Goal: Task Accomplishment & Management: Manage account settings

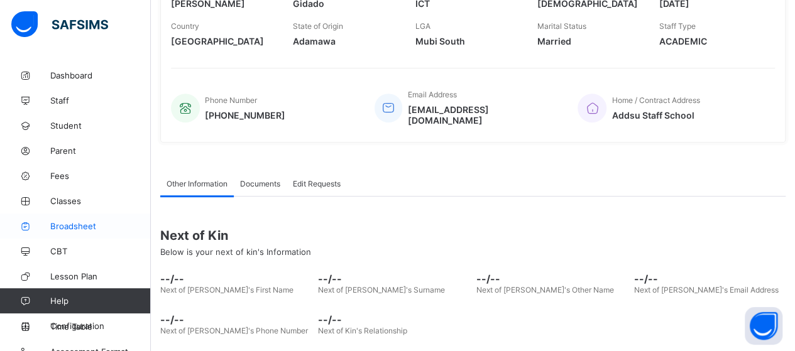
scroll to position [13, 0]
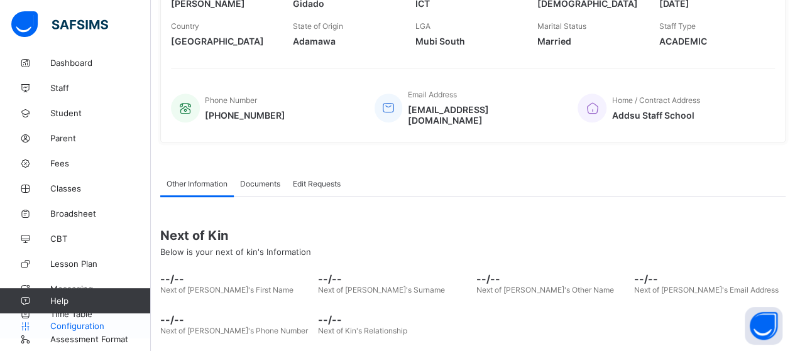
click at [97, 326] on span "Configuration" at bounding box center [100, 326] width 100 height 10
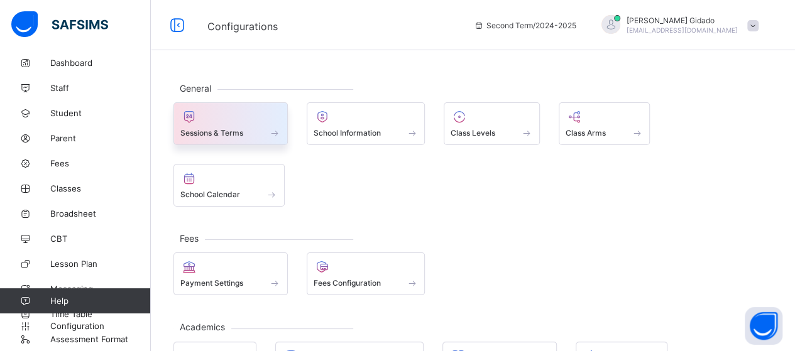
click at [273, 129] on span at bounding box center [274, 133] width 13 height 11
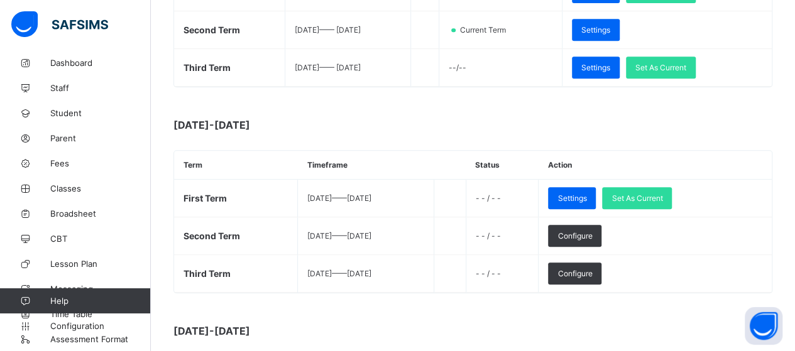
scroll to position [314, 0]
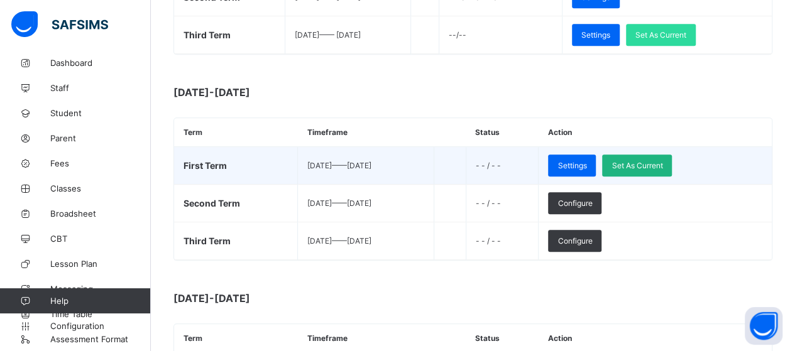
click at [671, 169] on div "Set As Current" at bounding box center [637, 166] width 70 height 22
click at [670, 161] on div "Set As Current" at bounding box center [637, 166] width 70 height 22
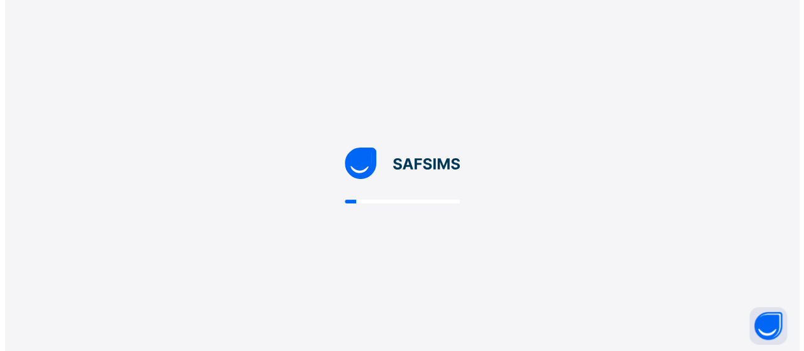
scroll to position [0, 0]
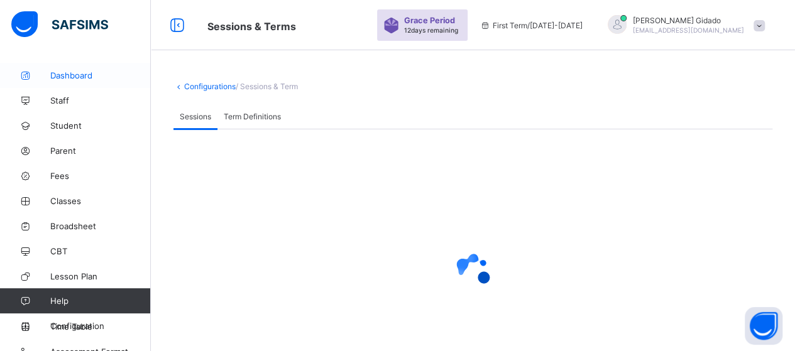
click at [64, 73] on span "Dashboard" at bounding box center [100, 75] width 101 height 10
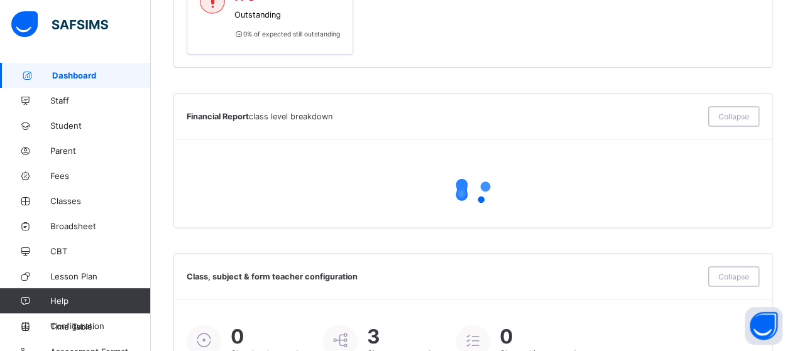
scroll to position [942, 0]
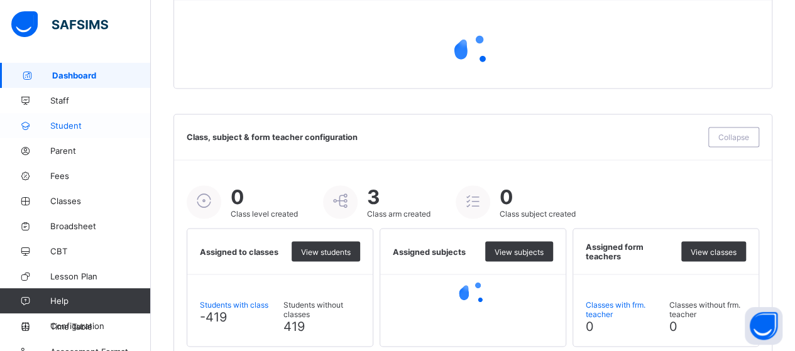
click at [72, 124] on span "Student" at bounding box center [100, 126] width 101 height 10
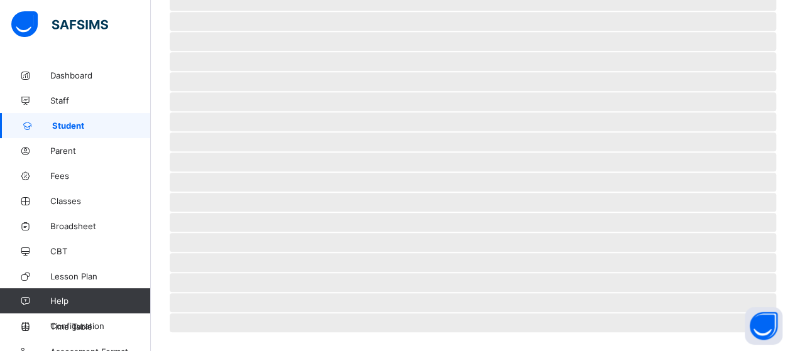
scroll to position [310, 0]
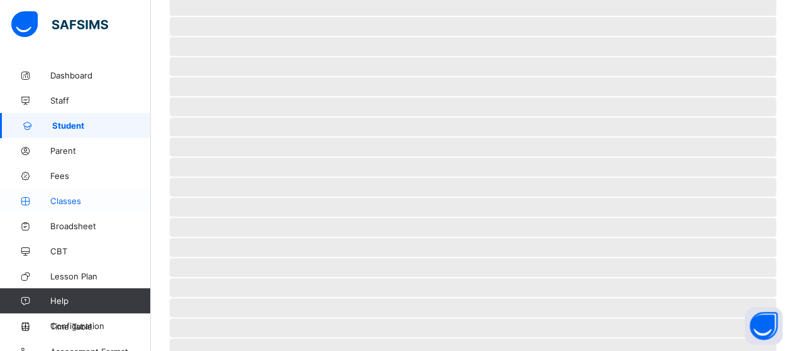
click at [69, 199] on span "Classes" at bounding box center [100, 201] width 101 height 10
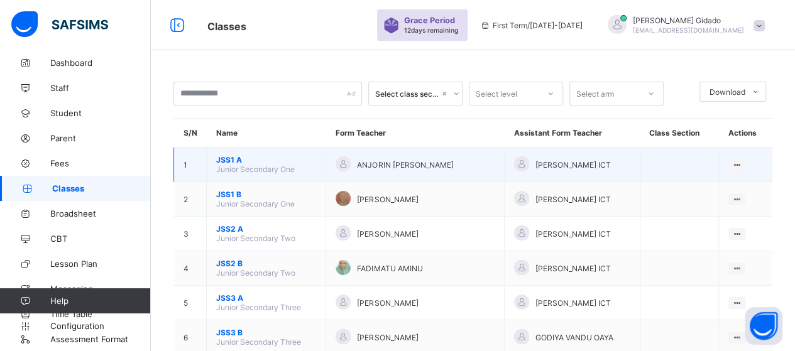
click at [230, 159] on span "JSS1 A" at bounding box center [266, 159] width 100 height 9
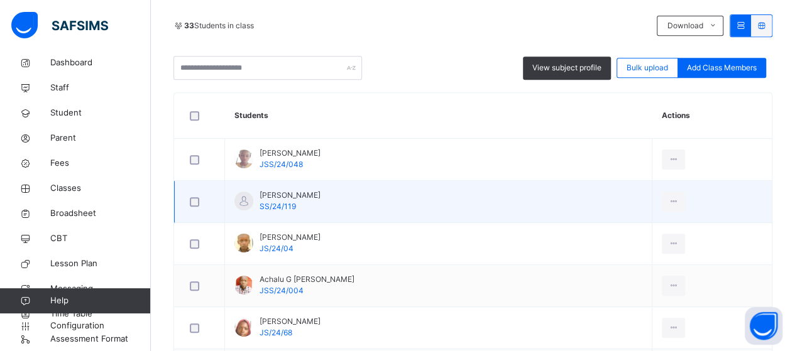
scroll to position [254, 0]
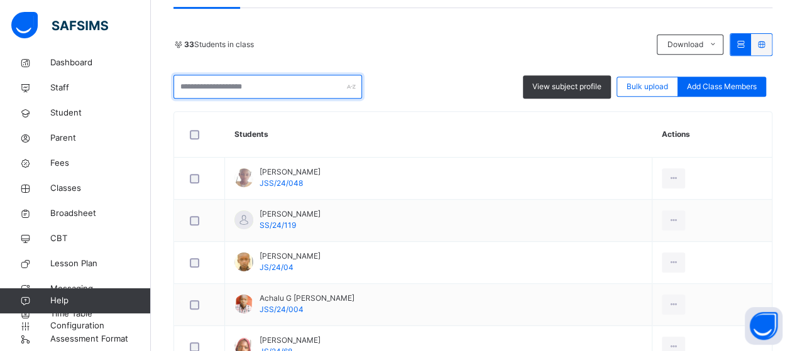
click at [250, 89] on input "text" at bounding box center [267, 87] width 188 height 24
type input "*"
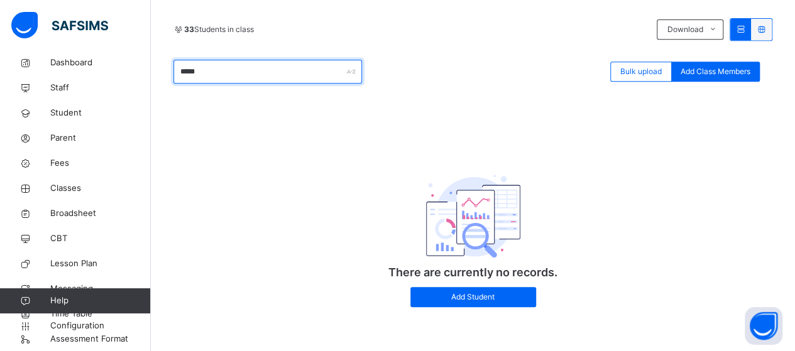
scroll to position [80, 0]
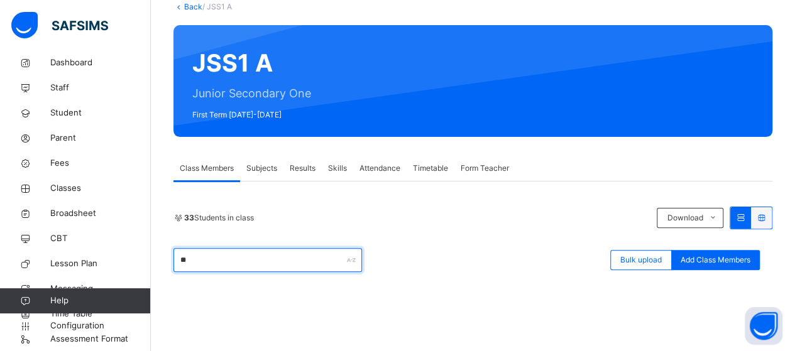
type input "*"
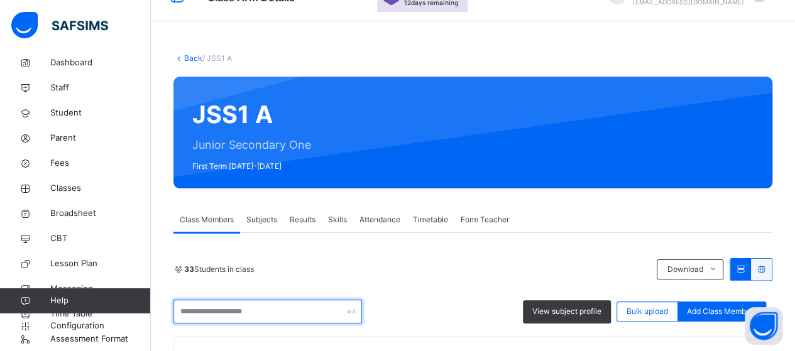
scroll to position [0, 0]
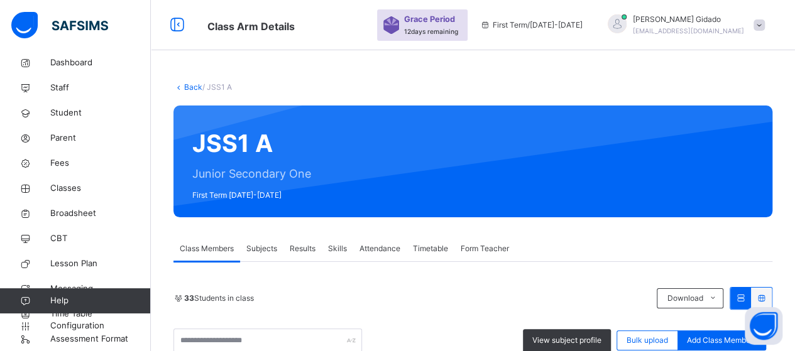
click at [198, 88] on link "Back" at bounding box center [193, 86] width 18 height 9
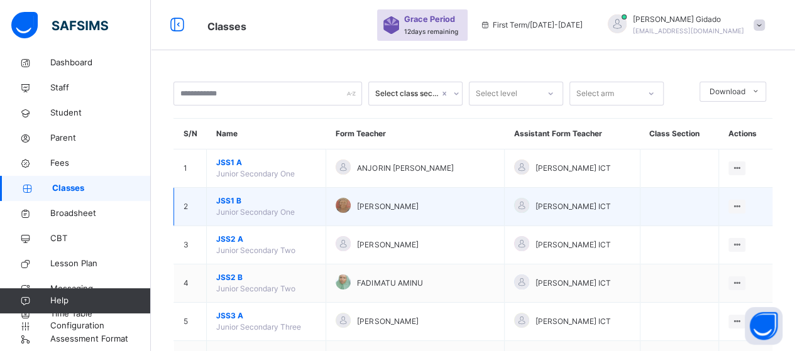
click at [224, 202] on span "JSS1 B" at bounding box center [266, 200] width 100 height 11
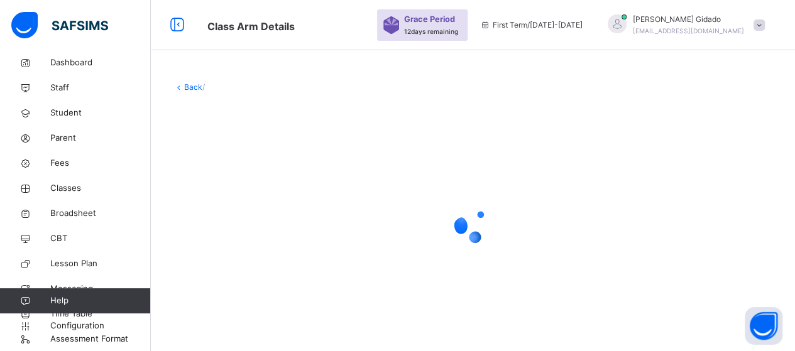
click at [445, 146] on div at bounding box center [472, 225] width 599 height 239
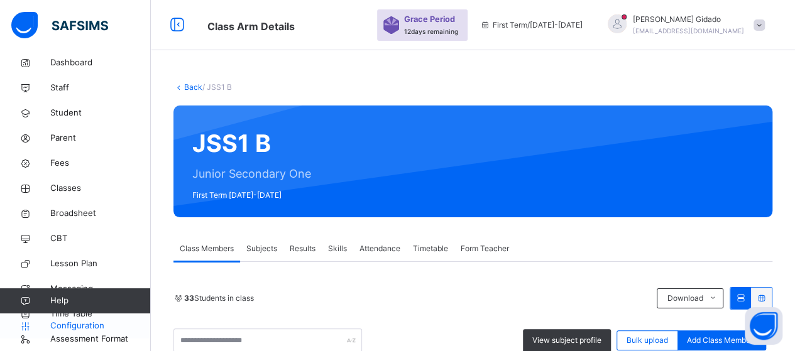
click at [89, 325] on span "Configuration" at bounding box center [100, 326] width 100 height 13
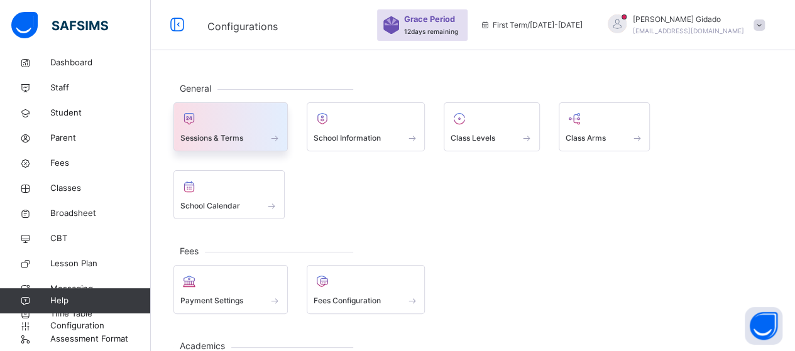
click at [282, 135] on div "Sessions & Terms" at bounding box center [230, 126] width 114 height 49
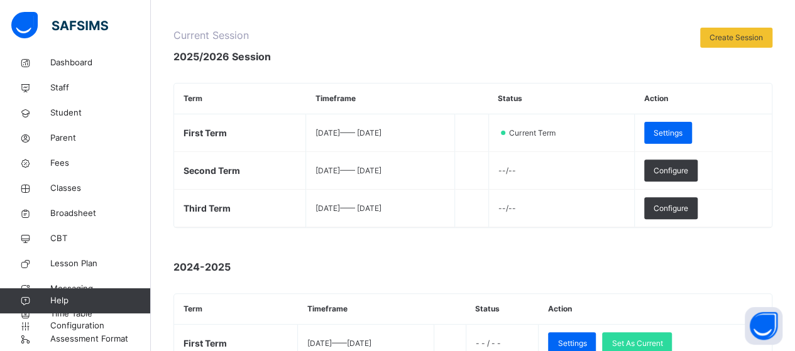
scroll to position [115, 0]
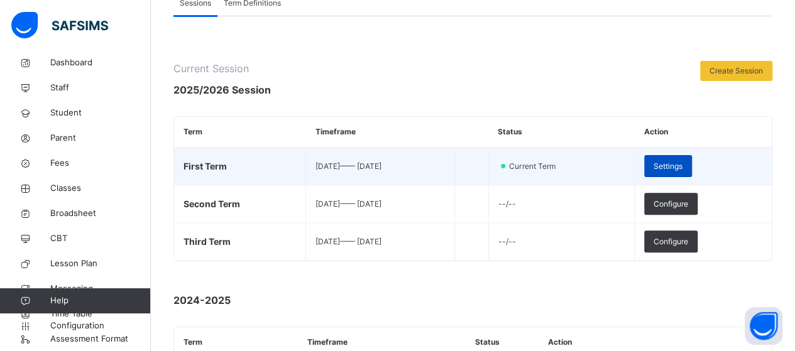
click at [682, 164] on span "Settings" at bounding box center [667, 166] width 29 height 11
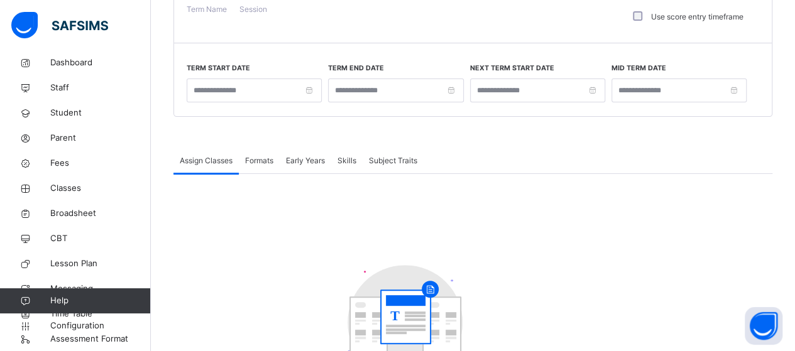
type input "**********"
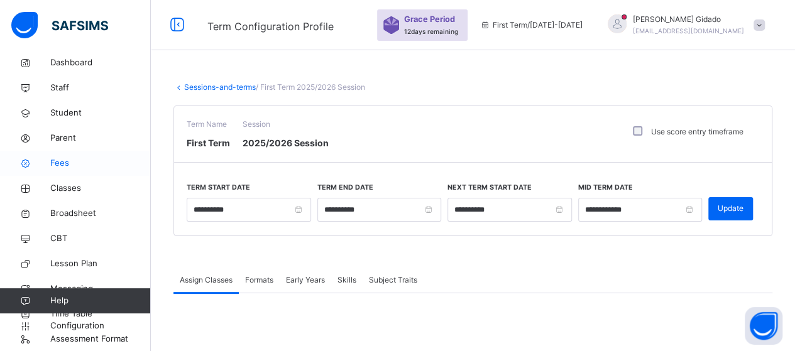
click at [63, 166] on span "Fees" at bounding box center [100, 163] width 101 height 13
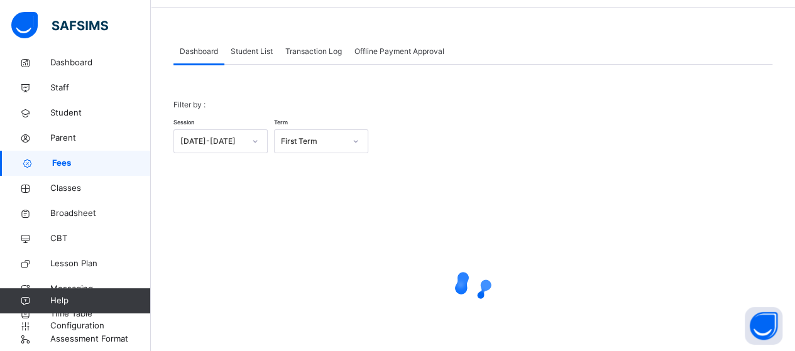
scroll to position [63, 0]
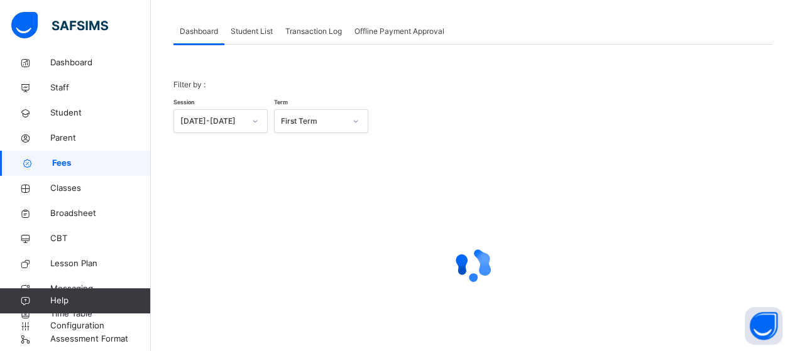
click at [240, 32] on span "Student List" at bounding box center [252, 31] width 42 height 11
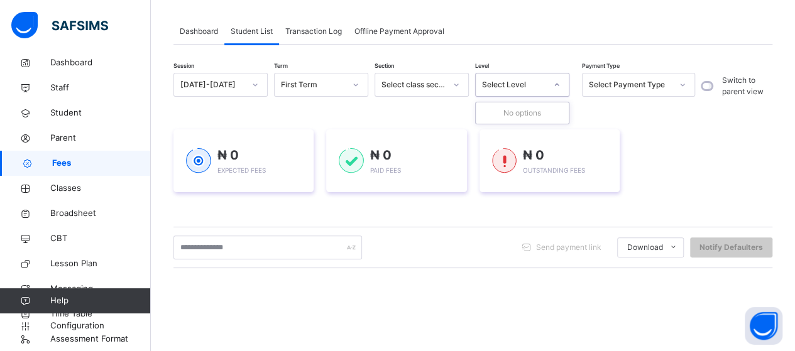
click at [559, 82] on icon at bounding box center [557, 85] width 8 height 13
click at [681, 87] on icon at bounding box center [682, 85] width 8 height 13
click at [462, 83] on div at bounding box center [455, 85] width 21 height 20
click at [361, 84] on div at bounding box center [355, 85] width 21 height 20
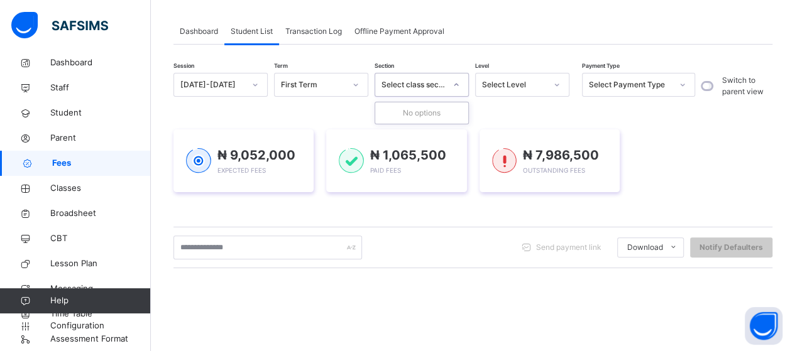
click at [467, 88] on div at bounding box center [456, 84] width 24 height 23
click at [559, 87] on icon at bounding box center [557, 85] width 8 height 13
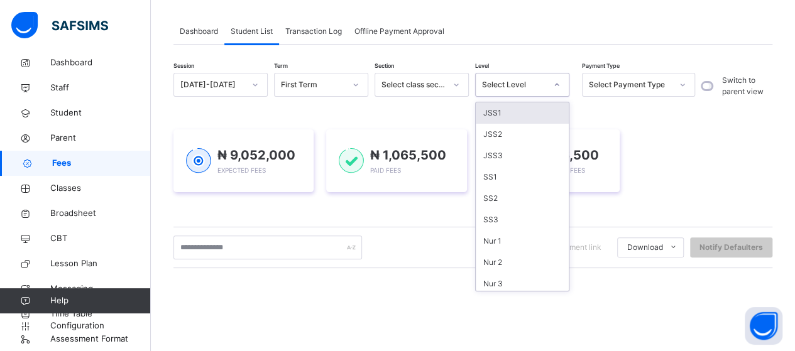
click at [521, 115] on div "JSS1" at bounding box center [522, 112] width 93 height 21
click at [531, 99] on div "Session 2025-2026 Term First Term Section Select class section Level option JSS…" at bounding box center [433, 86] width 521 height 26
click at [528, 99] on div "Session 2025-2026 Term First Term Section Select class section Level option JSS…" at bounding box center [433, 86] width 521 height 26
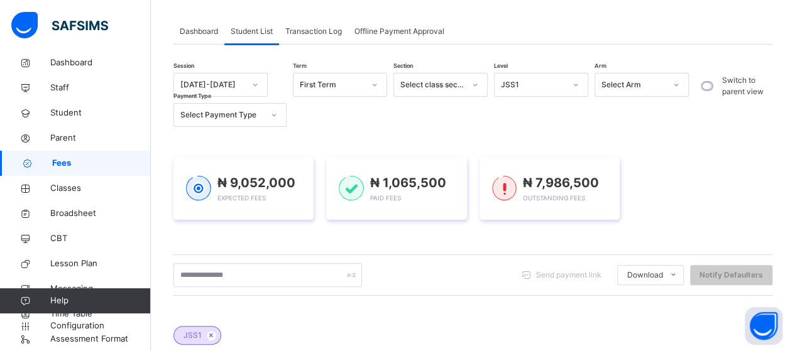
click at [678, 90] on icon at bounding box center [676, 85] width 8 height 13
click at [674, 109] on div "A" at bounding box center [641, 112] width 93 height 21
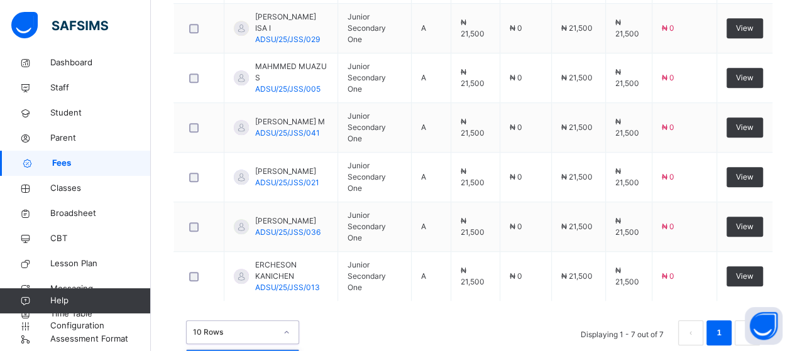
scroll to position [557, 0]
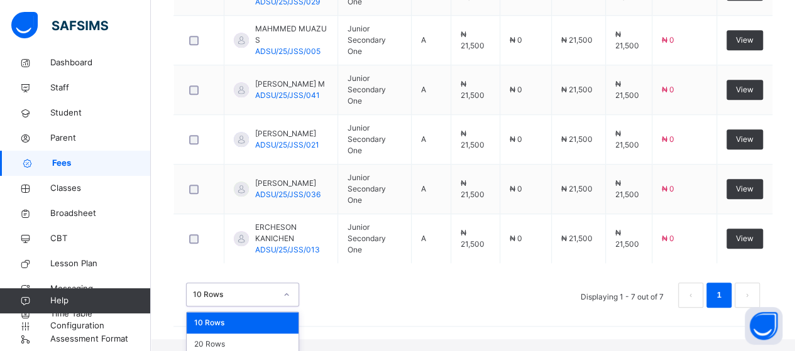
click at [286, 307] on div "option 10 Rows focused, 1 of 3. 3 results available. Use Up and Down to choose …" at bounding box center [242, 295] width 113 height 24
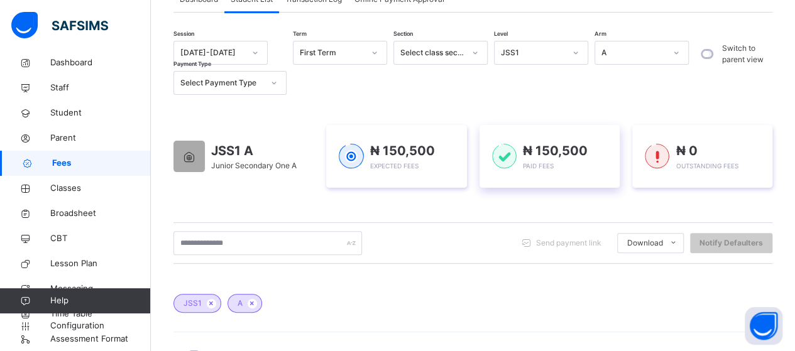
scroll to position [0, 0]
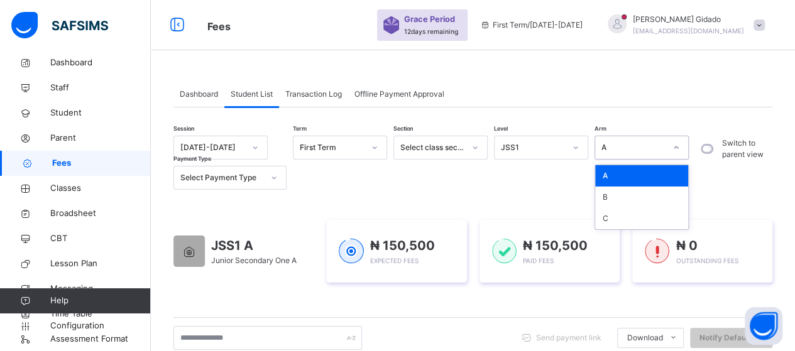
click at [677, 149] on icon at bounding box center [676, 147] width 8 height 13
click at [617, 190] on div "B" at bounding box center [641, 197] width 93 height 21
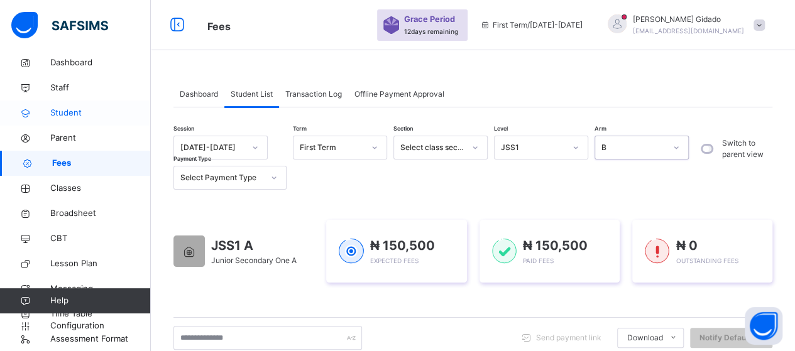
click at [65, 110] on span "Student" at bounding box center [100, 113] width 101 height 13
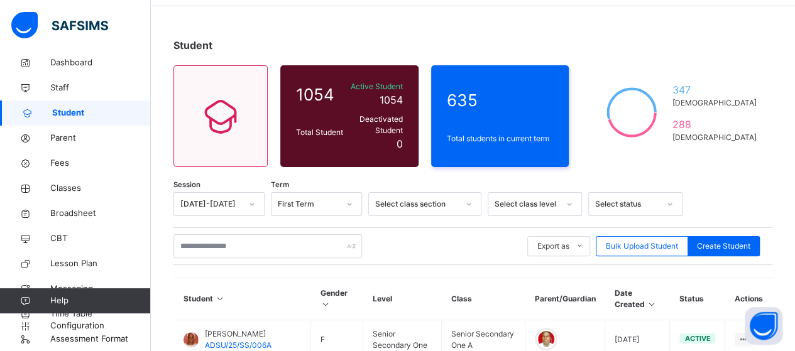
scroll to position [63, 0]
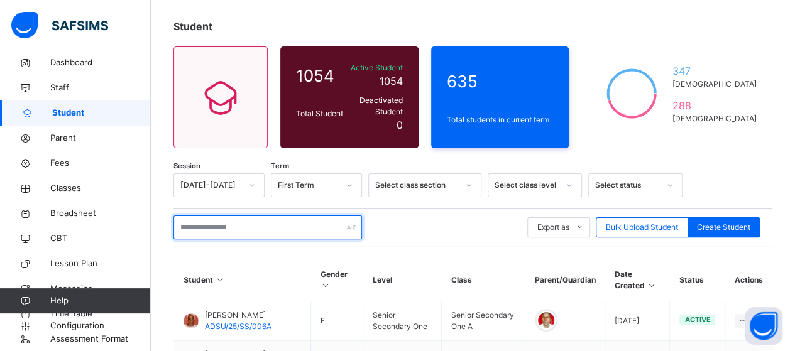
click at [228, 216] on input "text" at bounding box center [267, 227] width 188 height 24
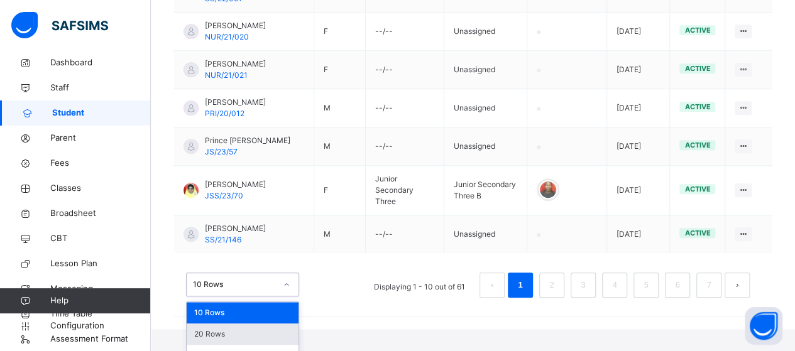
scroll to position [567, 0]
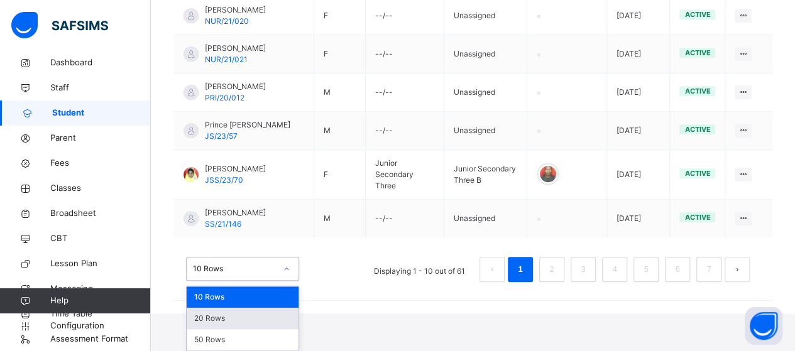
click at [292, 281] on div "option 20 Rows focused, 2 of 3. 3 results available. Use Up and Down to choose …" at bounding box center [242, 269] width 113 height 24
click at [273, 337] on div "50 Rows" at bounding box center [243, 339] width 112 height 21
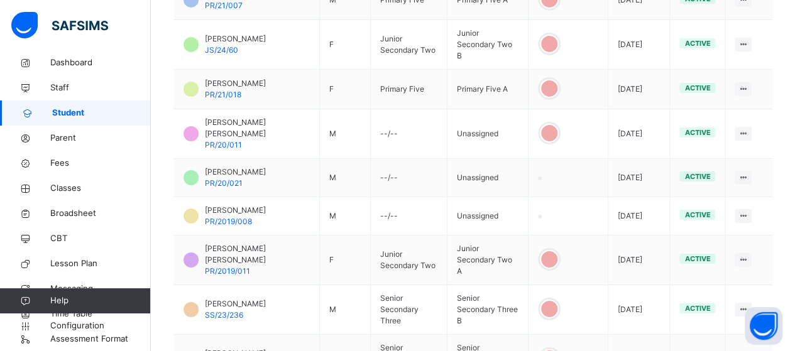
scroll to position [2104, 0]
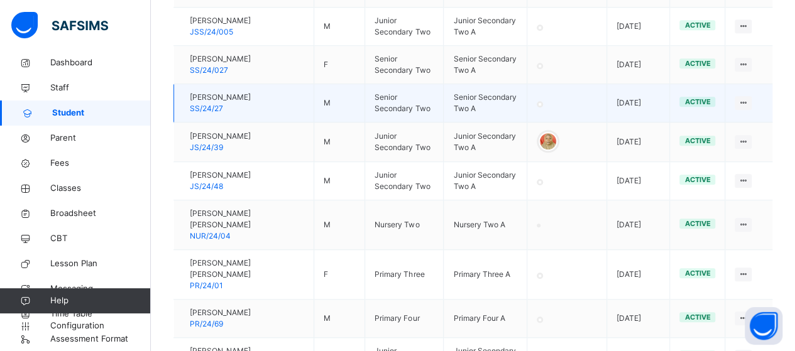
scroll to position [584, 0]
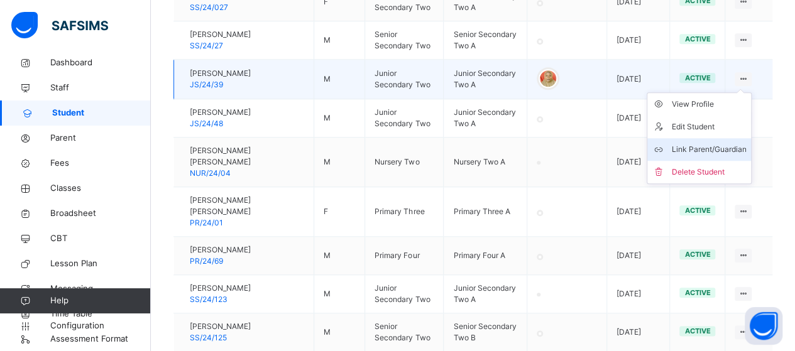
click at [739, 156] on div "Link Parent/Guardian" at bounding box center [708, 149] width 75 height 13
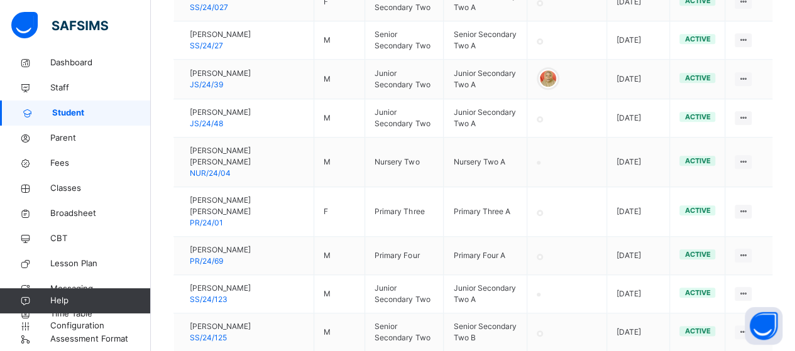
drag, startPoint x: 466, startPoint y: 263, endPoint x: 535, endPoint y: 207, distance: 89.3
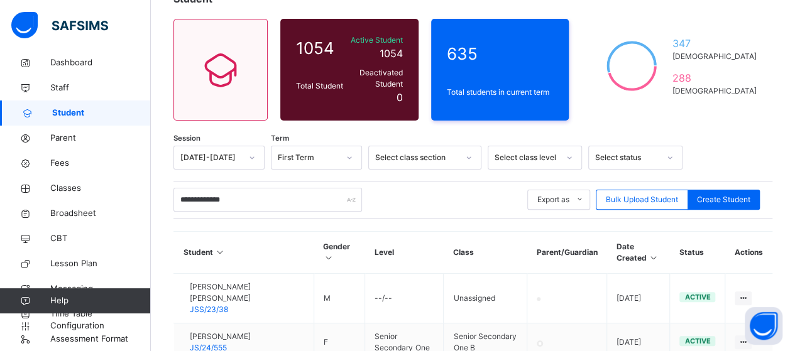
scroll to position [82, 0]
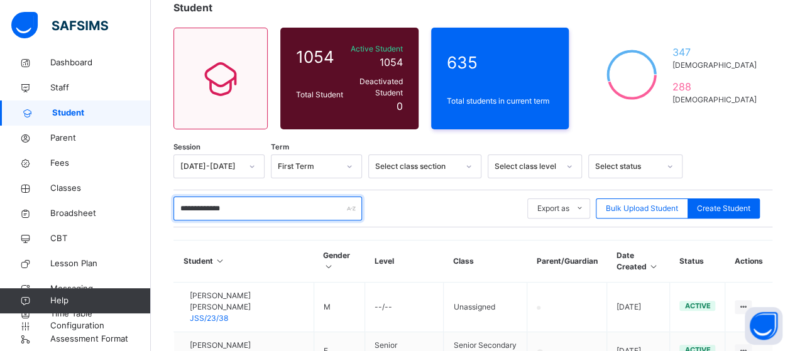
click at [258, 197] on input "**********" at bounding box center [267, 209] width 188 height 24
type input "*"
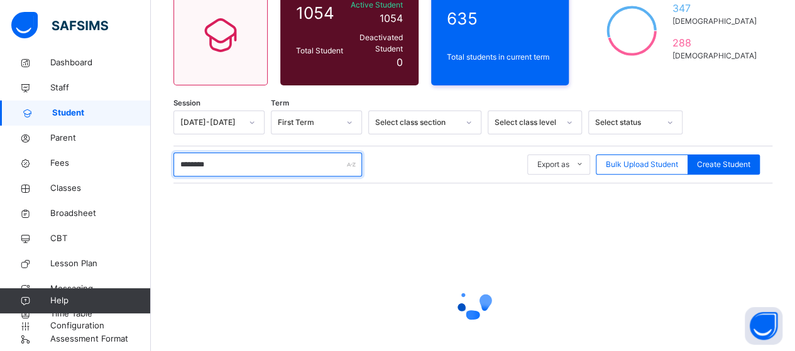
scroll to position [207, 0]
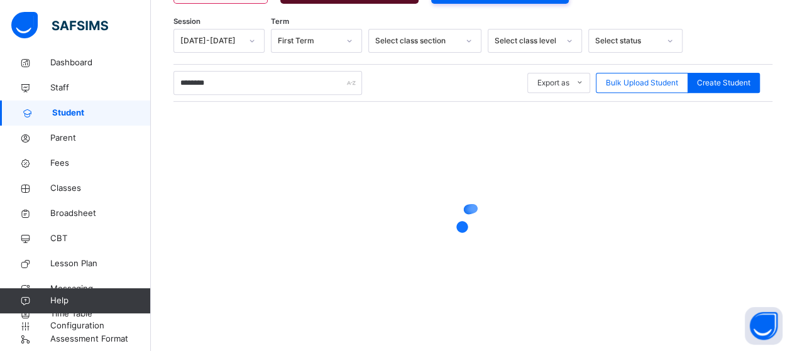
click at [480, 121] on div at bounding box center [472, 221] width 599 height 239
click at [557, 118] on div at bounding box center [472, 221] width 599 height 239
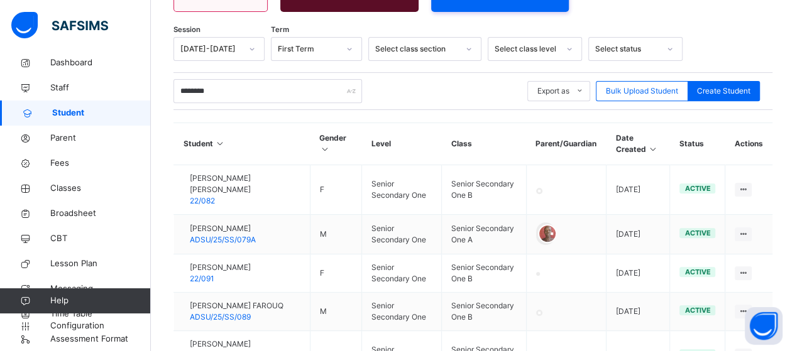
scroll to position [0, 0]
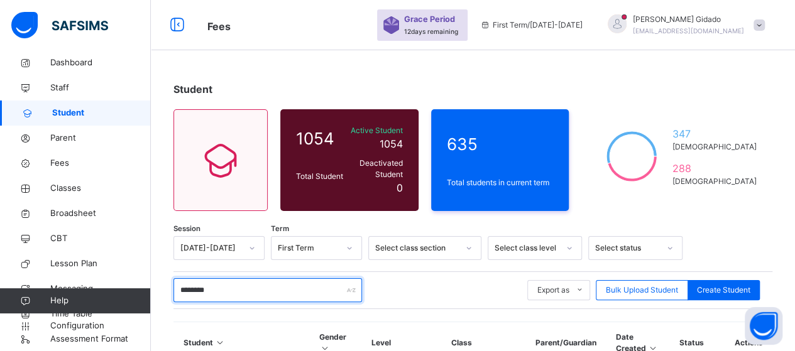
click at [268, 283] on input "********" at bounding box center [267, 290] width 188 height 24
type input "**********"
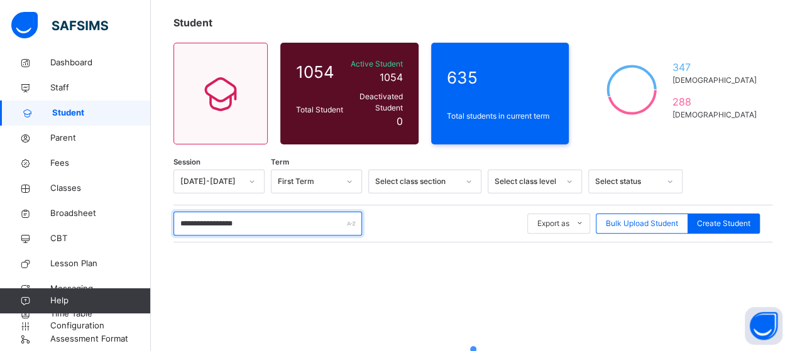
scroll to position [207, 0]
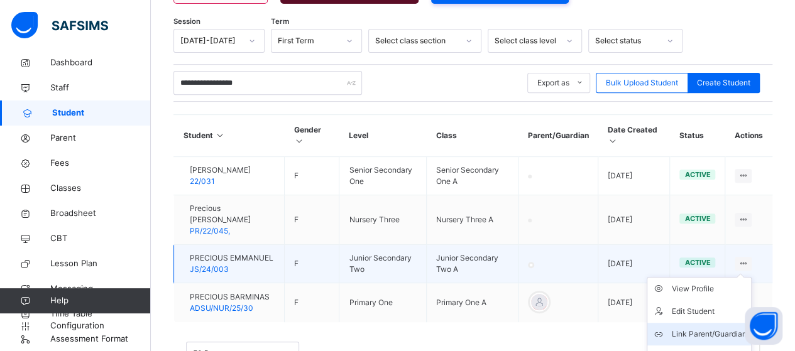
click at [722, 330] on div "Link Parent/Guardian" at bounding box center [708, 334] width 75 height 13
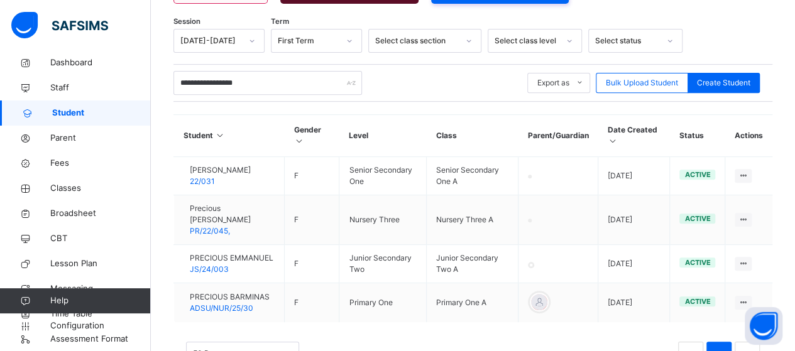
drag, startPoint x: 453, startPoint y: 264, endPoint x: 461, endPoint y: 261, distance: 9.0
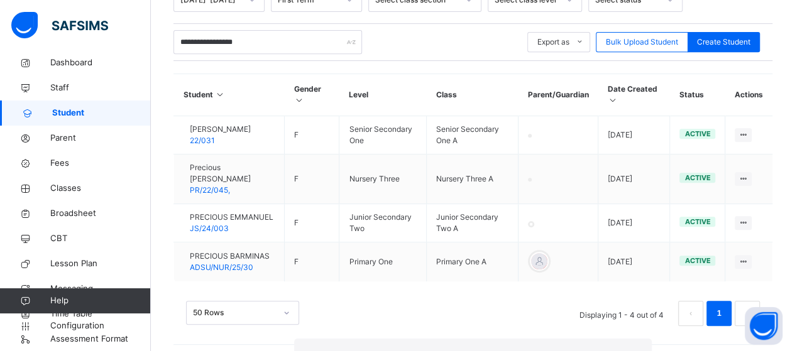
scroll to position [266, 0]
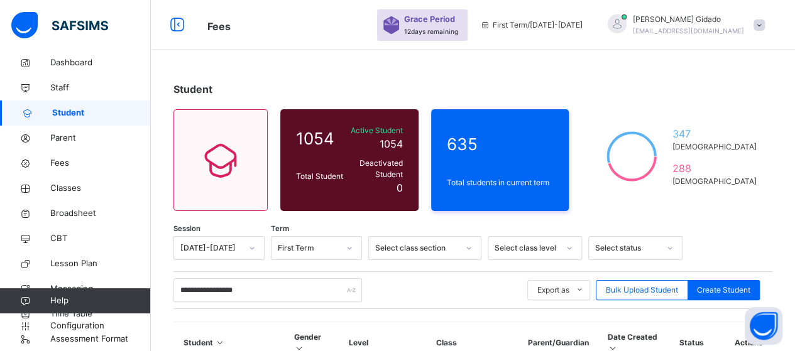
click at [65, 182] on span "Classes" at bounding box center [100, 188] width 101 height 13
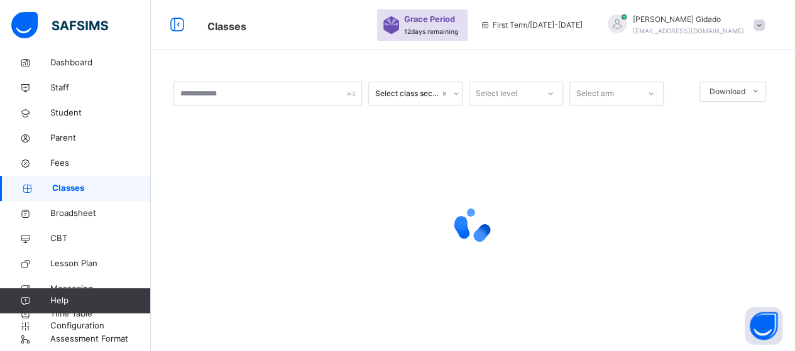
click at [560, 124] on div at bounding box center [472, 225] width 599 height 239
click at [50, 158] on span "Fees" at bounding box center [100, 163] width 101 height 13
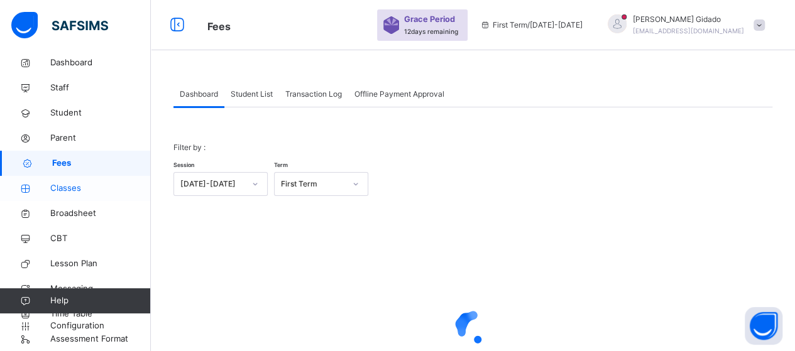
click at [79, 192] on span "Classes" at bounding box center [100, 188] width 101 height 13
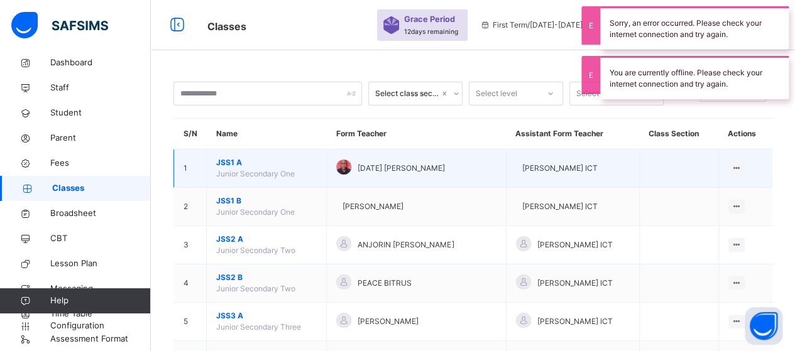
click at [227, 159] on span "JSS1 A" at bounding box center [266, 162] width 101 height 11
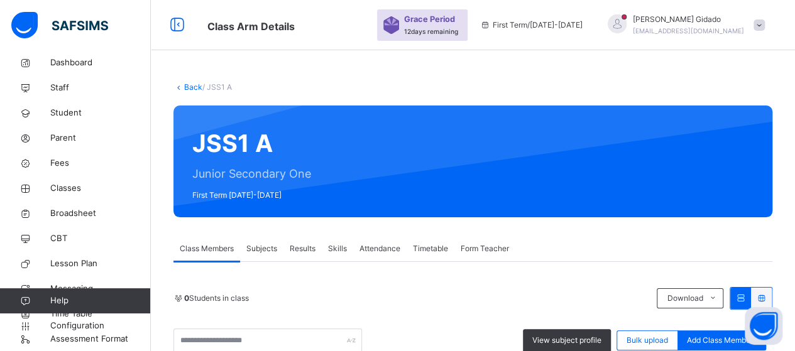
click at [189, 87] on link "Back" at bounding box center [193, 86] width 18 height 9
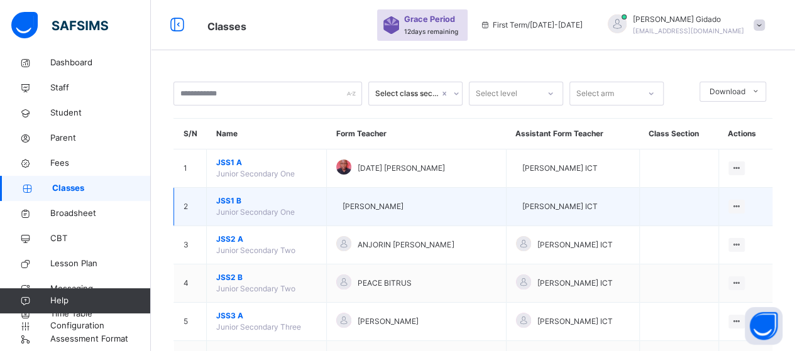
click at [228, 200] on span "JSS1 B" at bounding box center [266, 200] width 101 height 11
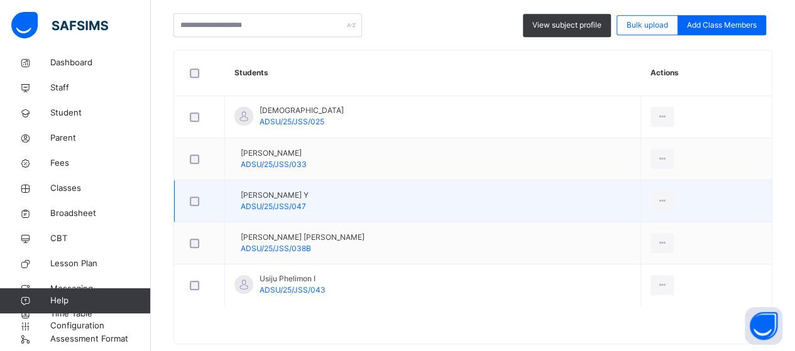
scroll to position [337, 0]
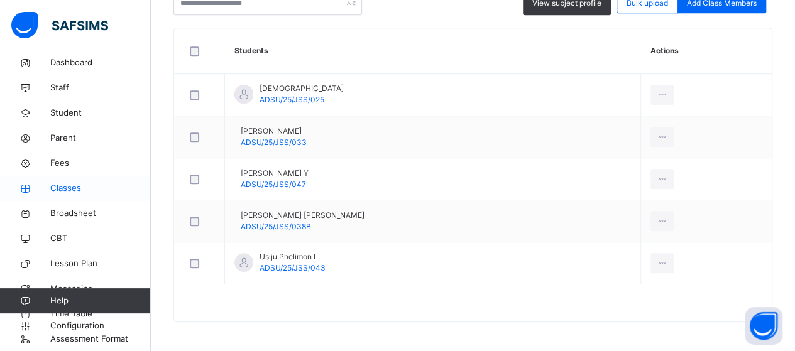
click at [58, 188] on span "Classes" at bounding box center [100, 188] width 101 height 13
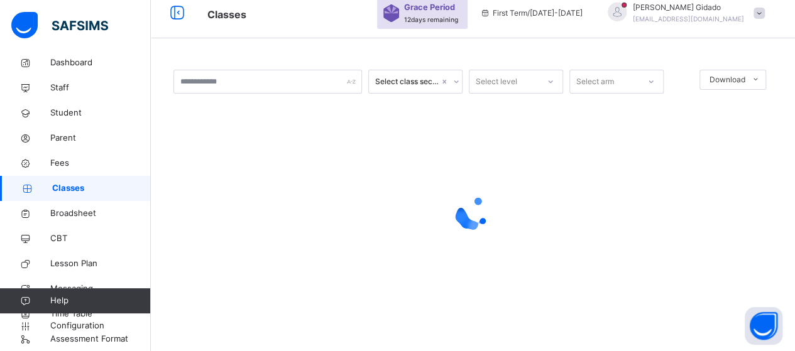
scroll to position [11, 0]
click at [63, 111] on span "Student" at bounding box center [100, 113] width 101 height 13
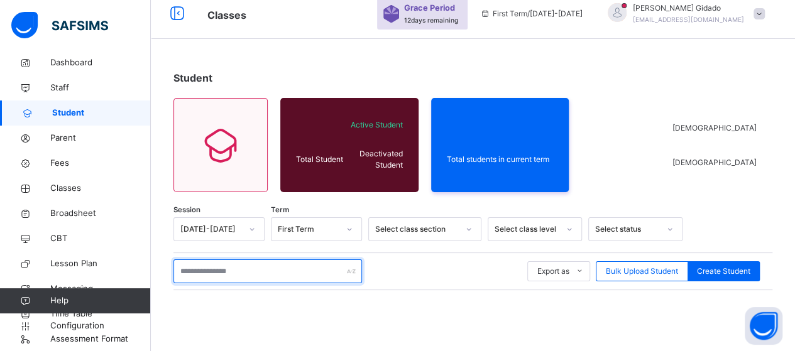
click at [235, 269] on input "text" at bounding box center [267, 271] width 188 height 24
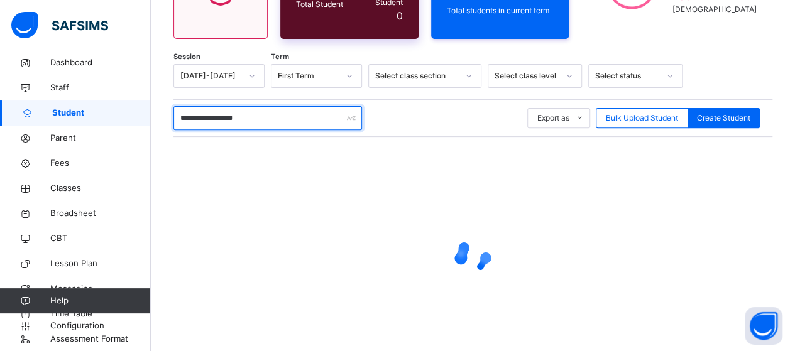
scroll to position [188, 0]
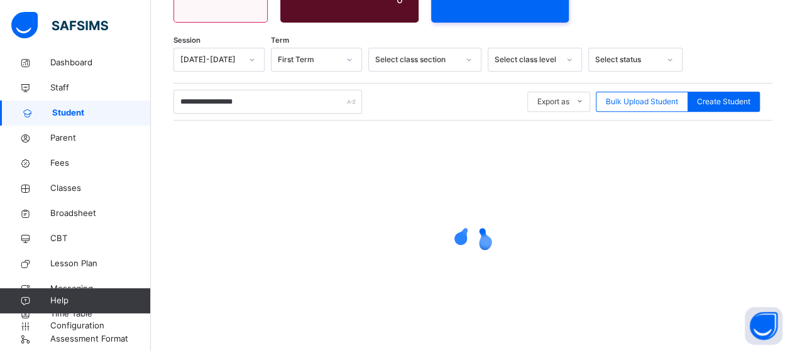
click at [503, 149] on div at bounding box center [472, 240] width 599 height 239
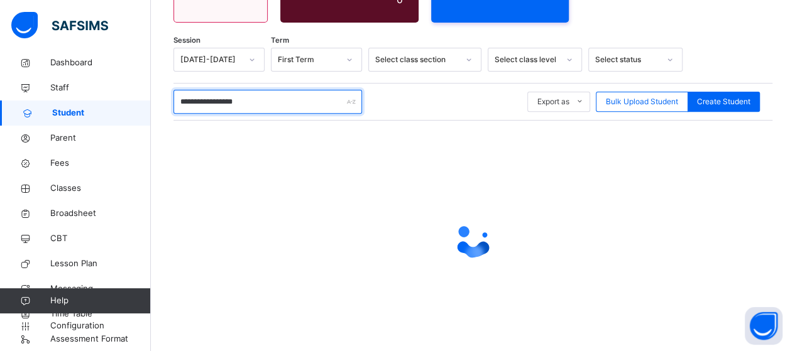
click at [274, 94] on input "**********" at bounding box center [267, 102] width 188 height 24
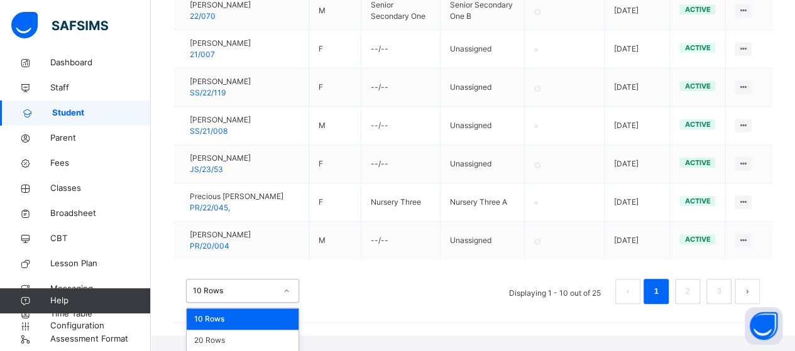
scroll to position [536, 0]
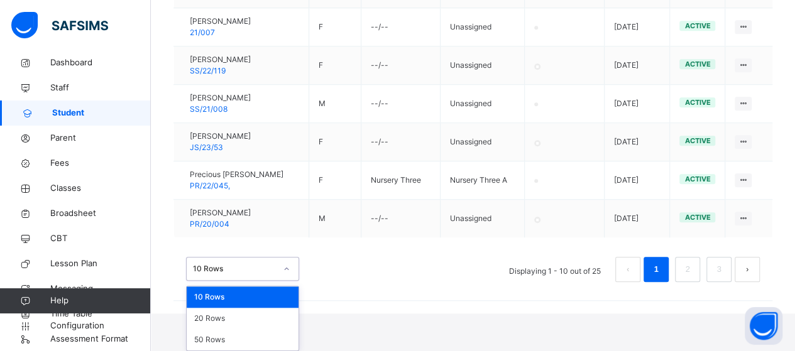
click at [285, 281] on div "option 10 Rows focused, 1 of 3. 3 results available. Use Up and Down to choose …" at bounding box center [242, 269] width 113 height 24
click at [274, 339] on div "50 Rows" at bounding box center [243, 339] width 112 height 21
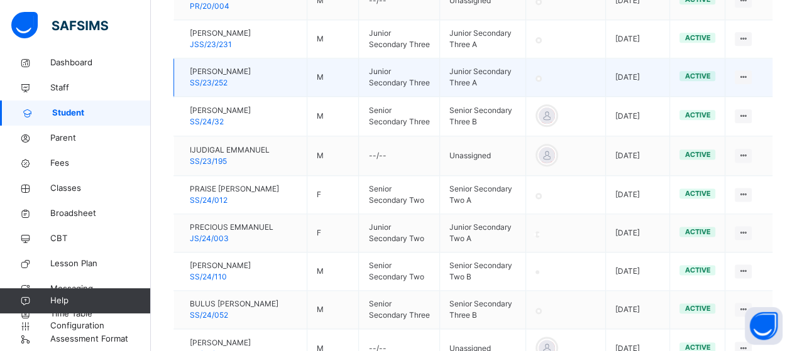
scroll to position [750, 0]
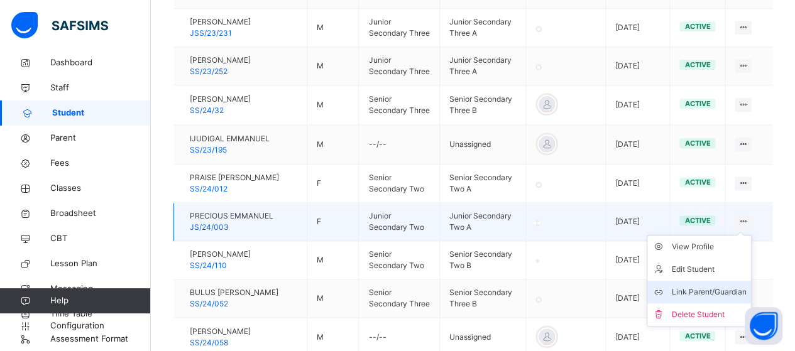
click at [712, 286] on div "Link Parent/Guardian" at bounding box center [708, 292] width 75 height 13
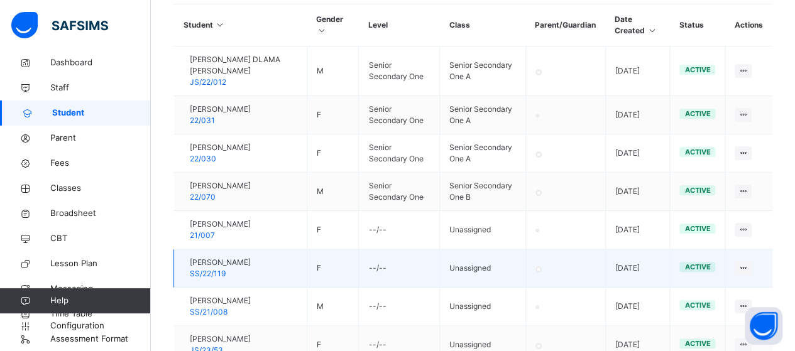
scroll to position [247, 0]
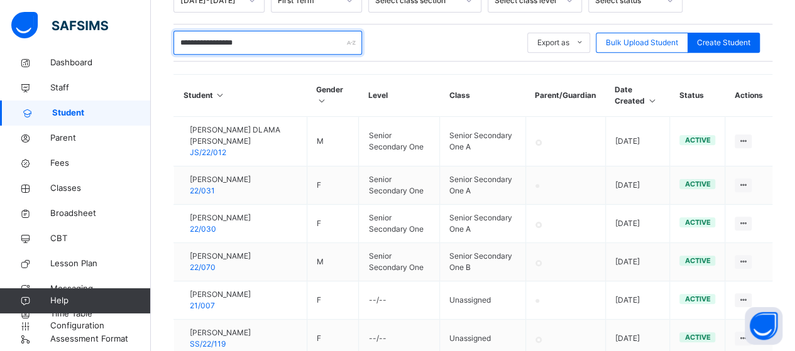
click at [259, 36] on input "**********" at bounding box center [267, 43] width 188 height 24
type input "*"
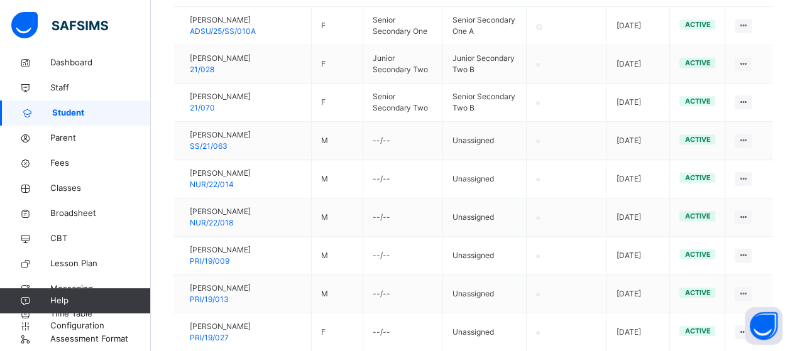
scroll to position [342, 0]
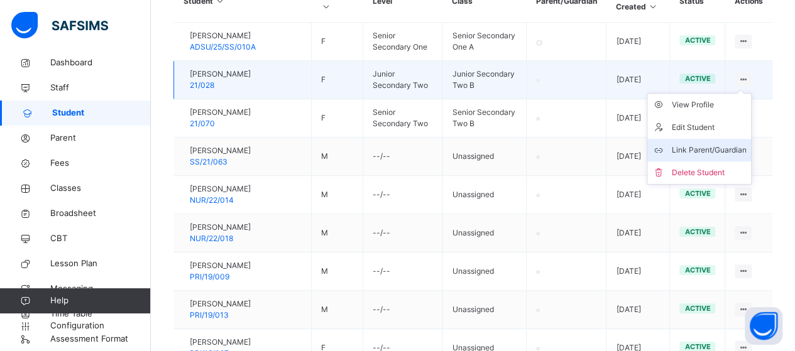
click at [722, 144] on div "Link Parent/Guardian" at bounding box center [708, 150] width 75 height 13
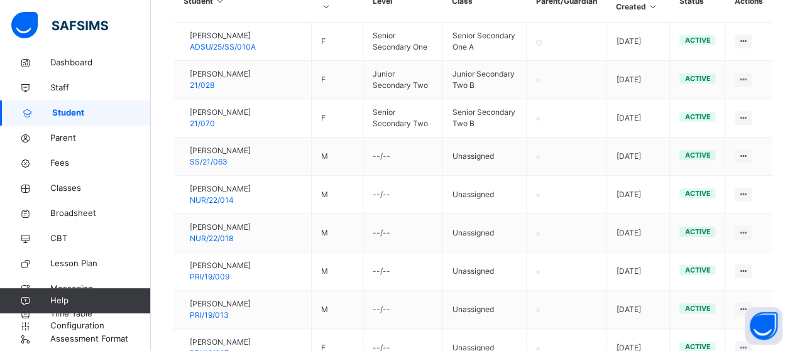
drag, startPoint x: 297, startPoint y: 280, endPoint x: 405, endPoint y: 248, distance: 111.9
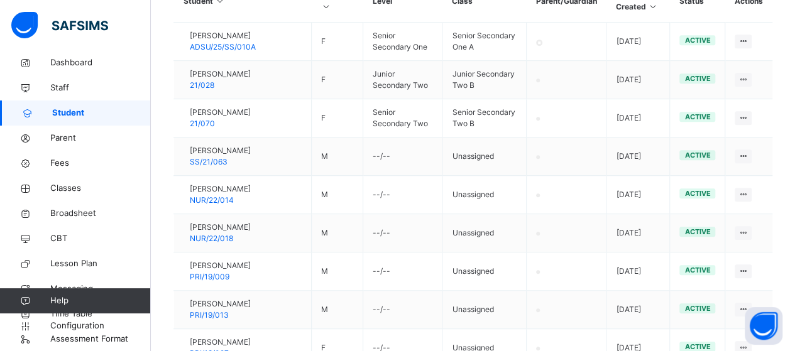
drag, startPoint x: 454, startPoint y: 250, endPoint x: 538, endPoint y: 166, distance: 119.5
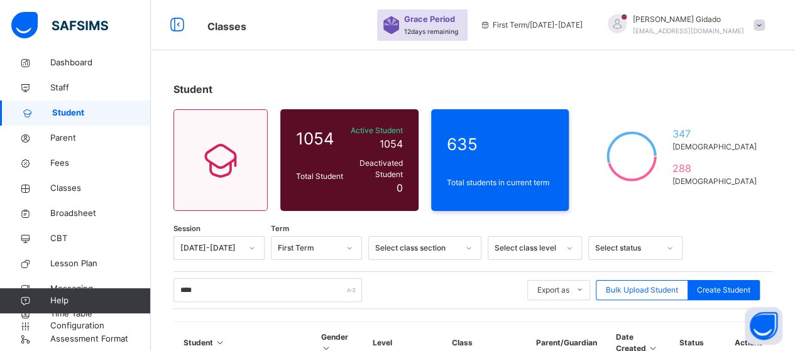
click at [519, 300] on div "**** Export as Pdf Report Excel Report Excel Report (LMS) Bulk Upload Student C…" at bounding box center [472, 290] width 599 height 38
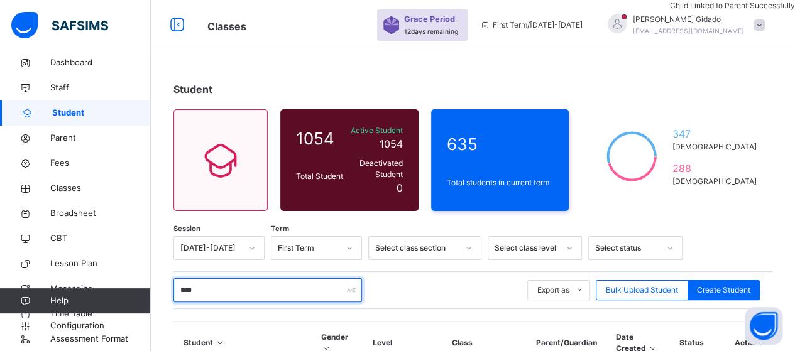
click at [221, 285] on input "****" at bounding box center [267, 290] width 188 height 24
type input "*"
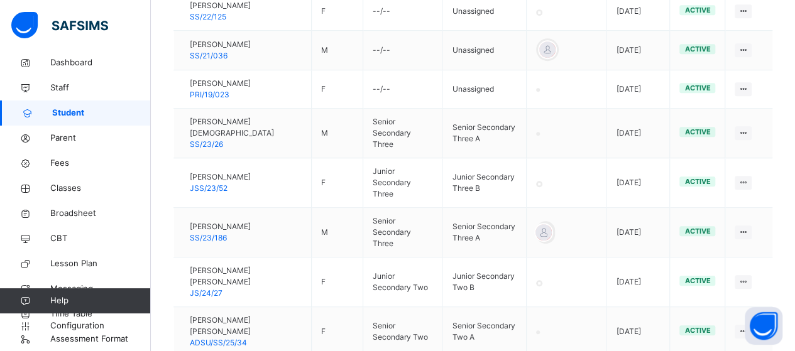
scroll to position [377, 0]
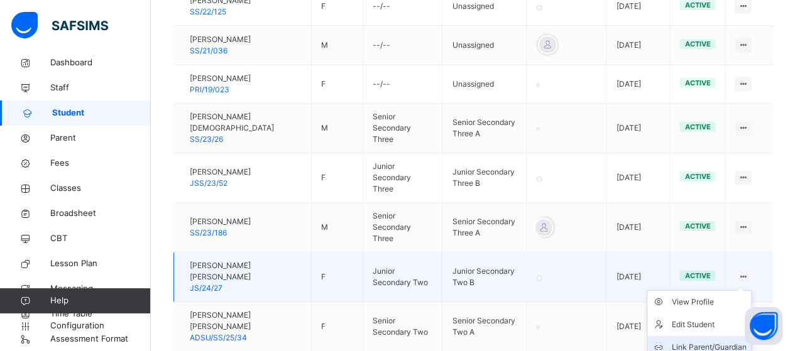
click at [716, 341] on div "Link Parent/Guardian" at bounding box center [708, 347] width 75 height 13
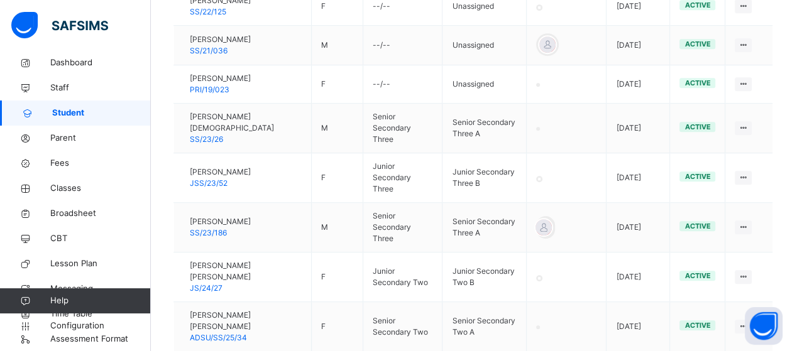
drag, startPoint x: 325, startPoint y: 289, endPoint x: 442, endPoint y: 255, distance: 121.7
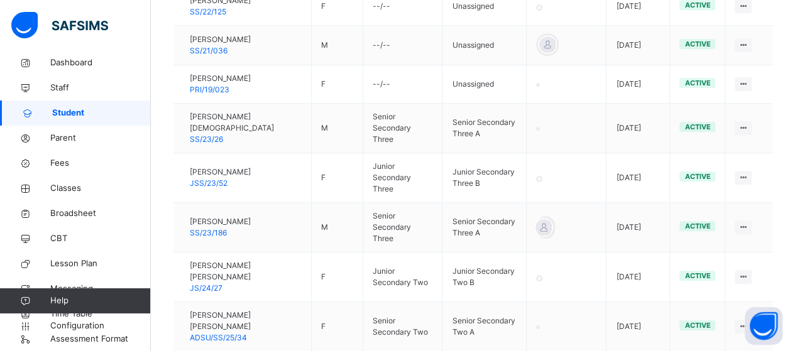
drag, startPoint x: 457, startPoint y: 264, endPoint x: 552, endPoint y: 202, distance: 112.9
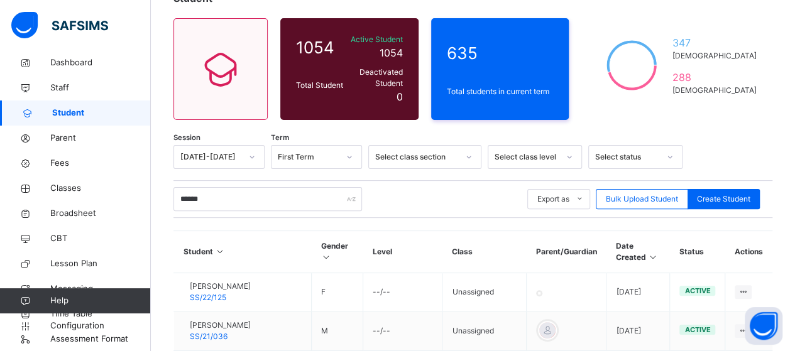
scroll to position [0, 0]
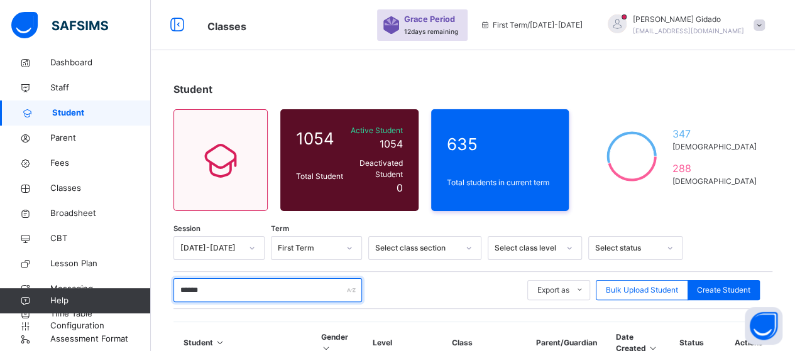
click at [226, 283] on input "******" at bounding box center [267, 290] width 188 height 24
type input "*"
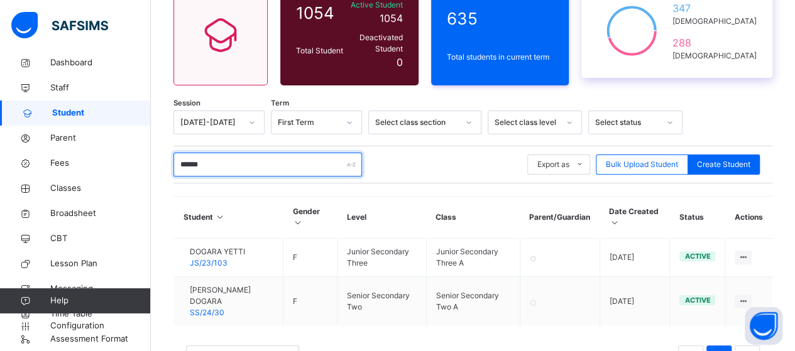
scroll to position [168, 0]
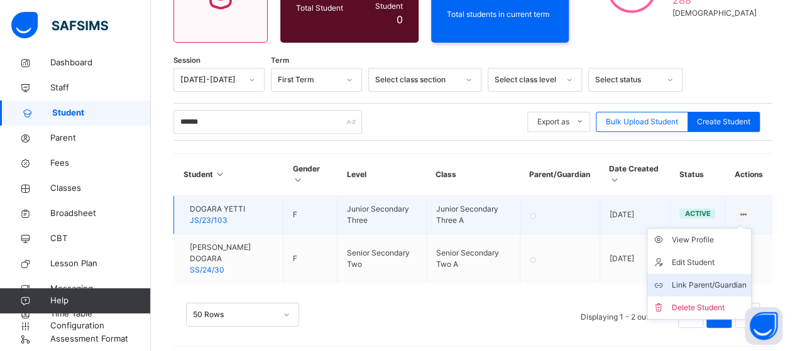
click at [726, 279] on div "Link Parent/Guardian" at bounding box center [708, 285] width 75 height 13
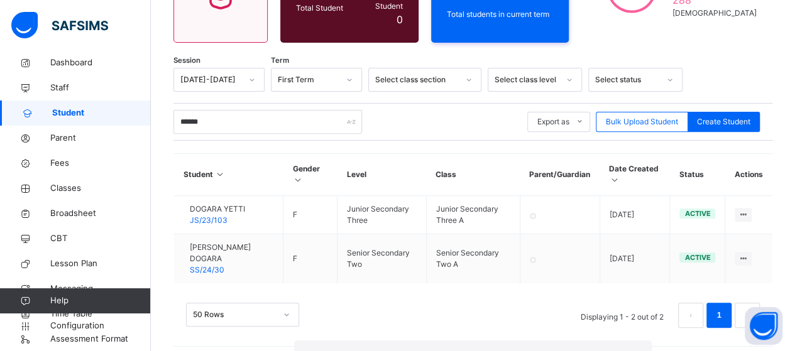
drag, startPoint x: 348, startPoint y: 286, endPoint x: 486, endPoint y: 226, distance: 150.2
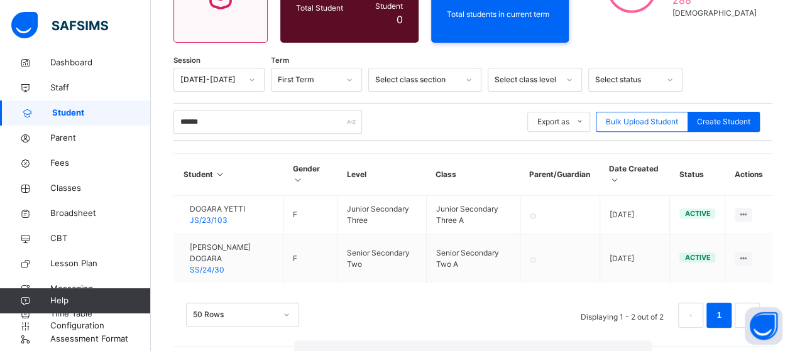
drag, startPoint x: 465, startPoint y: 270, endPoint x: 474, endPoint y: 254, distance: 18.3
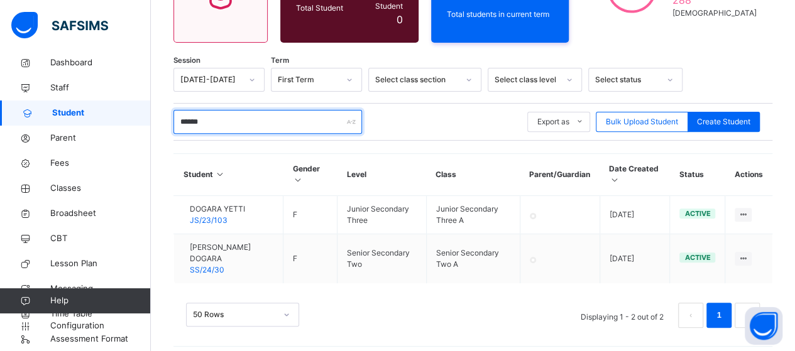
click at [227, 110] on input "******" at bounding box center [267, 122] width 188 height 24
type input "*"
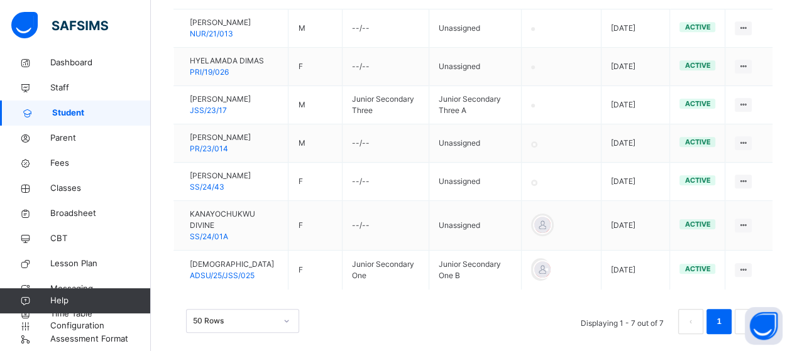
scroll to position [361, 0]
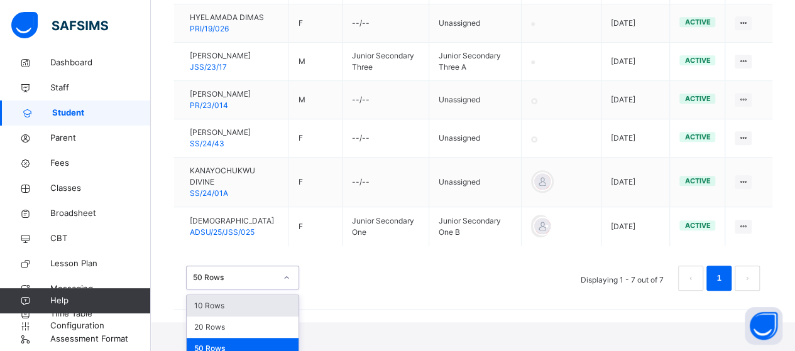
click at [284, 290] on div "option 10 Rows focused, 1 of 3. 3 results available. Use Up and Down to choose …" at bounding box center [242, 278] width 113 height 24
click at [266, 346] on div "50 Rows" at bounding box center [243, 348] width 112 height 21
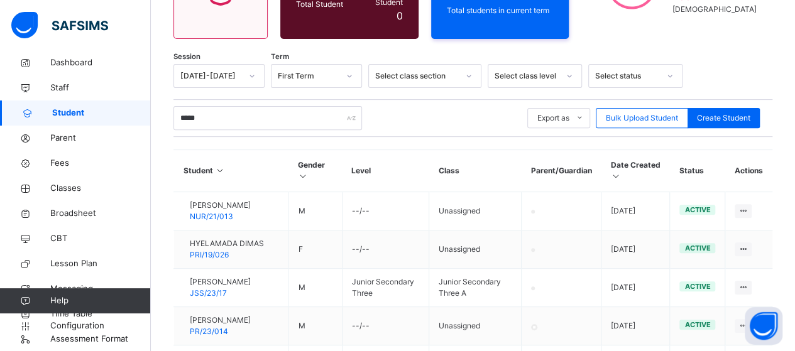
scroll to position [110, 0]
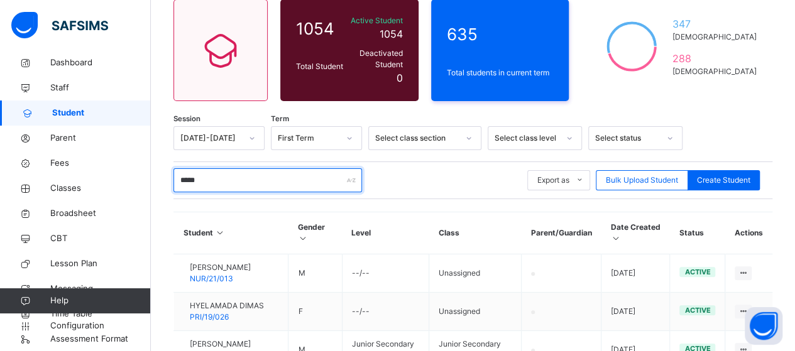
click at [220, 168] on input "*****" at bounding box center [267, 180] width 188 height 24
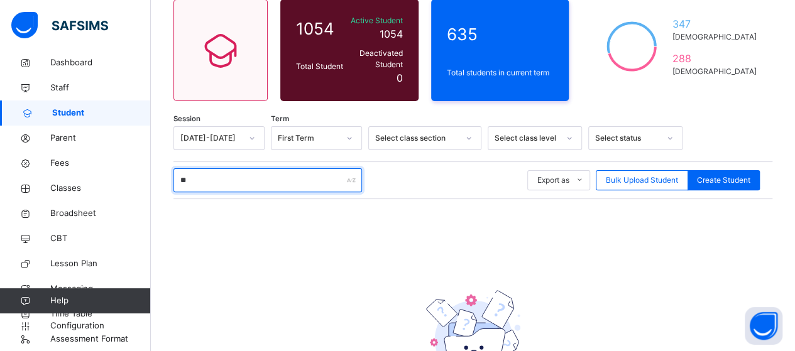
type input "*"
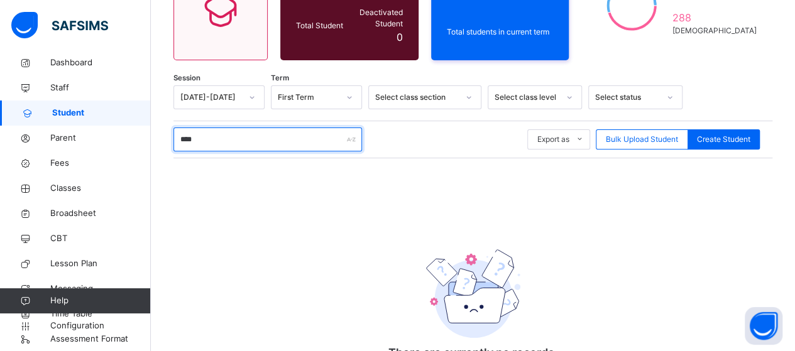
scroll to position [82, 0]
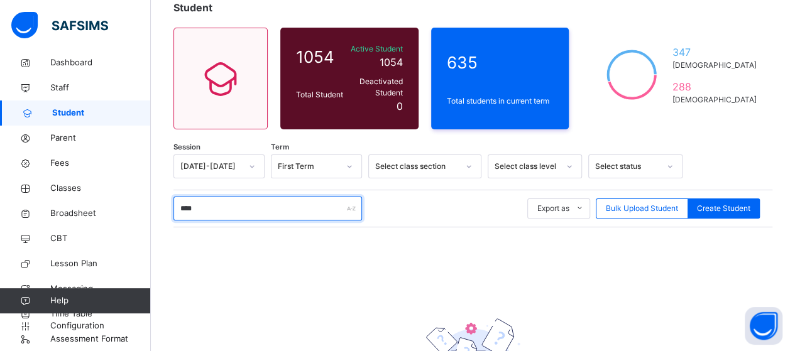
click at [215, 203] on input "****" at bounding box center [267, 209] width 188 height 24
type input "*"
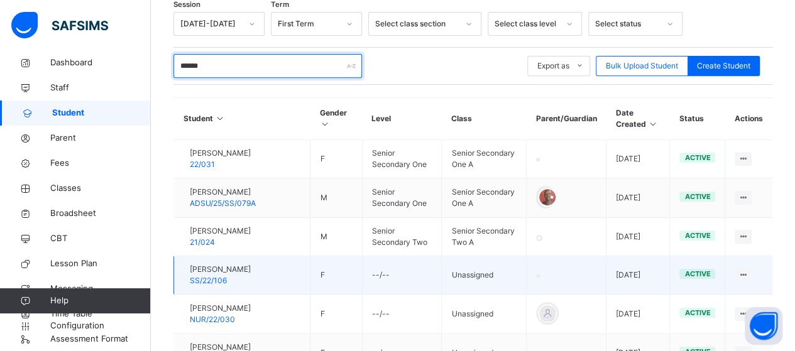
scroll to position [197, 0]
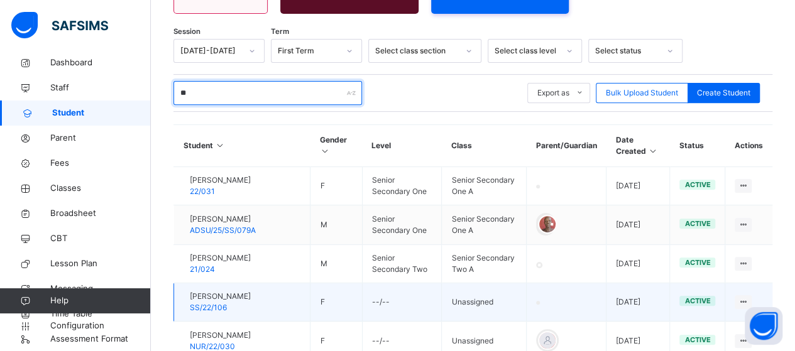
type input "*"
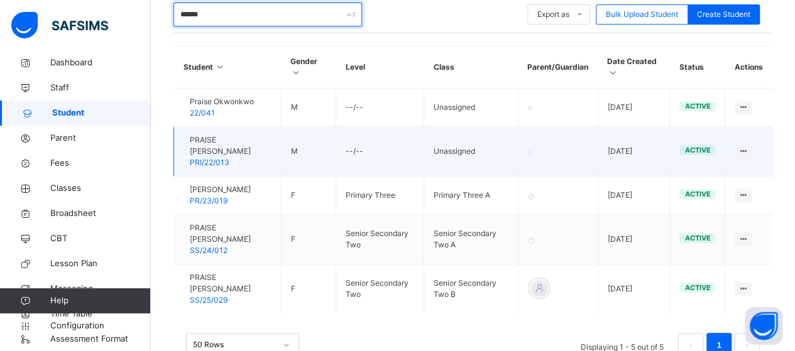
scroll to position [285, 0]
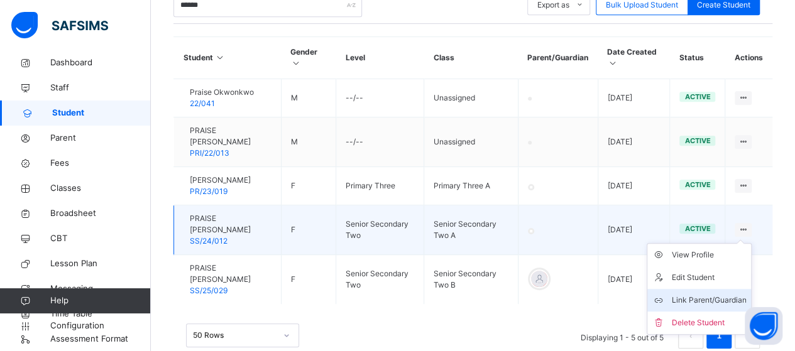
click at [722, 294] on div "Link Parent/Guardian" at bounding box center [708, 300] width 75 height 13
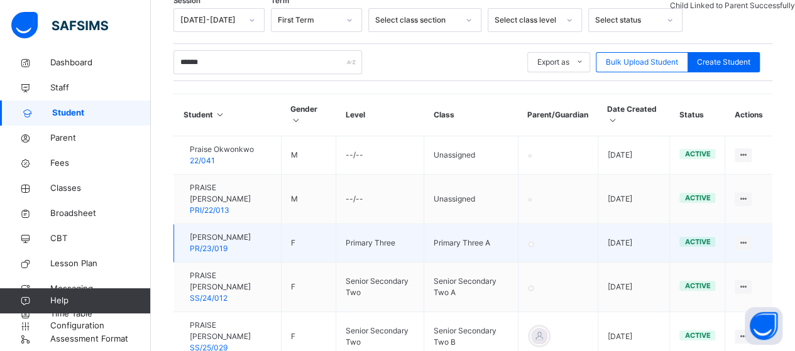
scroll to position [97, 0]
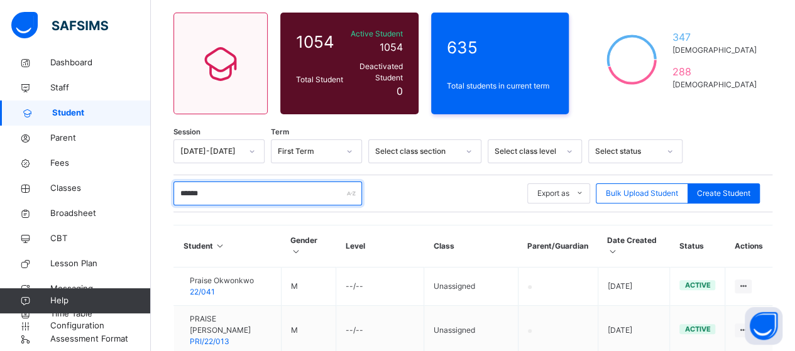
drag, startPoint x: 228, startPoint y: 188, endPoint x: 220, endPoint y: 180, distance: 11.5
click at [228, 188] on input "******" at bounding box center [267, 194] width 188 height 24
type input "*"
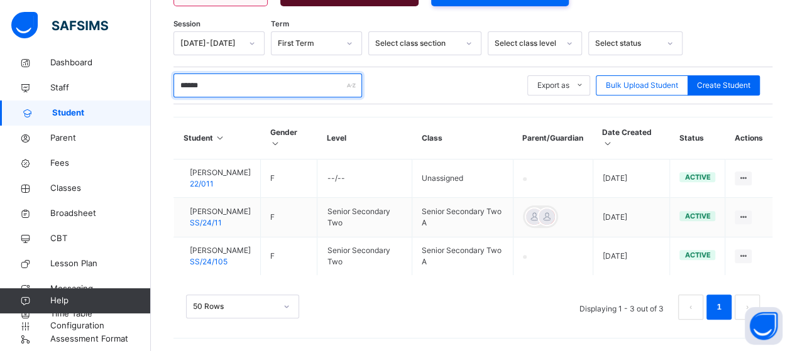
scroll to position [207, 0]
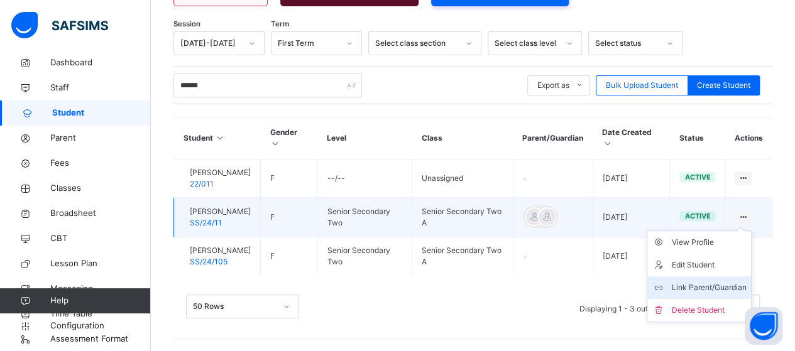
click at [732, 281] on div "Link Parent/Guardian" at bounding box center [708, 287] width 75 height 13
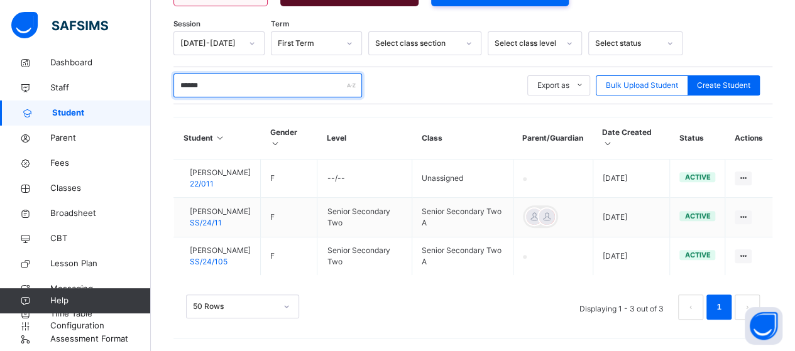
click at [236, 77] on input "******" at bounding box center [267, 85] width 188 height 24
type input "*"
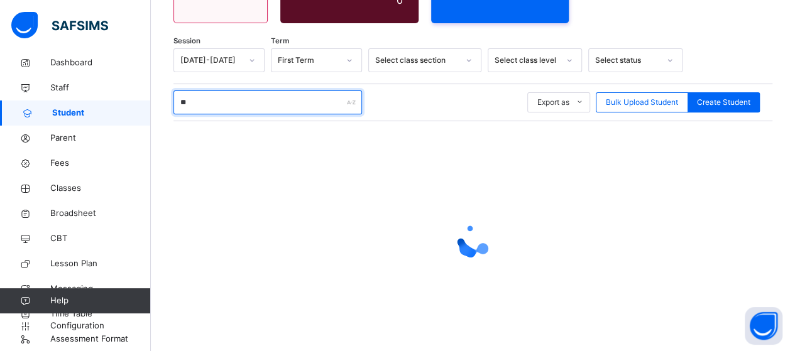
scroll to position [207, 0]
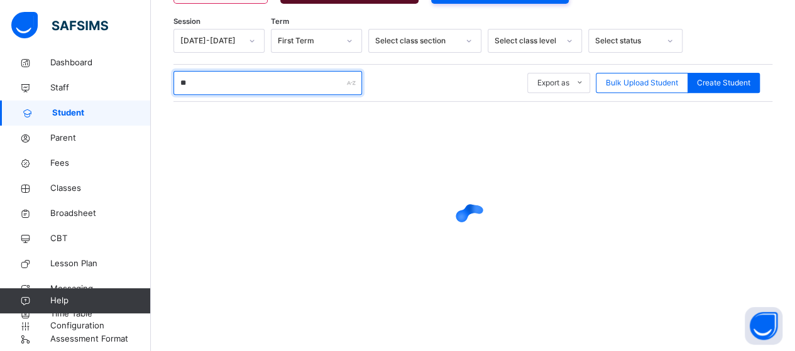
click at [210, 73] on input "**" at bounding box center [267, 83] width 188 height 24
type input "*"
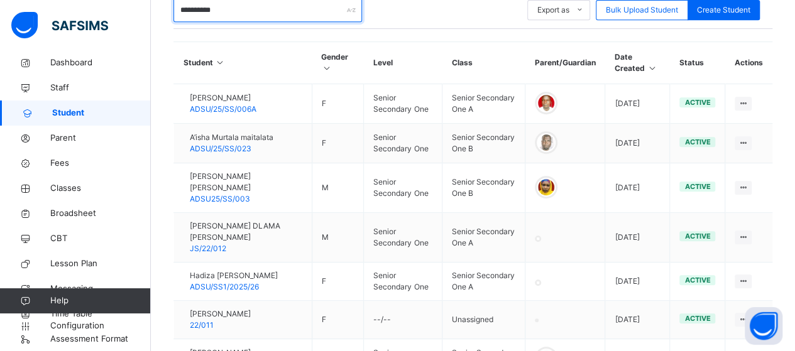
scroll to position [188, 0]
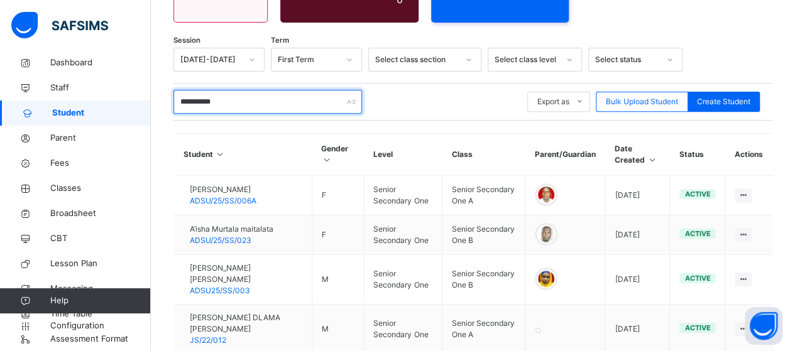
click at [246, 95] on input "**********" at bounding box center [267, 102] width 188 height 24
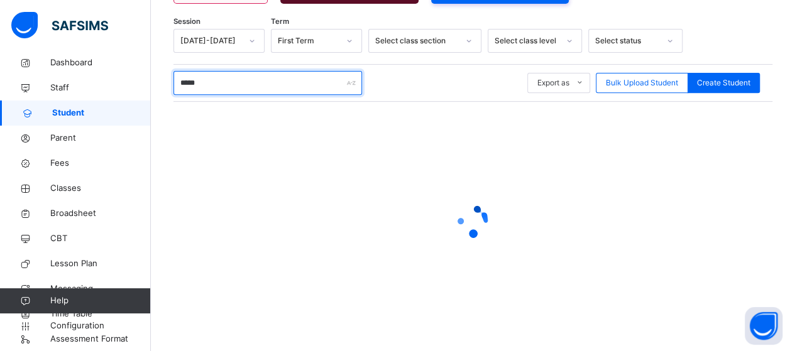
scroll to position [144, 0]
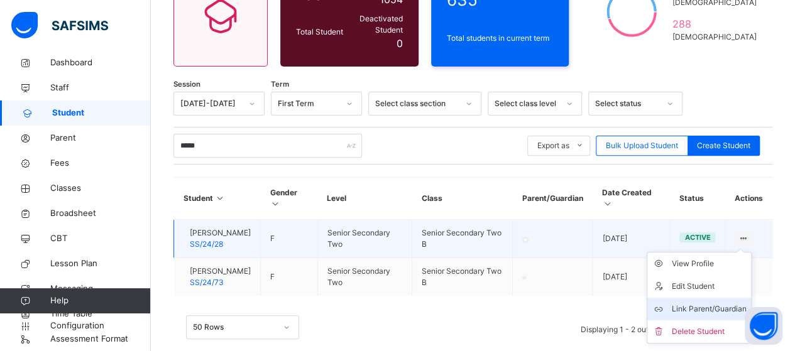
click at [717, 304] on div "Link Parent/Guardian" at bounding box center [708, 309] width 75 height 13
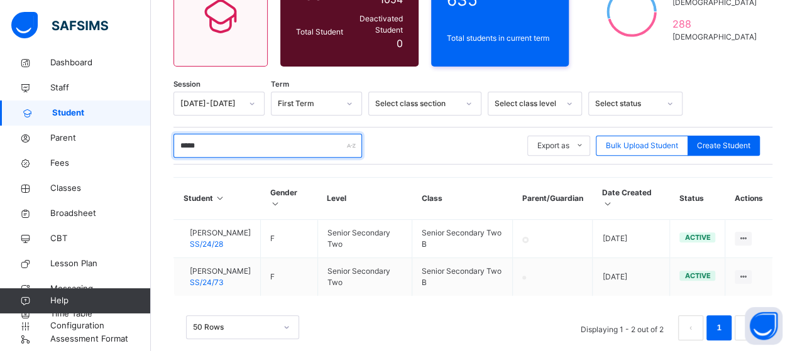
click at [210, 135] on input "*****" at bounding box center [267, 146] width 188 height 24
type input "*"
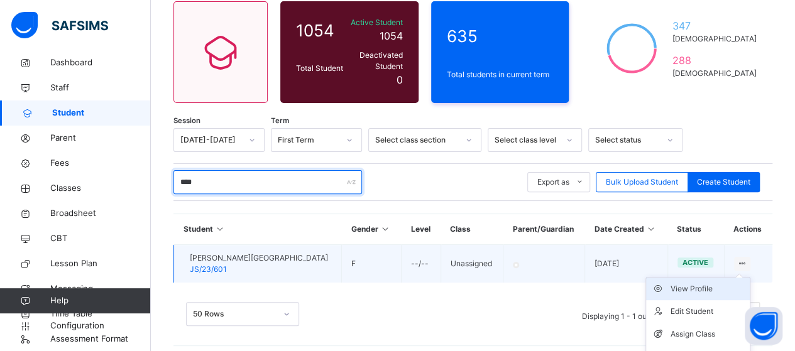
scroll to position [139, 0]
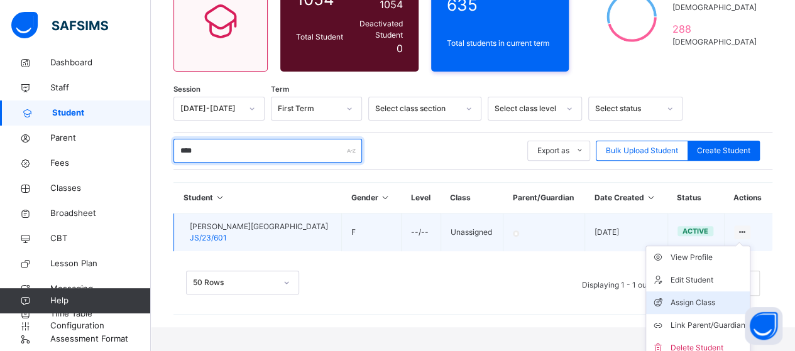
type input "****"
click at [700, 296] on div "Assign Class" at bounding box center [707, 302] width 75 height 13
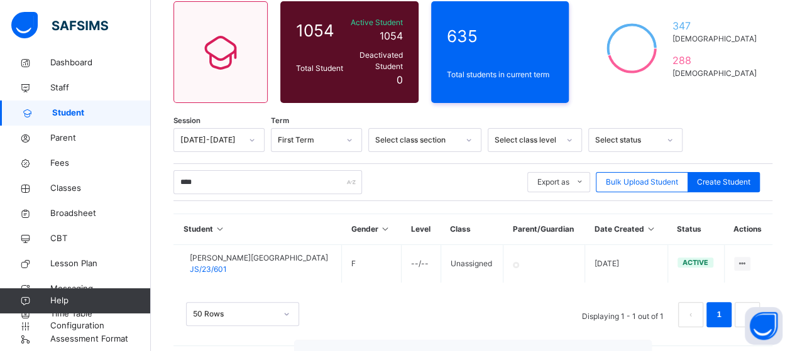
scroll to position [0, 0]
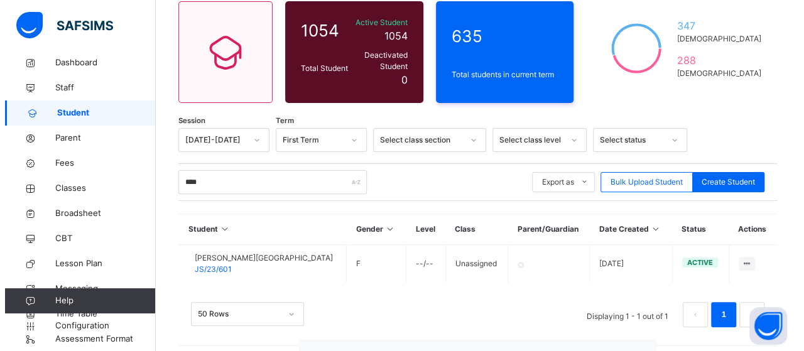
scroll to position [322, 0]
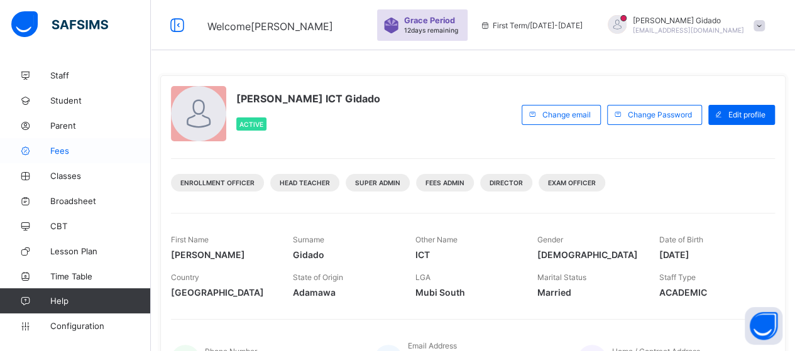
click at [68, 153] on span "Fees" at bounding box center [100, 151] width 101 height 10
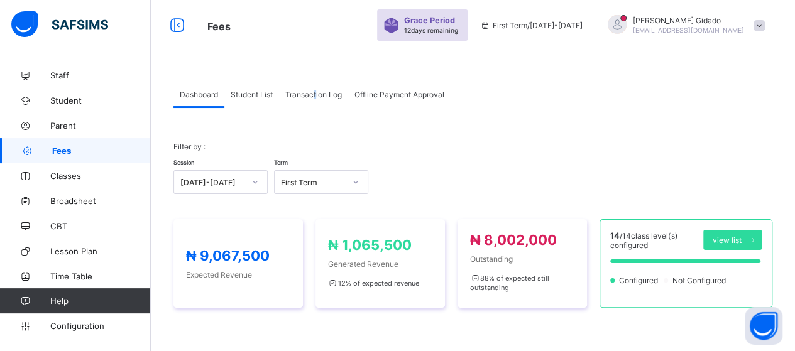
click at [318, 94] on span "Transaction Log" at bounding box center [313, 94] width 57 height 9
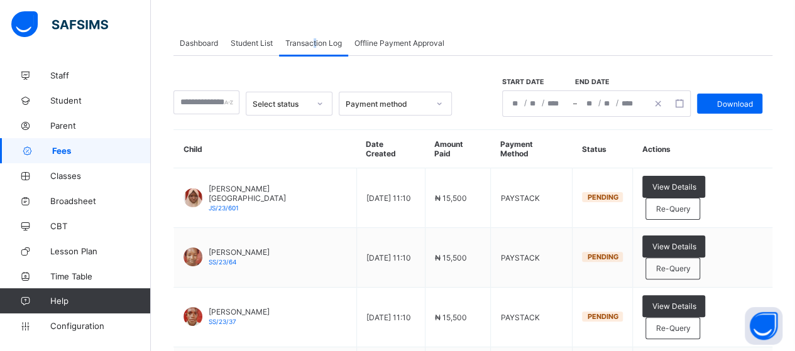
scroll to position [63, 0]
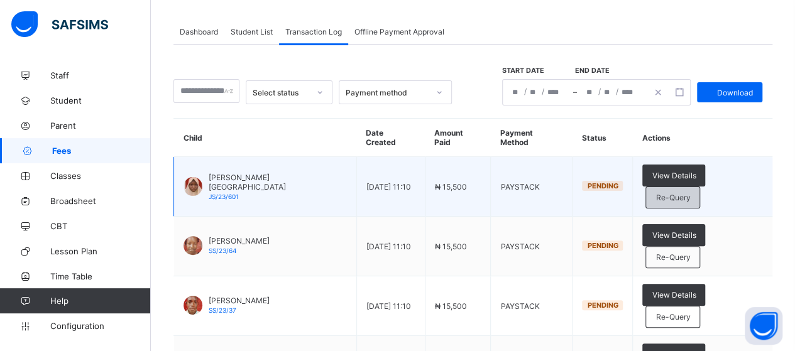
click at [690, 193] on span "Re-Query" at bounding box center [672, 197] width 35 height 9
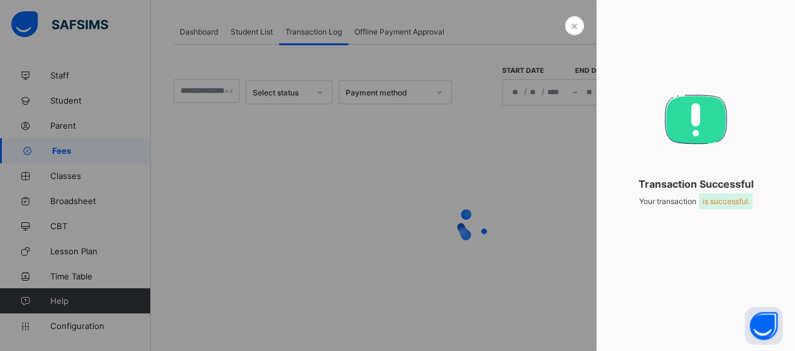
click at [560, 174] on div at bounding box center [397, 175] width 795 height 351
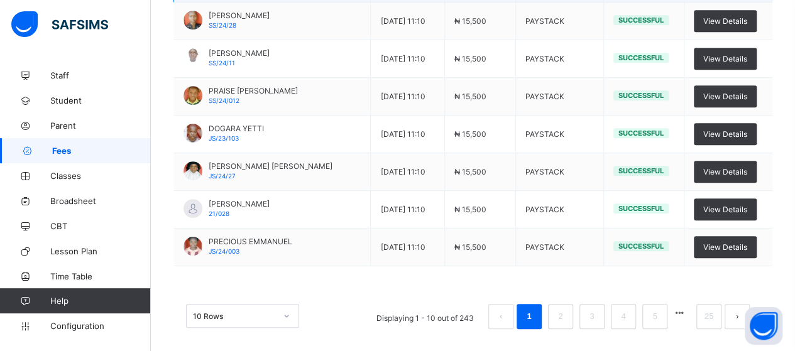
scroll to position [327, 0]
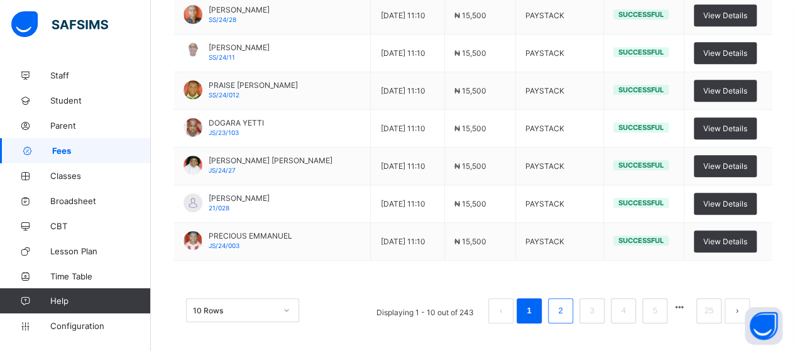
click at [565, 307] on link "2" at bounding box center [560, 311] width 12 height 16
click at [535, 303] on link "1" at bounding box center [529, 311] width 12 height 16
click at [566, 306] on link "2" at bounding box center [560, 311] width 12 height 16
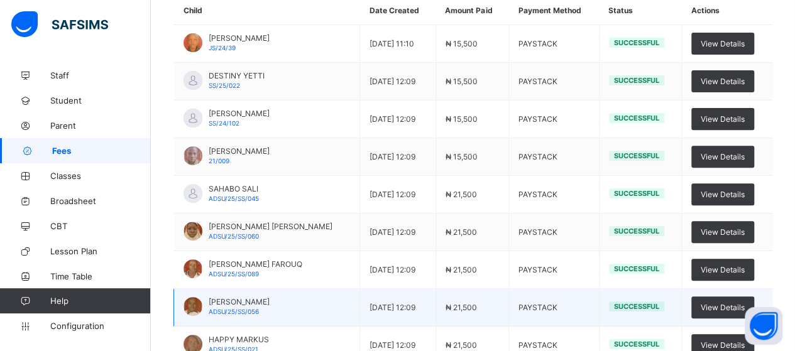
scroll to position [201, 0]
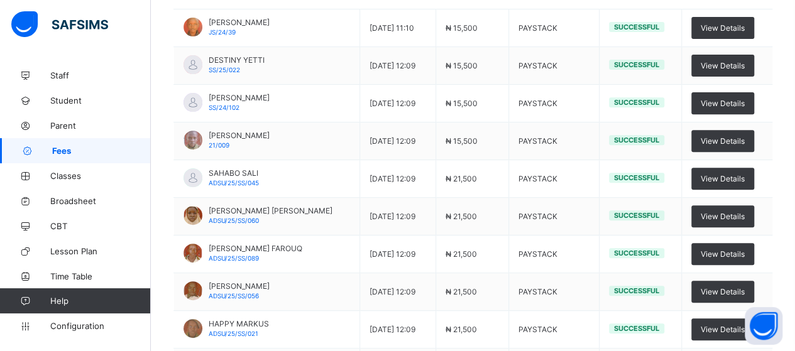
click at [87, 45] on div at bounding box center [74, 25] width 151 height 50
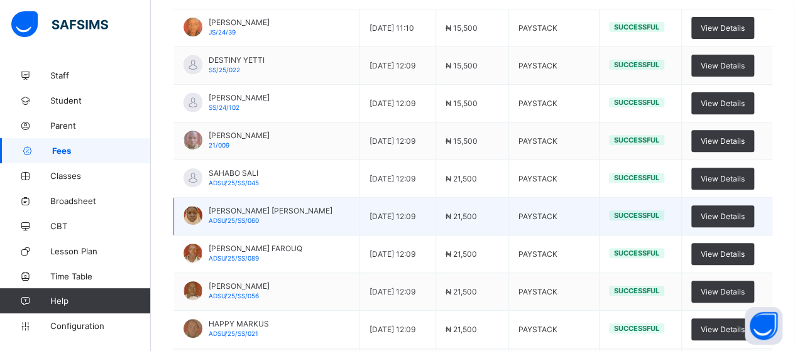
scroll to position [327, 0]
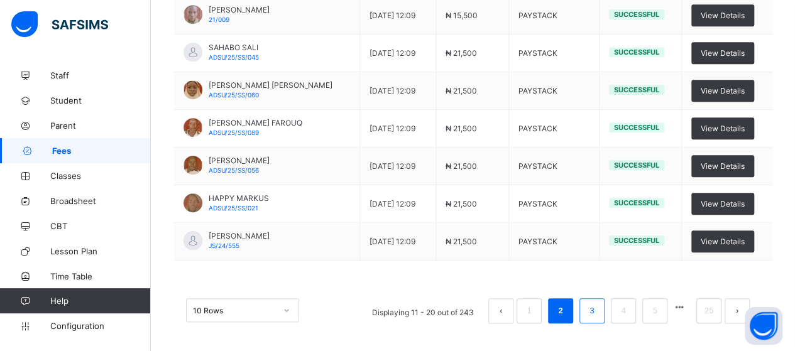
click at [597, 307] on link "3" at bounding box center [591, 311] width 12 height 16
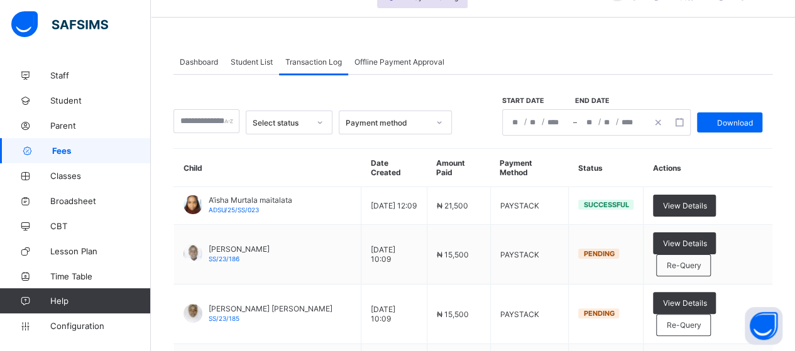
scroll to position [13, 0]
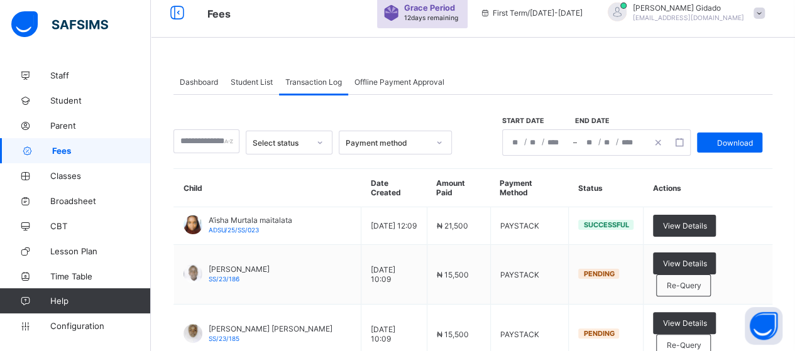
click at [198, 76] on div "Dashboard" at bounding box center [198, 81] width 51 height 25
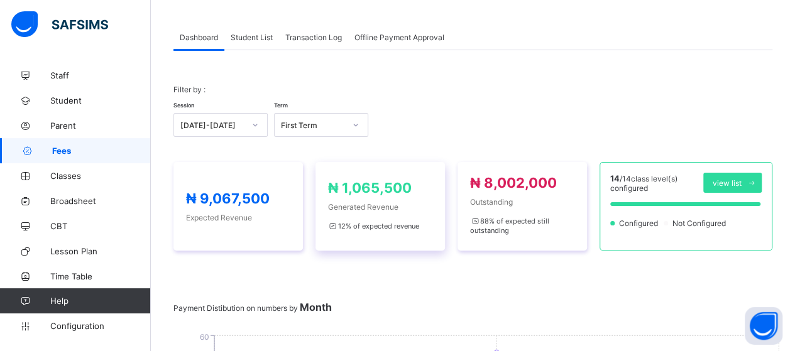
scroll to position [75, 0]
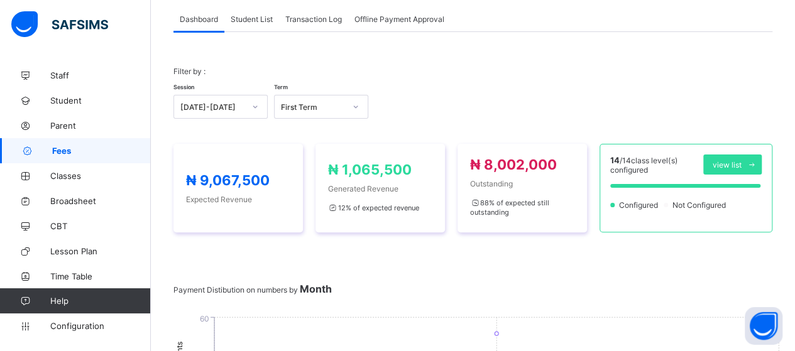
click at [241, 16] on span "Student List" at bounding box center [252, 18] width 42 height 9
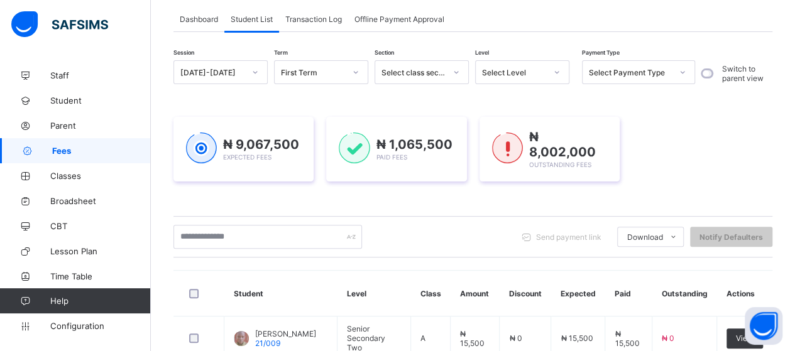
click at [320, 21] on span "Transaction Log" at bounding box center [313, 18] width 57 height 9
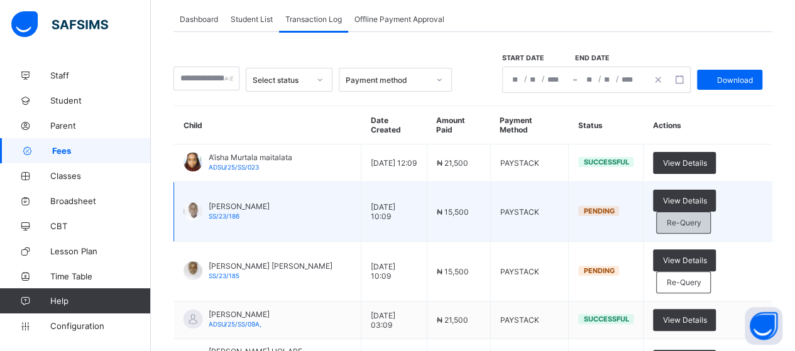
click at [700, 218] on span "Re-Query" at bounding box center [683, 222] width 35 height 9
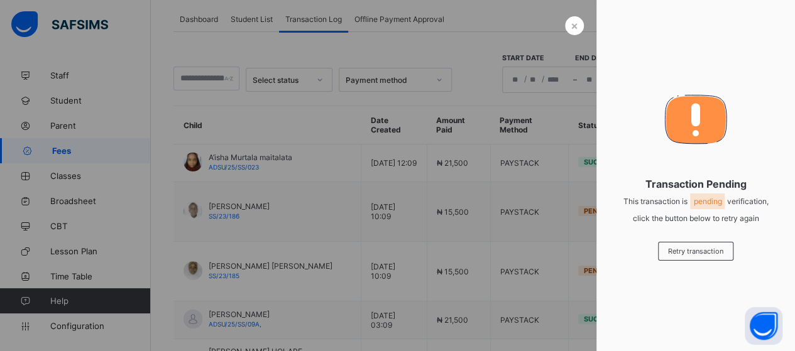
click at [553, 232] on div at bounding box center [397, 175] width 795 height 351
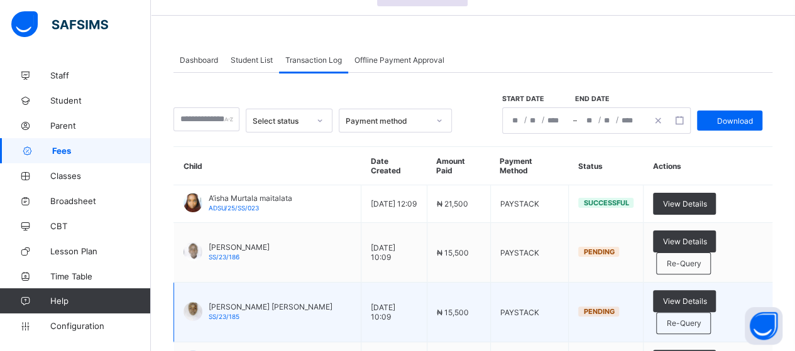
scroll to position [0, 0]
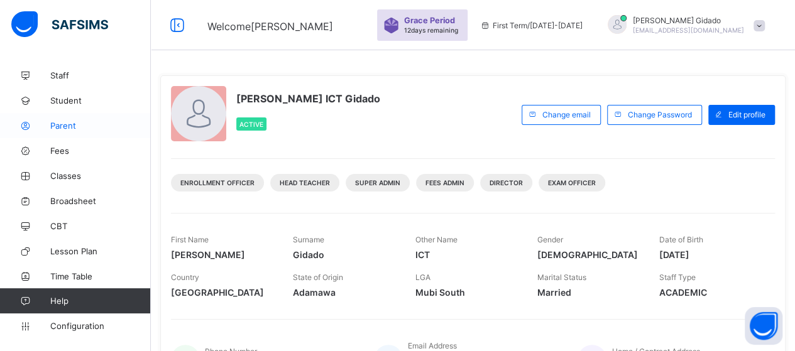
click at [62, 121] on span "Parent" at bounding box center [100, 126] width 101 height 10
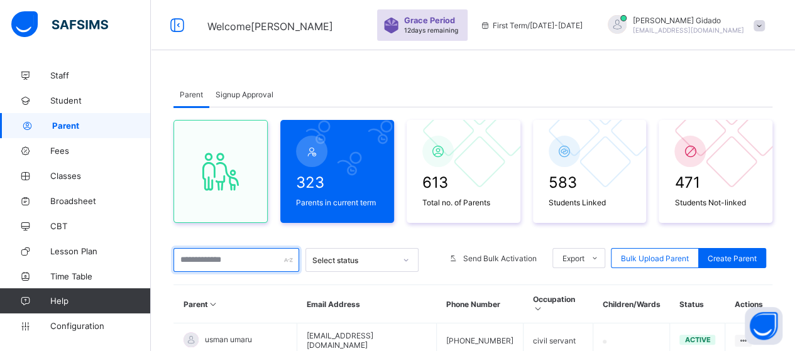
click at [237, 264] on input "text" at bounding box center [236, 260] width 126 height 24
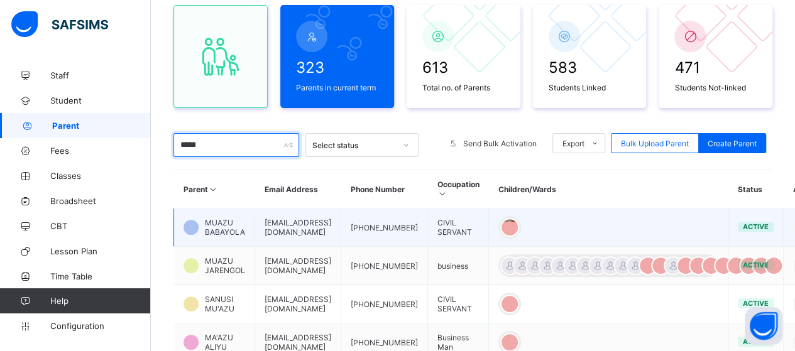
scroll to position [126, 0]
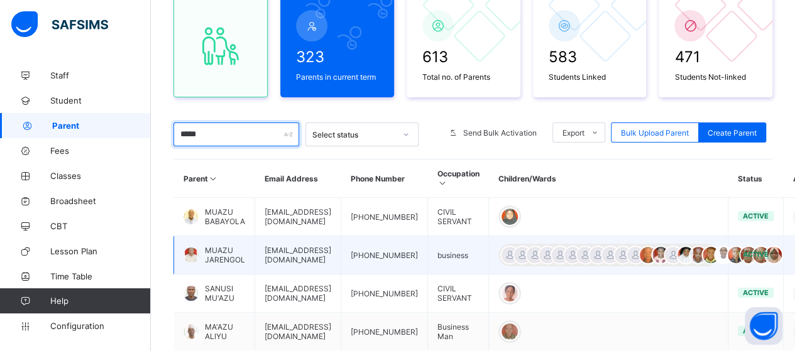
type input "*****"
click at [339, 247] on td "[EMAIL_ADDRESS][DOMAIN_NAME]" at bounding box center [298, 255] width 86 height 38
click at [227, 249] on span "MUAZU JARENGOL" at bounding box center [225, 255] width 40 height 19
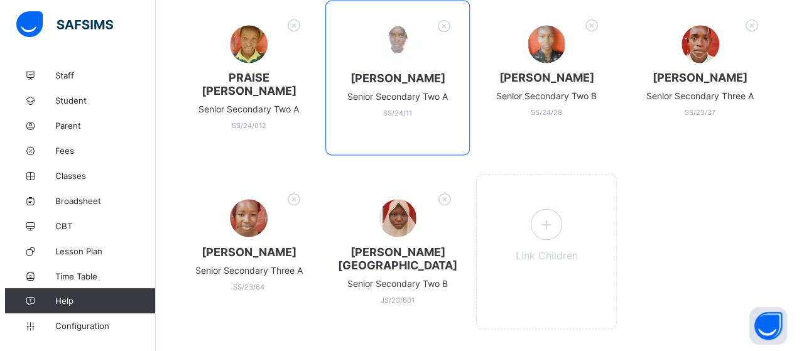
scroll to position [955, 0]
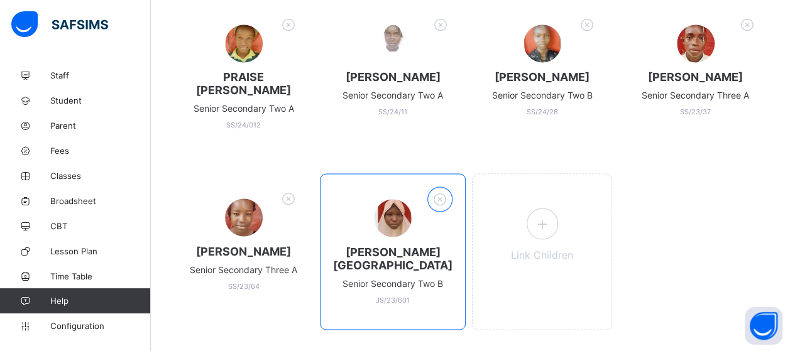
click at [445, 191] on icon at bounding box center [439, 199] width 19 height 16
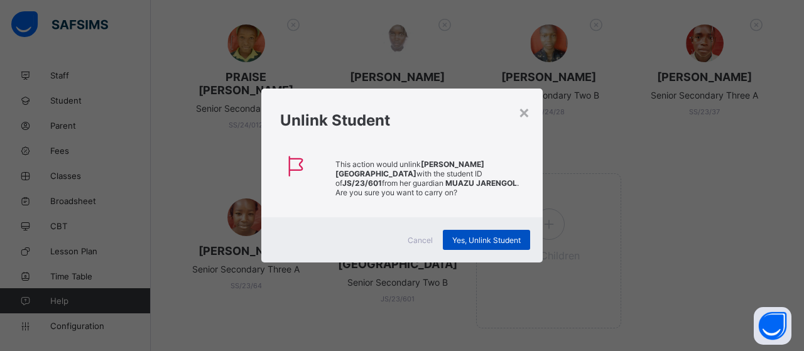
click at [464, 236] on span "Yes, Unlink Student" at bounding box center [486, 240] width 68 height 9
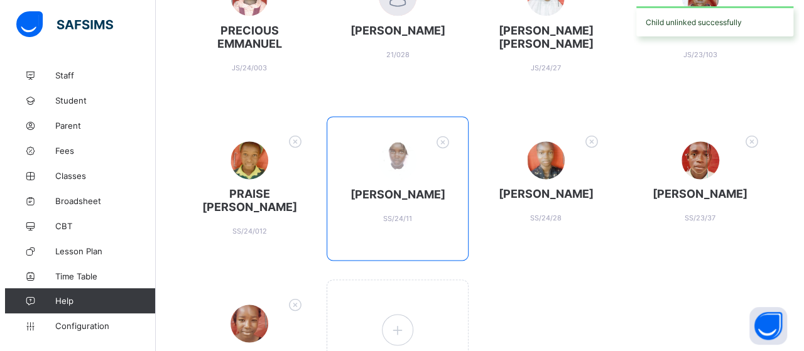
scroll to position [913, 0]
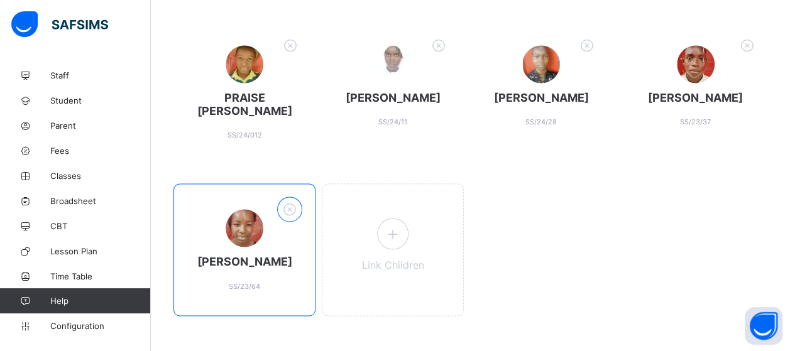
click at [288, 201] on icon at bounding box center [289, 209] width 19 height 16
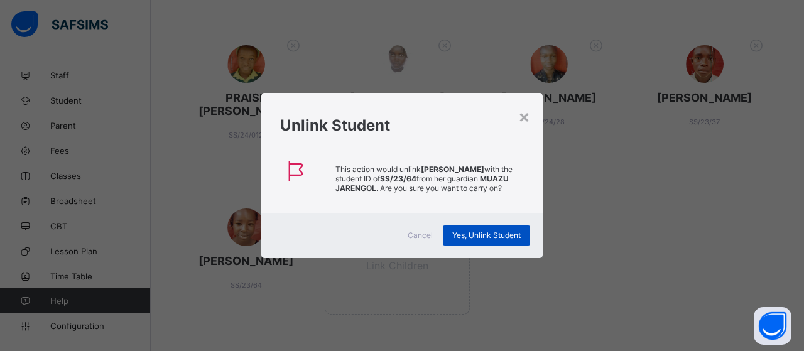
click at [462, 238] on span "Yes, Unlink Student" at bounding box center [486, 235] width 68 height 9
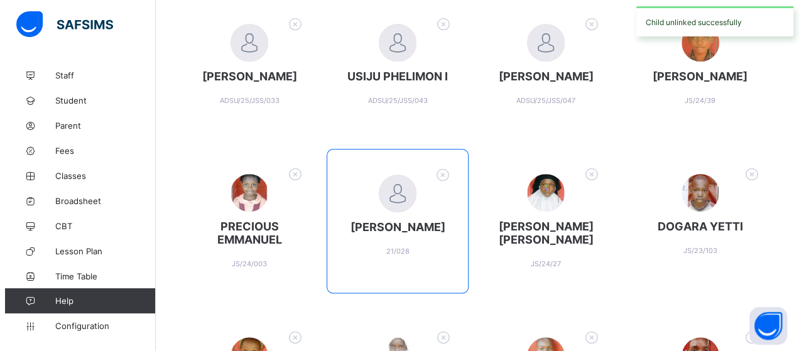
scroll to position [817, 0]
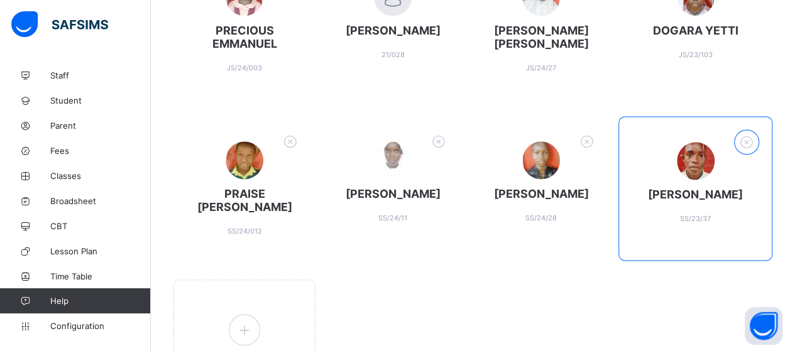
click at [750, 141] on icon at bounding box center [746, 142] width 19 height 16
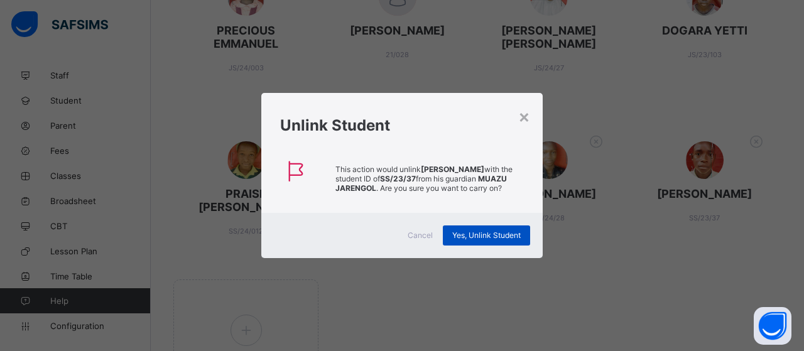
click at [461, 233] on span "Yes, Unlink Student" at bounding box center [486, 235] width 68 height 9
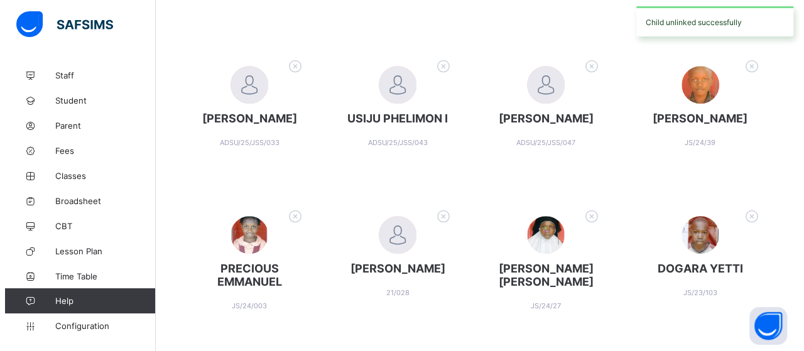
scroll to position [763, 0]
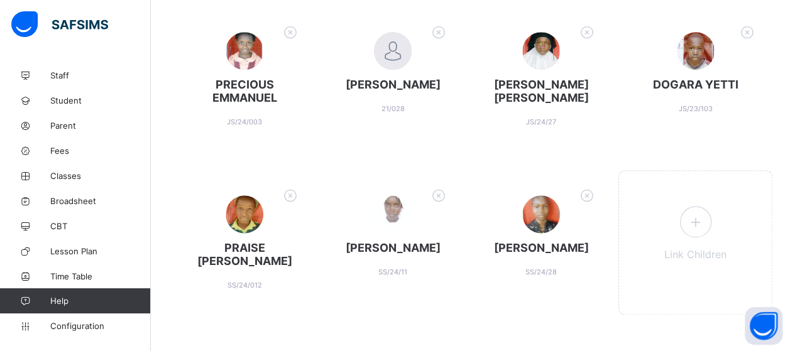
click at [597, 198] on icon at bounding box center [586, 195] width 19 height 16
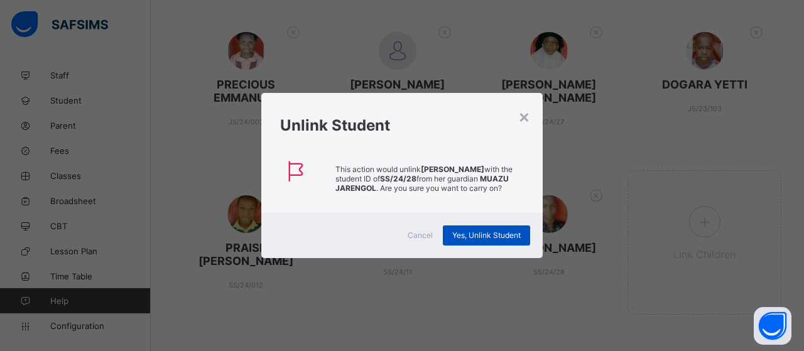
click at [516, 231] on span "Yes, Unlink Student" at bounding box center [486, 235] width 68 height 9
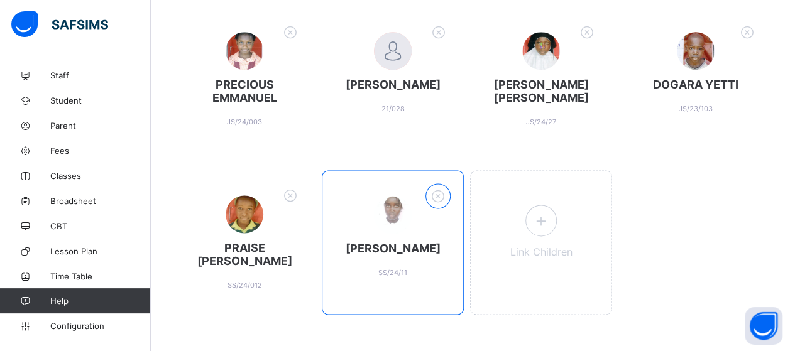
click at [448, 193] on icon at bounding box center [437, 196] width 19 height 16
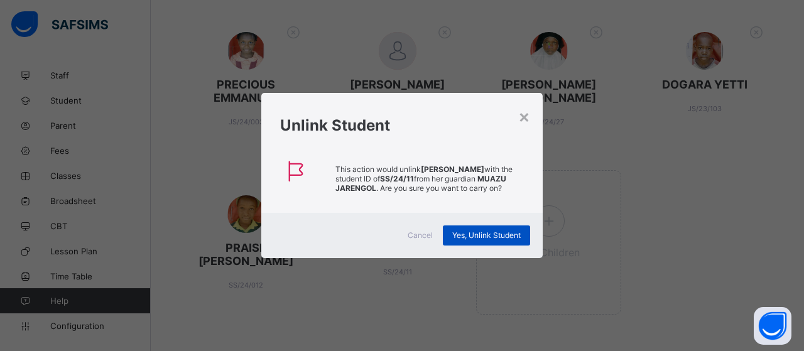
click at [447, 232] on div "Yes, Unlink Student" at bounding box center [486, 236] width 87 height 20
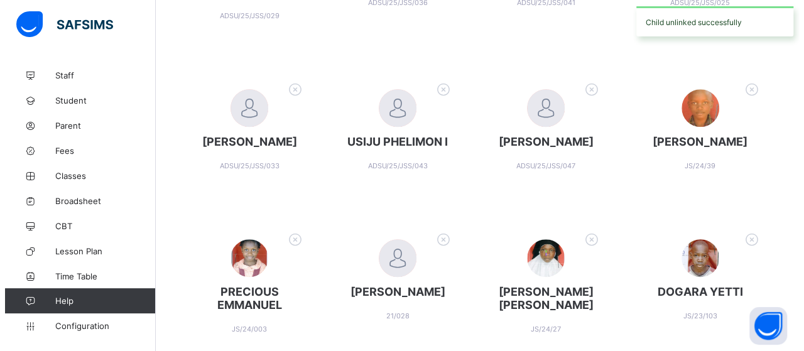
scroll to position [691, 0]
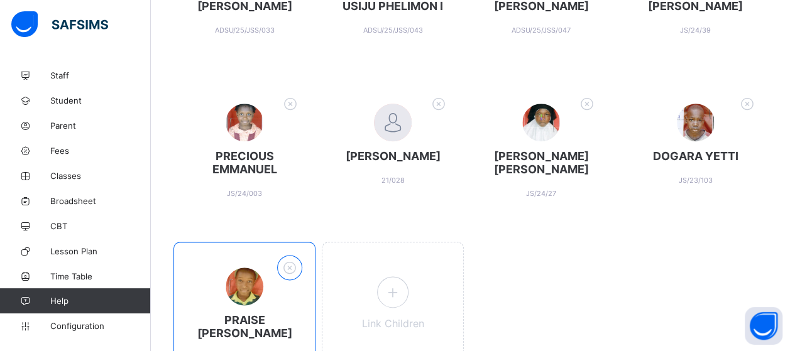
click at [298, 268] on icon at bounding box center [289, 267] width 19 height 16
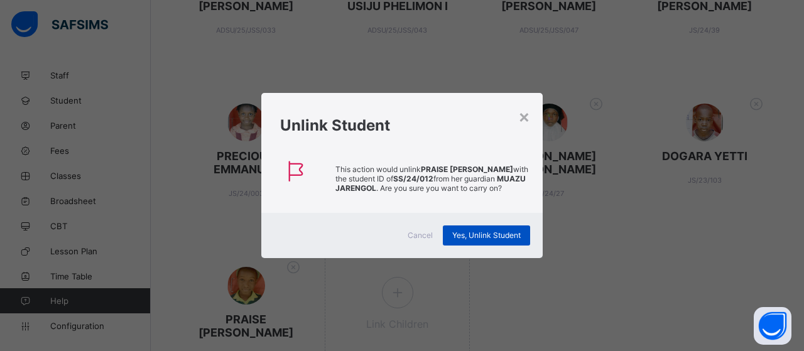
click at [488, 238] on span "Yes, Unlink Student" at bounding box center [486, 235] width 68 height 9
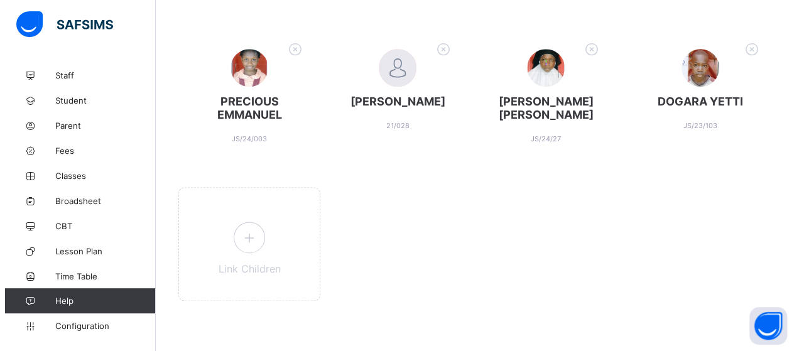
scroll to position [746, 0]
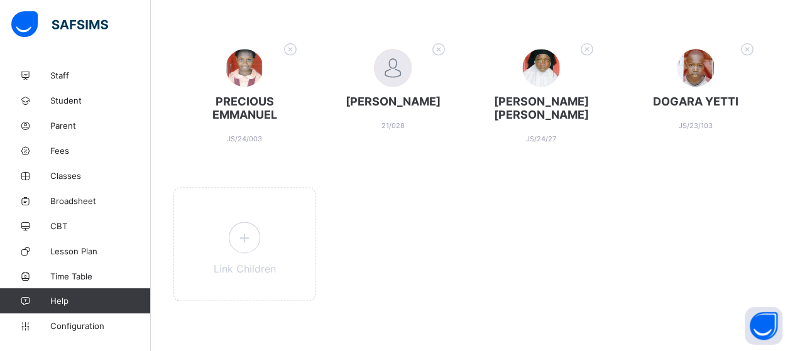
click at [752, 48] on icon at bounding box center [746, 49] width 19 height 16
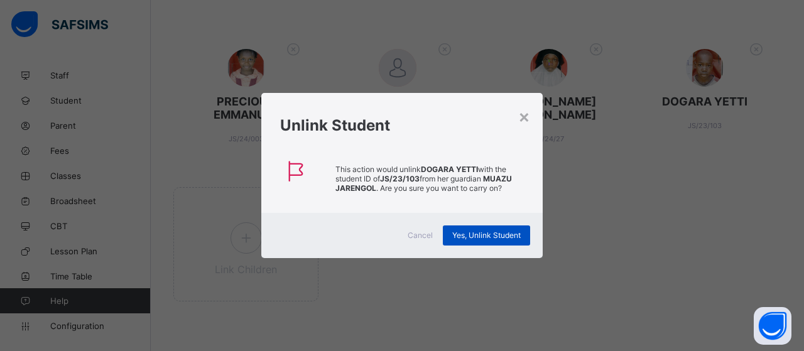
click at [494, 232] on span "Yes, Unlink Student" at bounding box center [486, 235] width 68 height 9
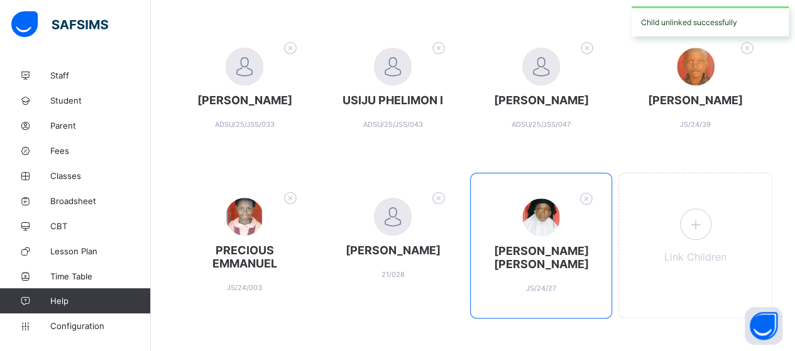
scroll to position [614, 0]
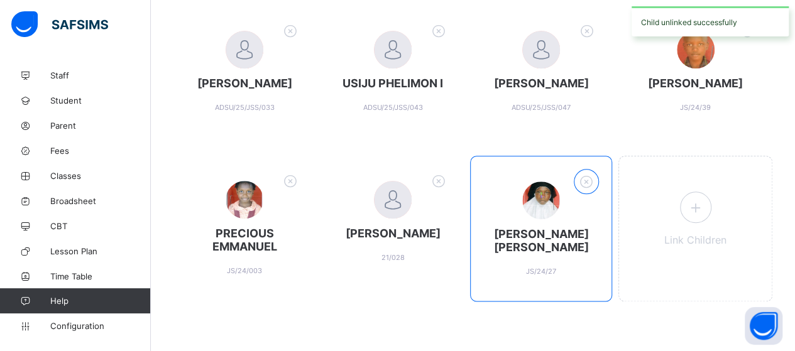
click at [596, 182] on icon at bounding box center [586, 181] width 19 height 16
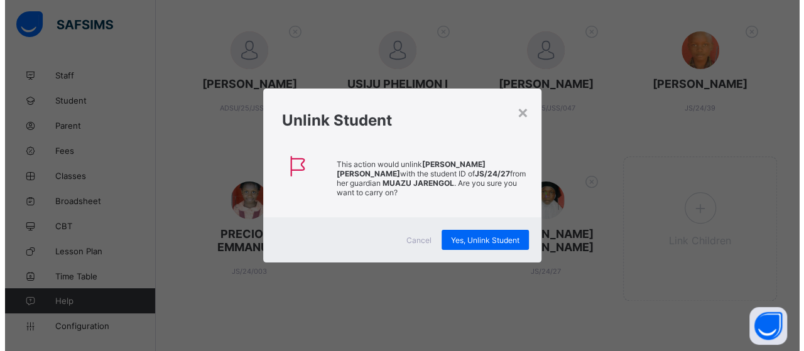
scroll to position [613, 0]
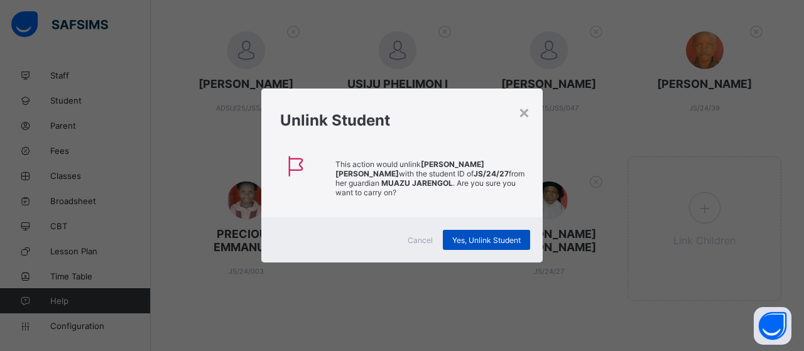
click at [506, 236] on span "Yes, Unlink Student" at bounding box center [486, 240] width 68 height 9
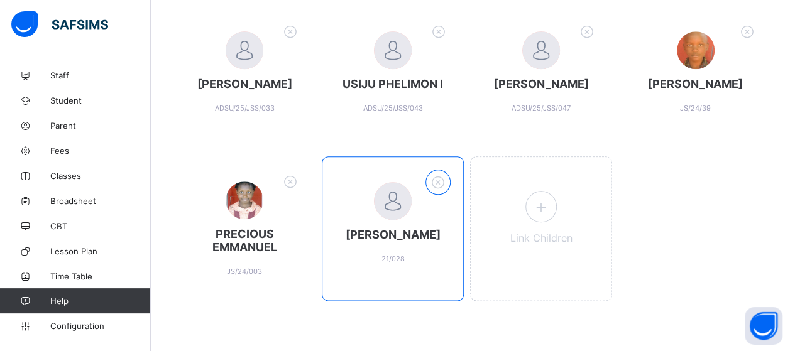
click at [448, 186] on icon at bounding box center [437, 182] width 19 height 16
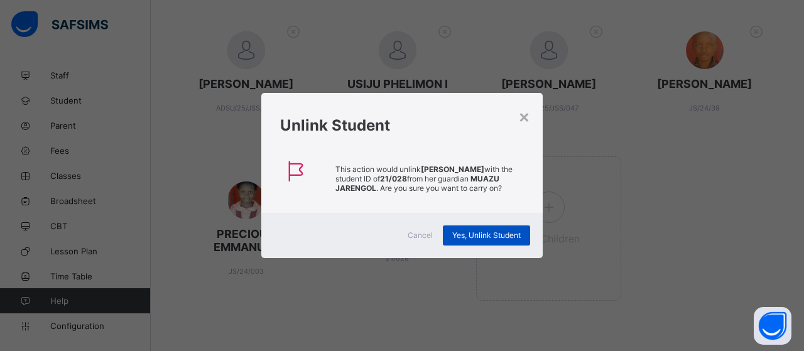
click at [489, 231] on span "Yes, Unlink Student" at bounding box center [486, 235] width 68 height 9
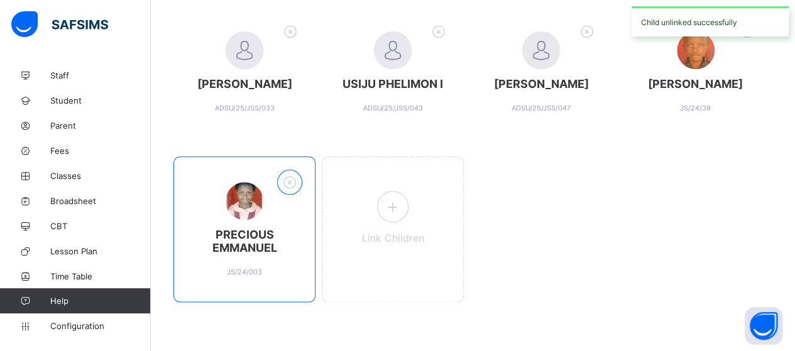
click at [285, 186] on icon at bounding box center [289, 182] width 19 height 16
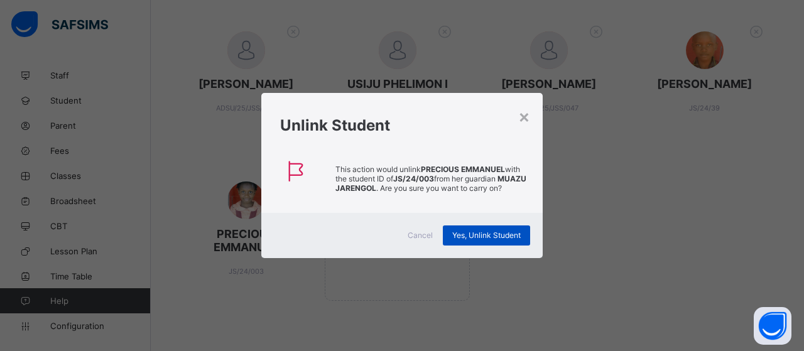
click at [469, 240] on span "Yes, Unlink Student" at bounding box center [486, 235] width 68 height 9
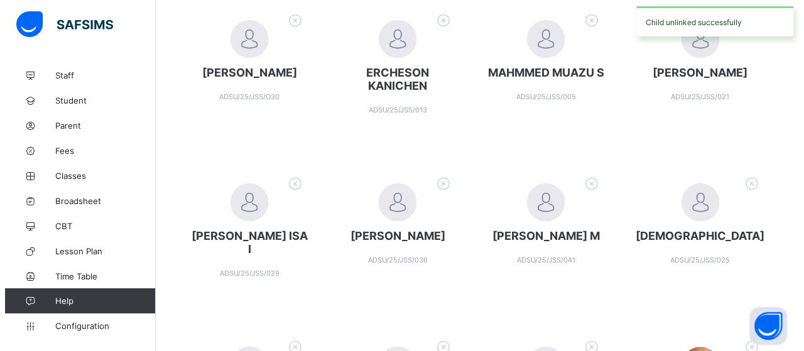
scroll to position [440, 0]
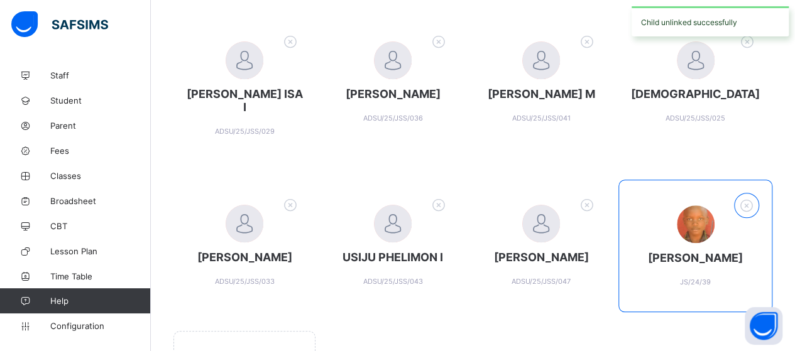
click at [754, 214] on div at bounding box center [746, 205] width 25 height 25
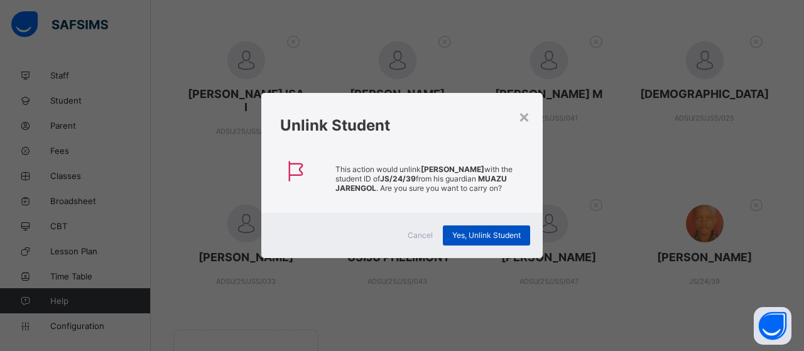
click at [502, 233] on span "Yes, Unlink Student" at bounding box center [486, 235] width 68 height 9
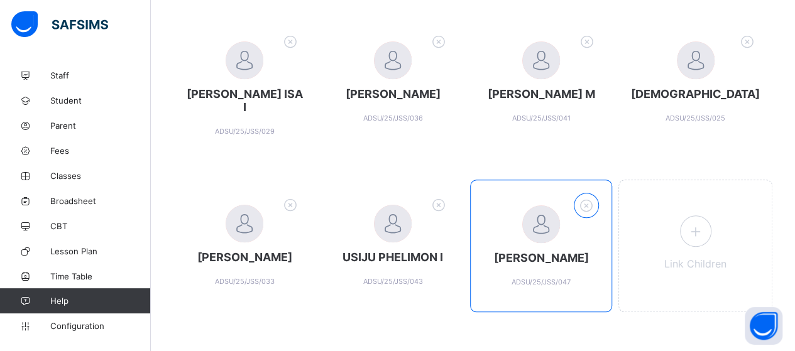
click at [596, 204] on icon at bounding box center [586, 205] width 19 height 16
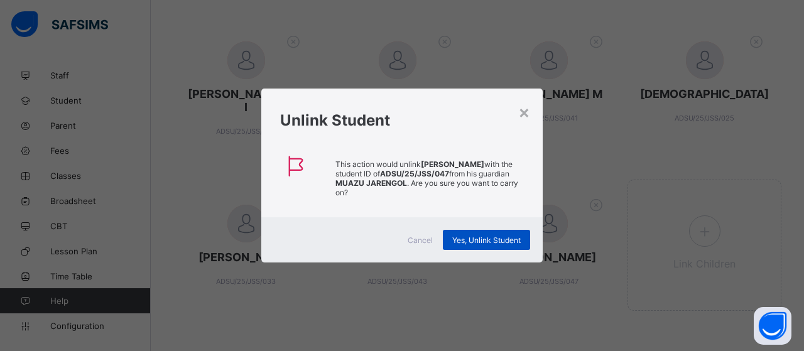
click at [496, 236] on span "Yes, Unlink Student" at bounding box center [486, 240] width 68 height 9
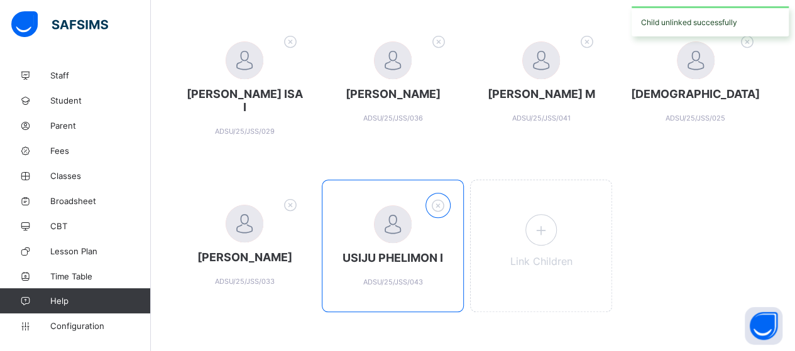
click at [448, 215] on div at bounding box center [437, 205] width 25 height 25
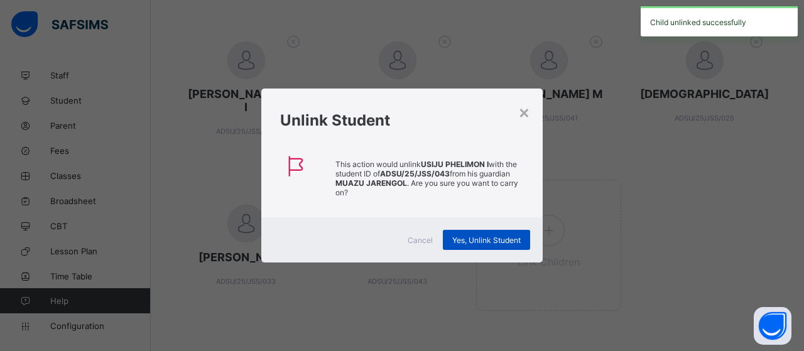
click at [469, 242] on span "Yes, Unlink Student" at bounding box center [486, 240] width 68 height 9
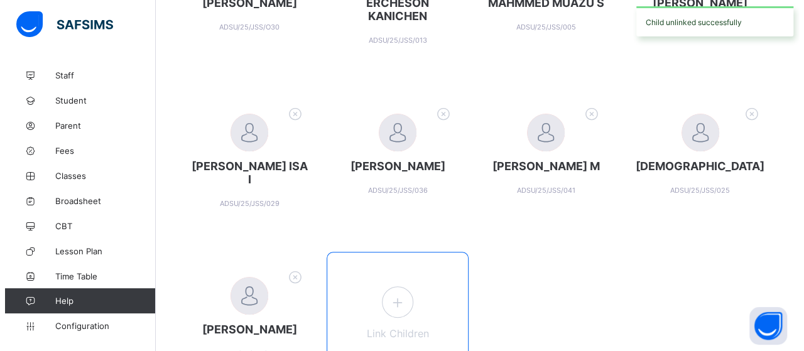
scroll to position [449, 0]
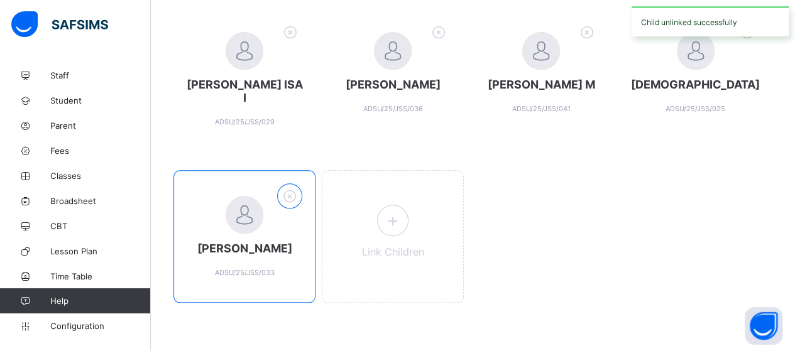
click at [300, 197] on icon at bounding box center [289, 196] width 19 height 16
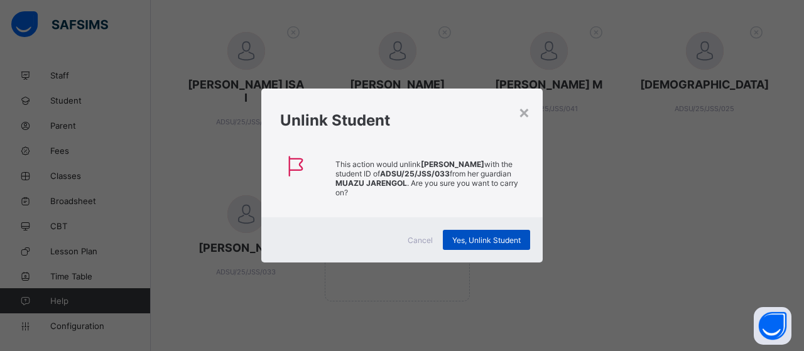
click at [491, 246] on div "Yes, Unlink Student" at bounding box center [486, 240] width 87 height 20
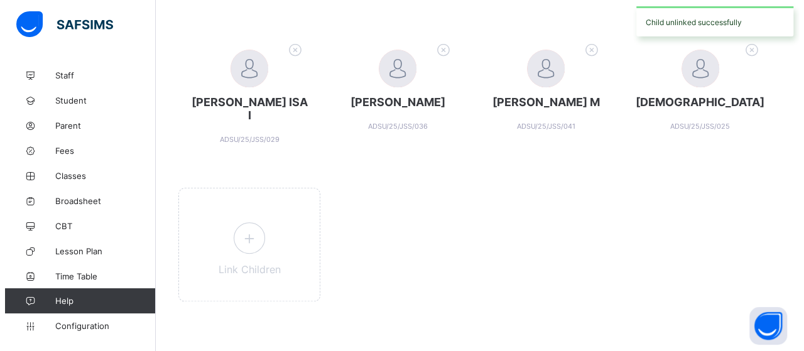
scroll to position [432, 0]
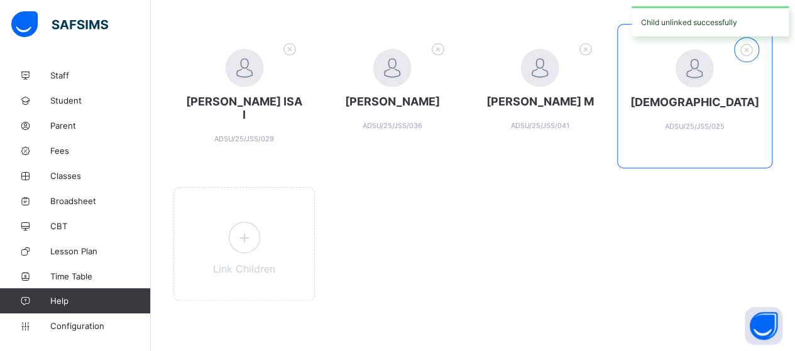
click at [756, 43] on icon at bounding box center [746, 49] width 19 height 16
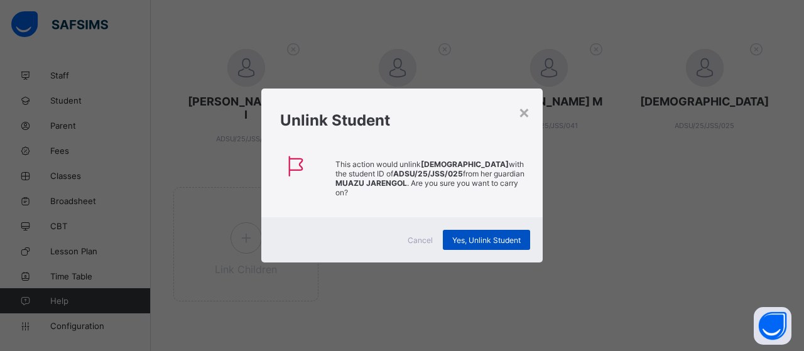
click at [486, 236] on span "Yes, Unlink Student" at bounding box center [486, 240] width 68 height 9
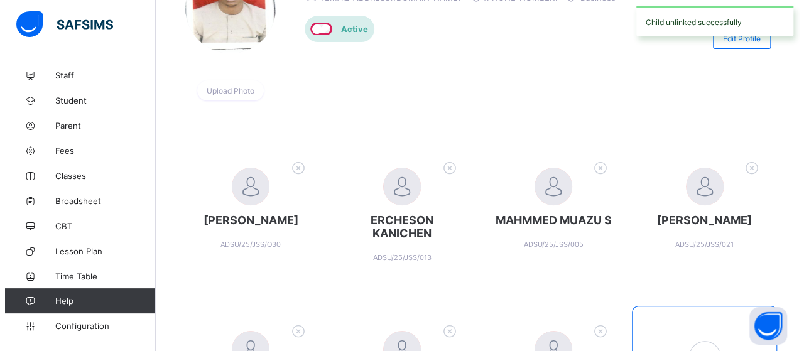
scroll to position [251, 0]
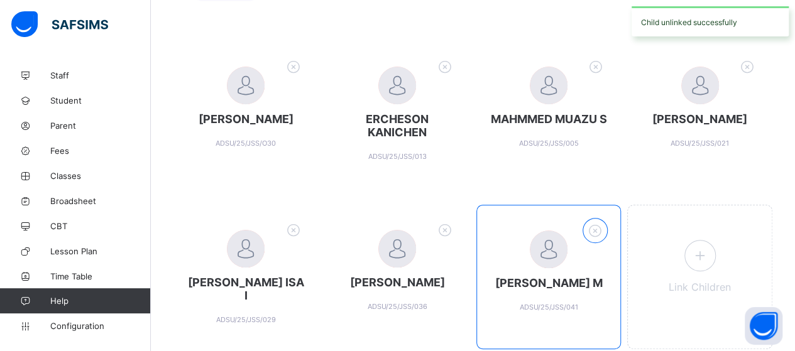
click at [598, 231] on icon at bounding box center [594, 230] width 19 height 16
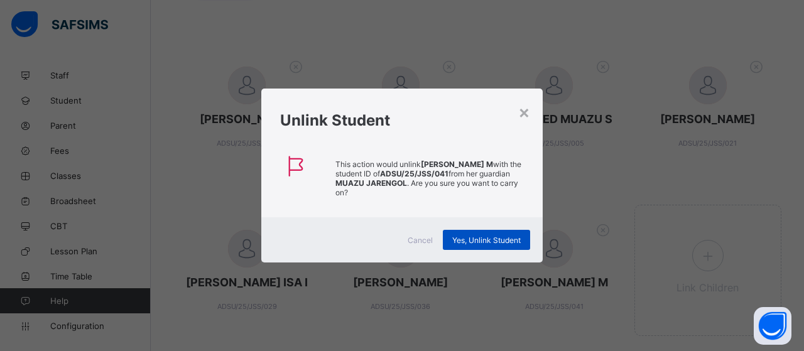
click at [494, 242] on span "Yes, Unlink Student" at bounding box center [486, 240] width 68 height 9
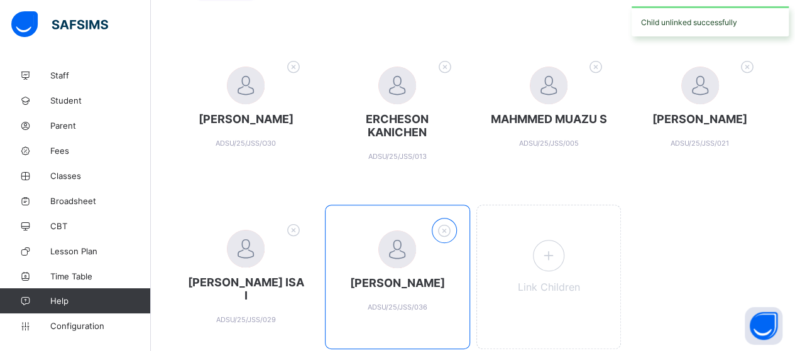
click at [448, 229] on icon at bounding box center [443, 230] width 19 height 16
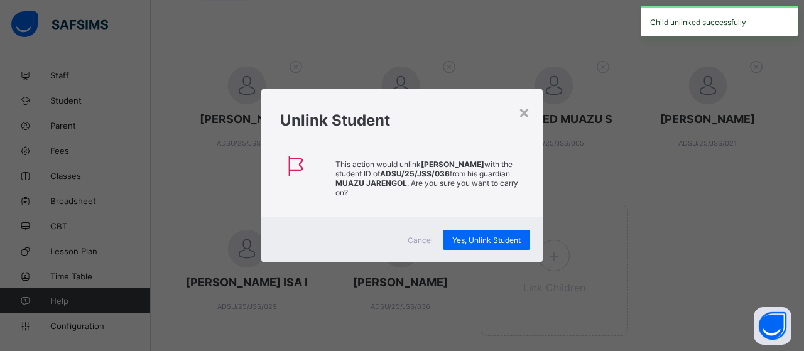
drag, startPoint x: 456, startPoint y: 236, endPoint x: 460, endPoint y: 217, distance: 18.6
click at [457, 234] on div "Yes, Unlink Student" at bounding box center [486, 240] width 87 height 20
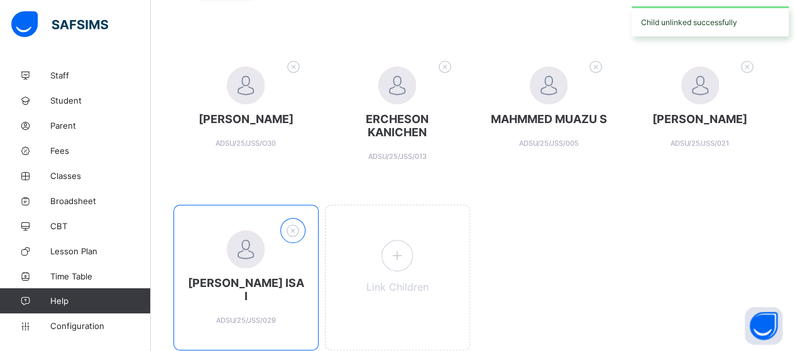
click at [285, 229] on icon at bounding box center [292, 230] width 19 height 16
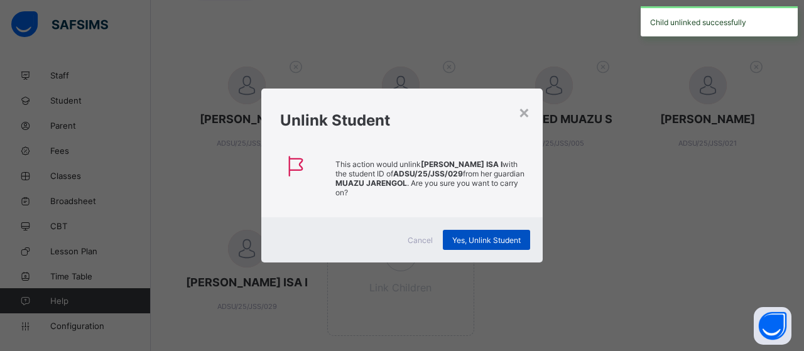
click at [472, 237] on span "Yes, Unlink Student" at bounding box center [486, 240] width 68 height 9
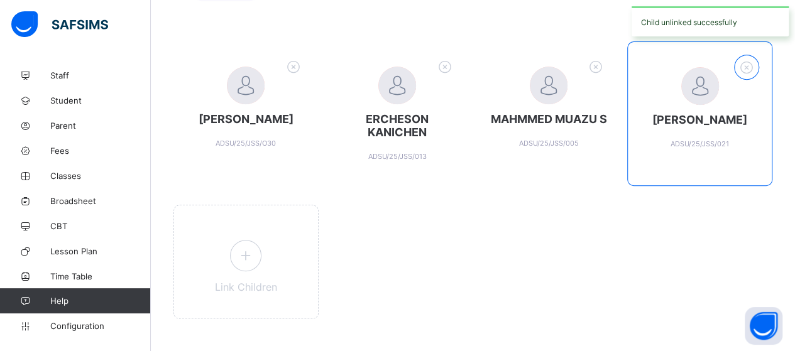
click at [752, 68] on icon at bounding box center [746, 67] width 19 height 16
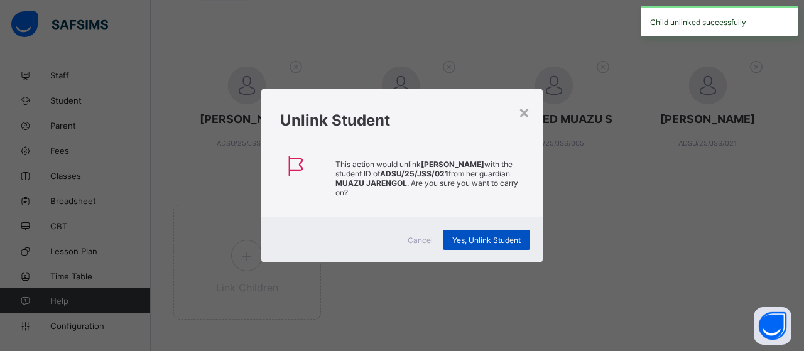
drag, startPoint x: 509, startPoint y: 239, endPoint x: 509, endPoint y: 227, distance: 12.6
click at [509, 237] on span "Yes, Unlink Student" at bounding box center [486, 240] width 68 height 9
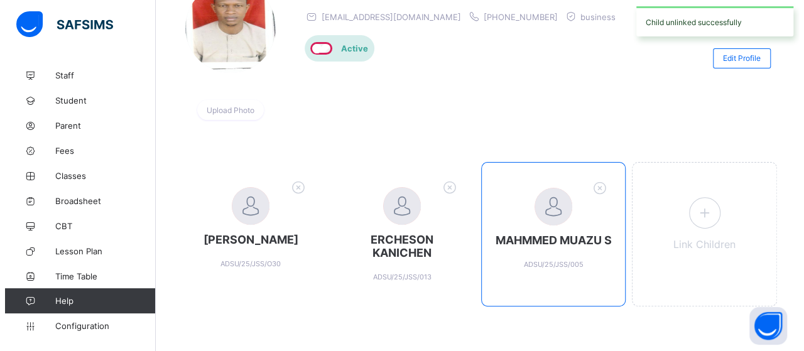
scroll to position [136, 0]
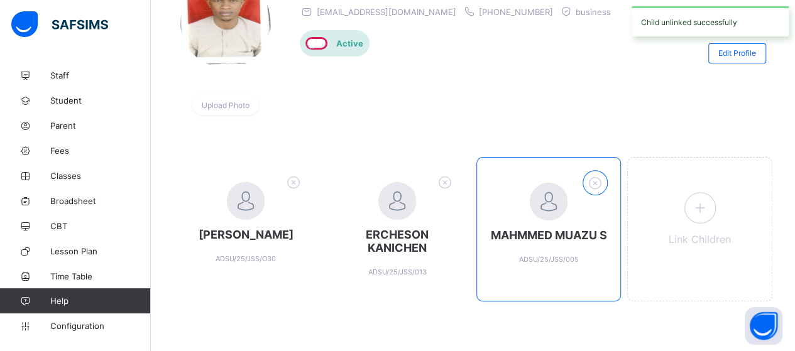
click at [604, 178] on icon at bounding box center [594, 183] width 19 height 16
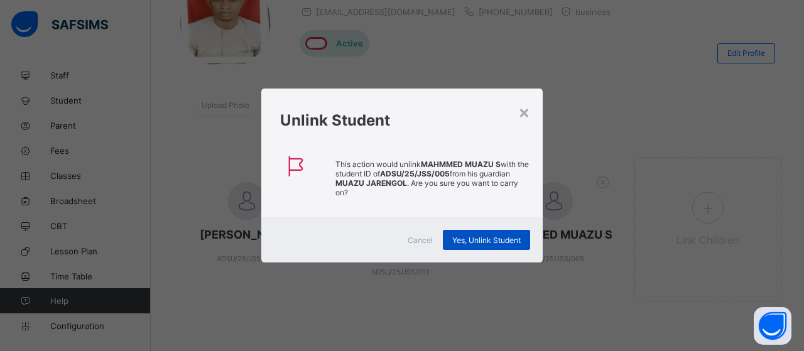
click at [480, 239] on span "Yes, Unlink Student" at bounding box center [486, 240] width 68 height 9
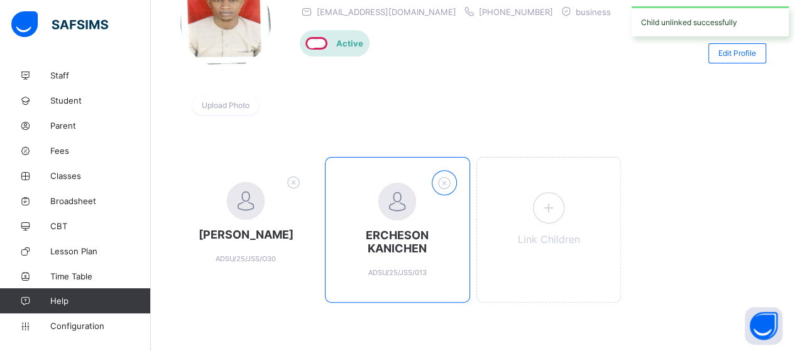
click at [445, 183] on icon at bounding box center [443, 183] width 19 height 16
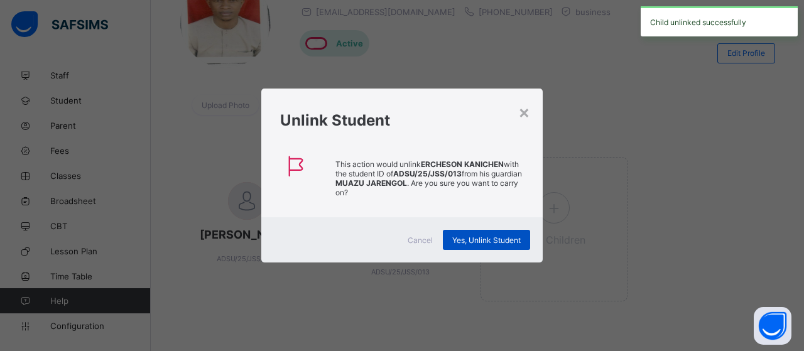
click at [460, 238] on span "Yes, Unlink Student" at bounding box center [486, 240] width 68 height 9
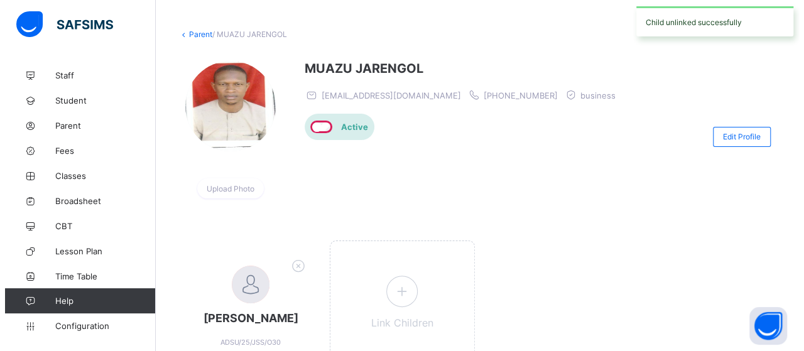
scroll to position [122, 0]
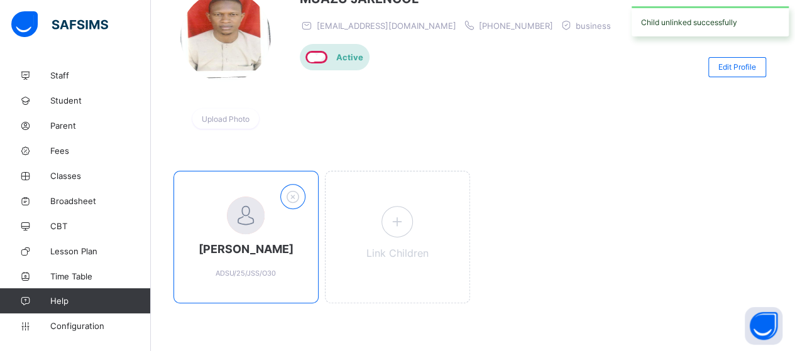
click at [300, 199] on icon at bounding box center [292, 196] width 19 height 16
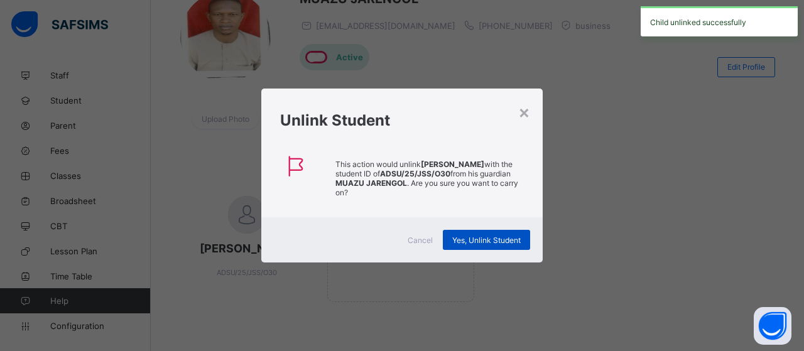
click at [496, 242] on span "Yes, Unlink Student" at bounding box center [486, 240] width 68 height 9
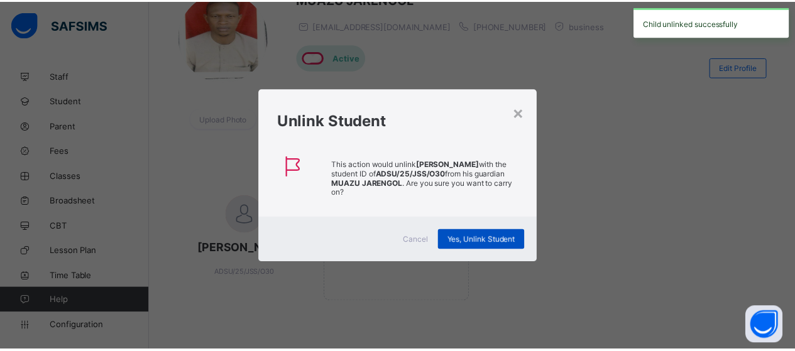
scroll to position [0, 0]
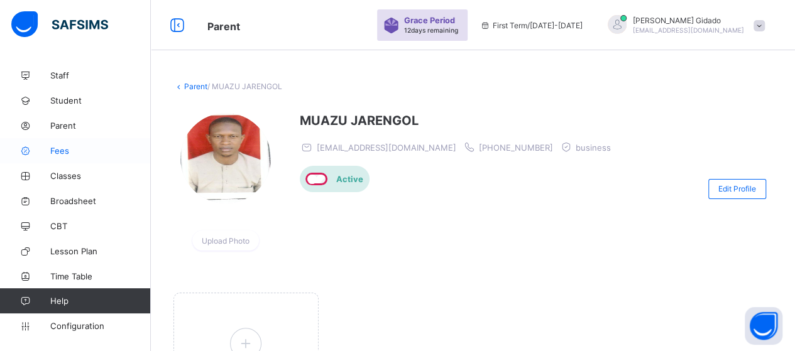
click at [70, 158] on link "Fees" at bounding box center [75, 150] width 151 height 25
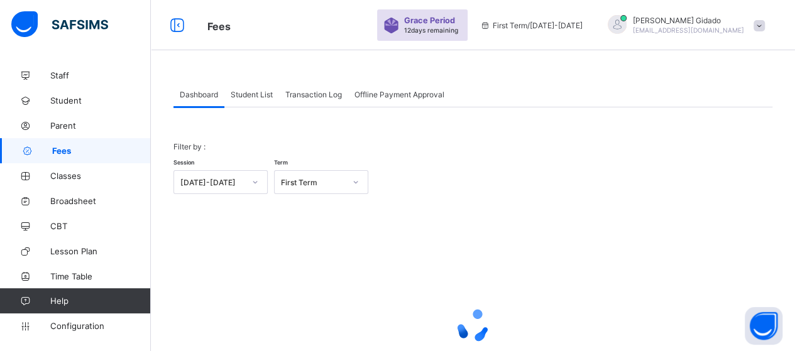
click at [206, 95] on span "Dashboard" at bounding box center [199, 94] width 38 height 9
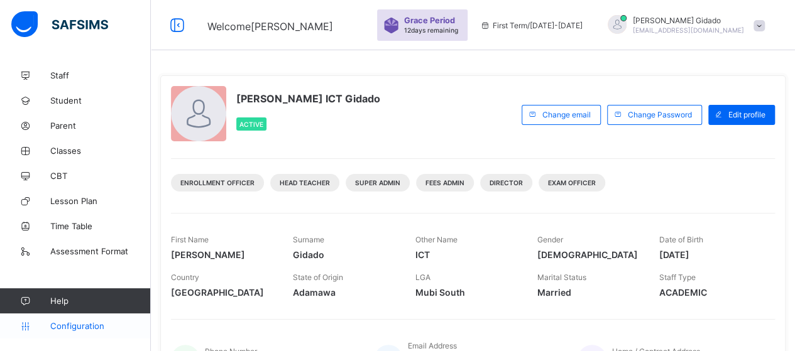
click at [76, 327] on span "Configuration" at bounding box center [100, 326] width 100 height 10
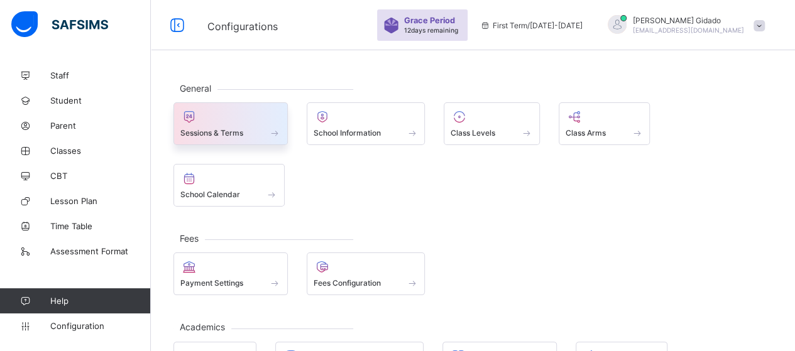
click at [272, 134] on span at bounding box center [274, 133] width 13 height 11
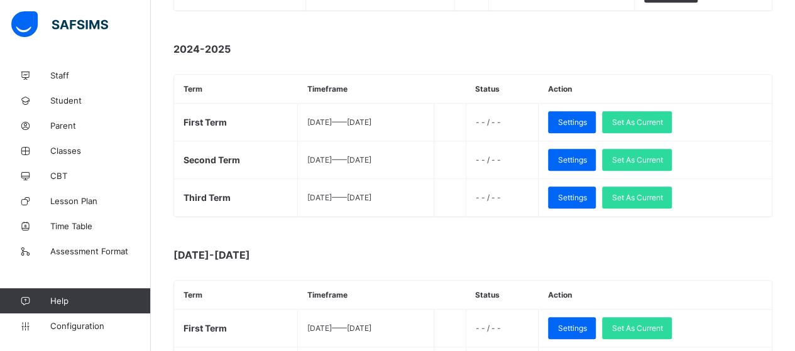
scroll to position [377, 0]
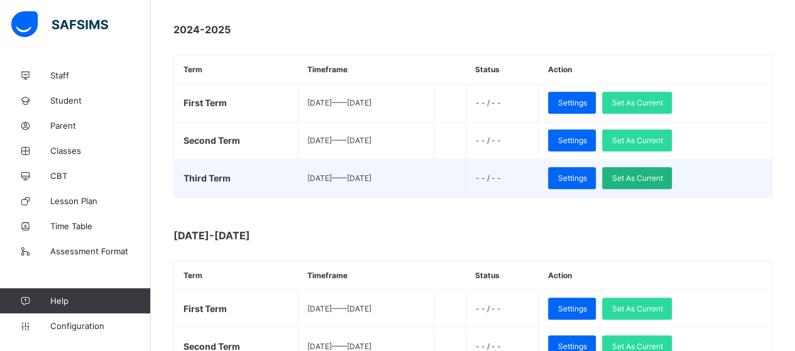
click at [654, 178] on div "Set As Current" at bounding box center [637, 178] width 70 height 22
click at [653, 173] on div "Set As Current" at bounding box center [637, 178] width 70 height 22
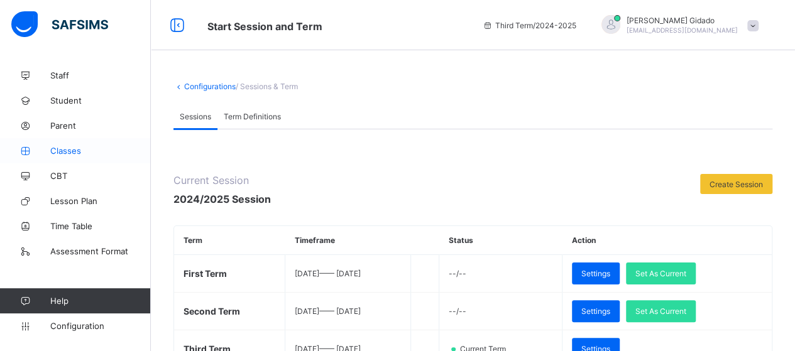
click at [82, 151] on span "Classes" at bounding box center [100, 151] width 101 height 10
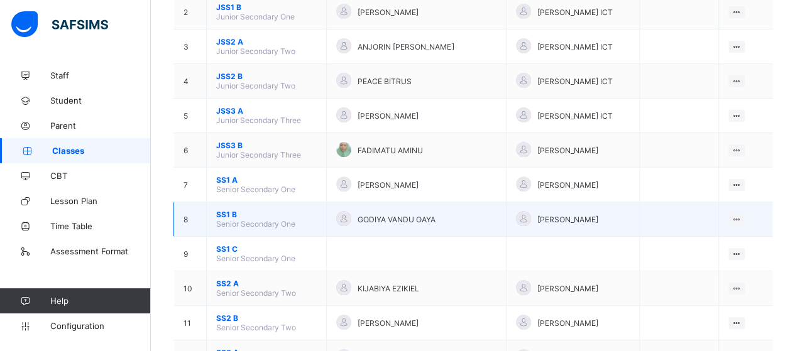
scroll to position [188, 0]
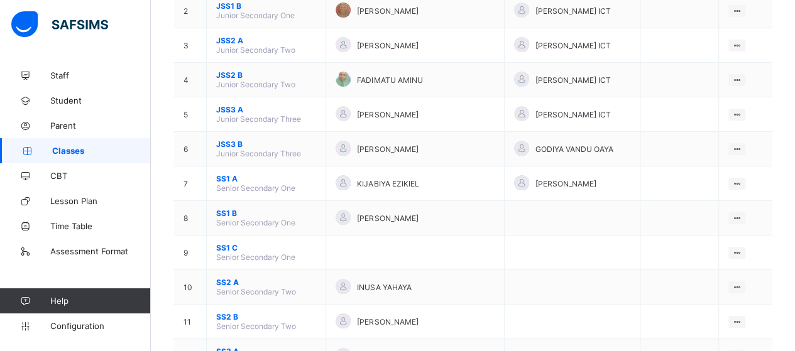
click at [226, 209] on span "SS1 B" at bounding box center [266, 213] width 100 height 9
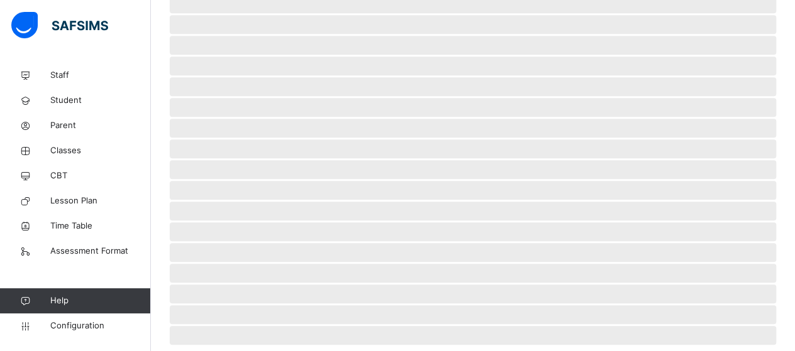
scroll to position [356, 0]
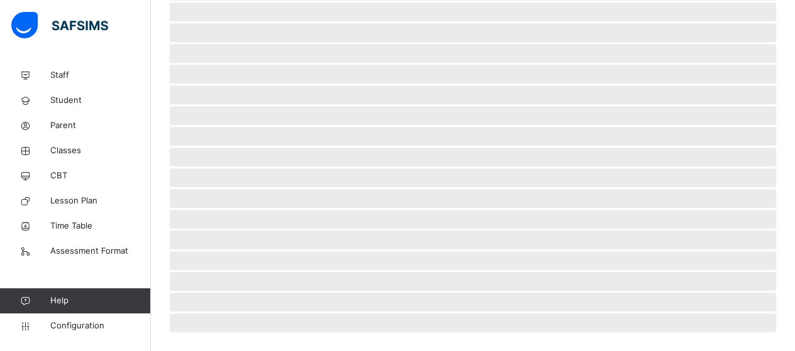
click at [495, 55] on span "‌" at bounding box center [473, 53] width 606 height 19
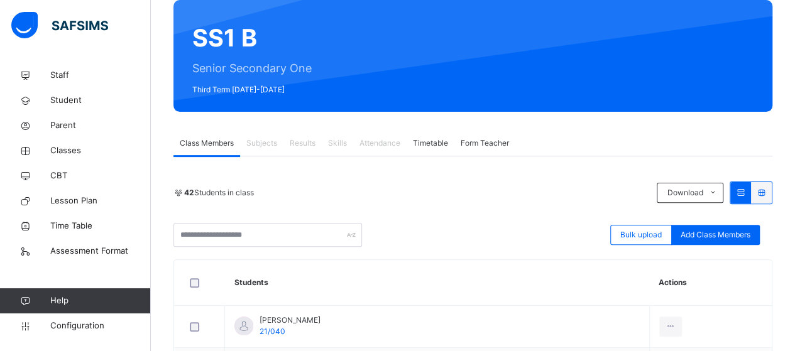
scroll to position [200, 0]
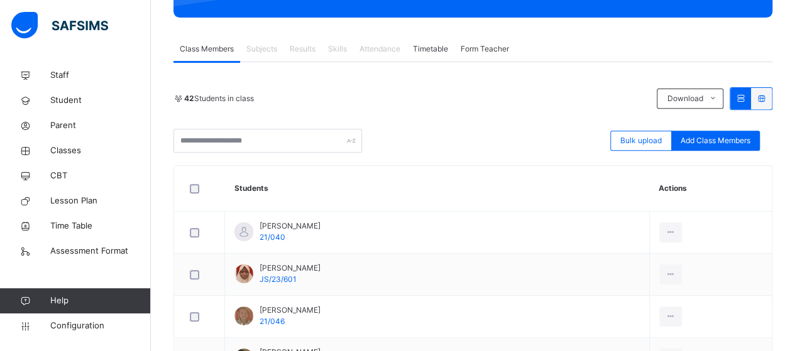
click at [258, 47] on span "Subjects" at bounding box center [261, 48] width 31 height 11
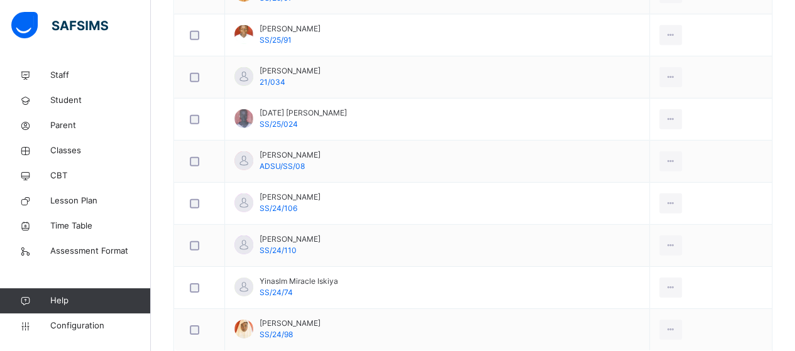
scroll to position [1833, 0]
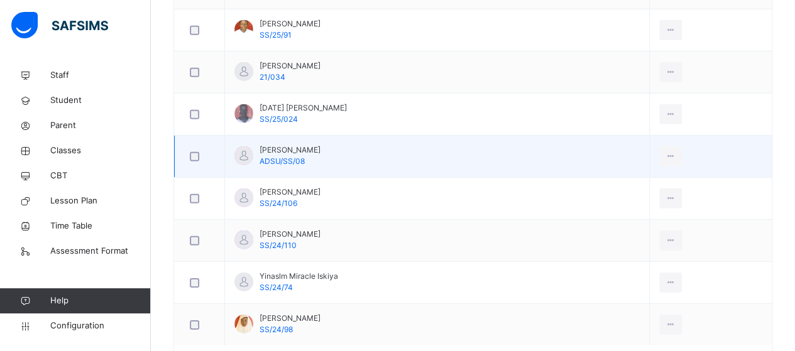
click at [244, 148] on div at bounding box center [243, 155] width 19 height 19
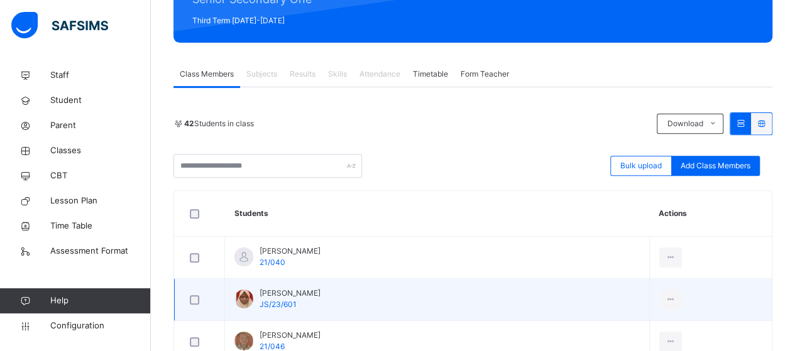
scroll to position [74, 0]
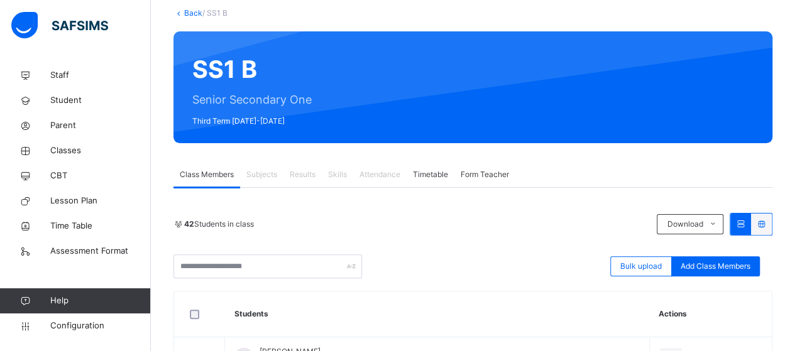
click at [193, 14] on link "Back" at bounding box center [193, 12] width 18 height 9
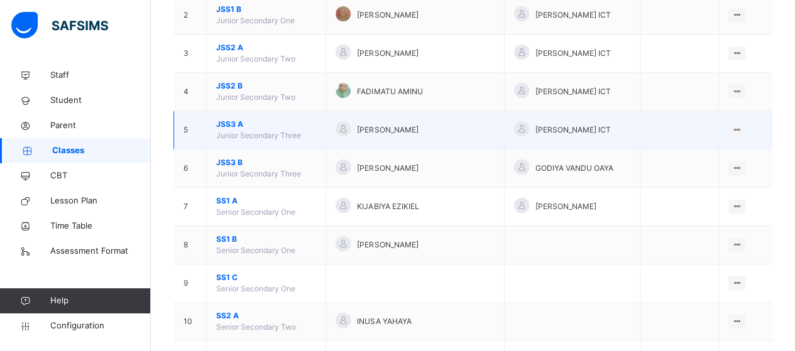
scroll to position [200, 0]
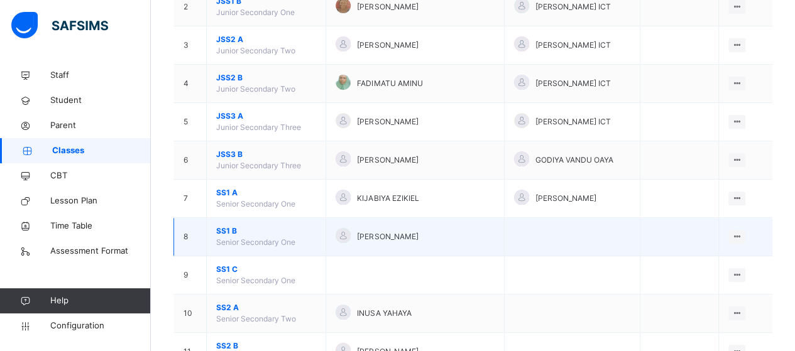
click at [229, 226] on span "SS1 B" at bounding box center [266, 231] width 100 height 11
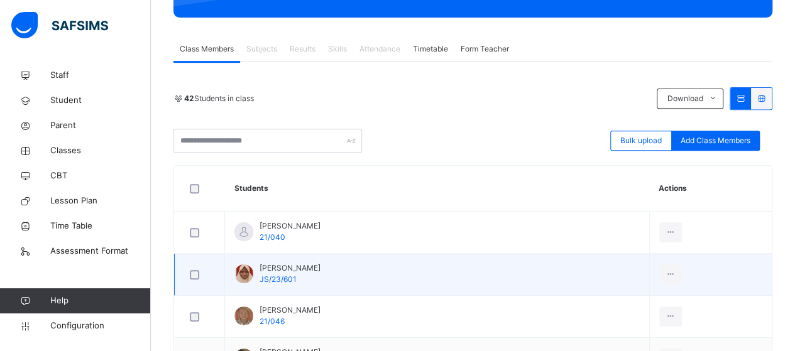
scroll to position [137, 0]
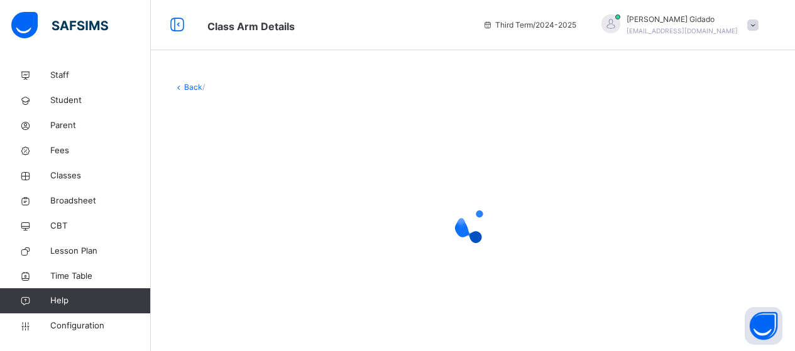
scroll to position [11, 0]
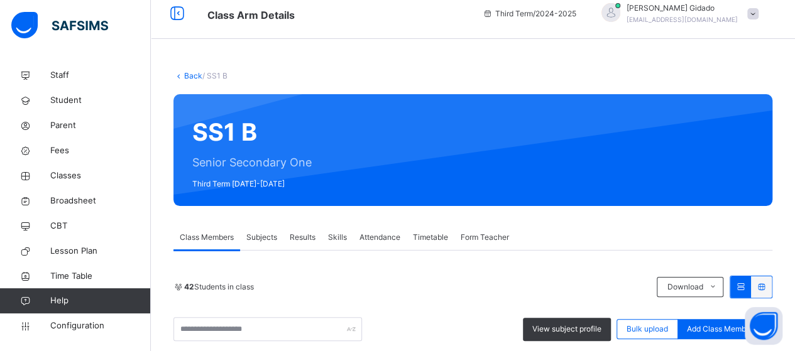
click at [276, 241] on span "Subjects" at bounding box center [261, 237] width 31 height 11
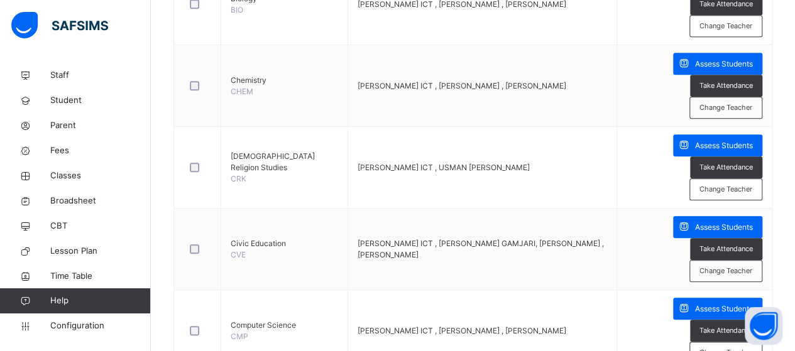
scroll to position [577, 0]
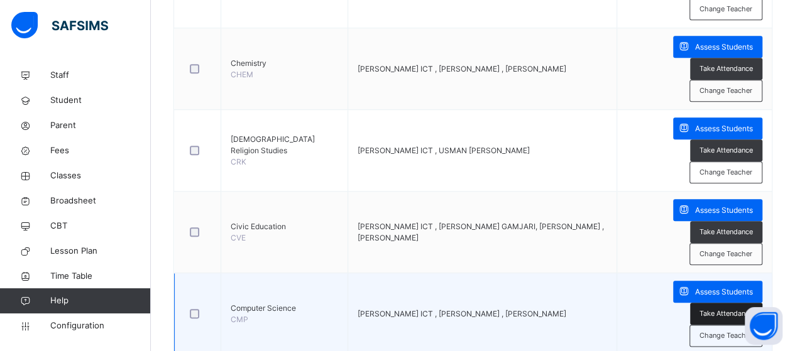
click at [699, 308] on span "Take Attendance" at bounding box center [725, 313] width 53 height 11
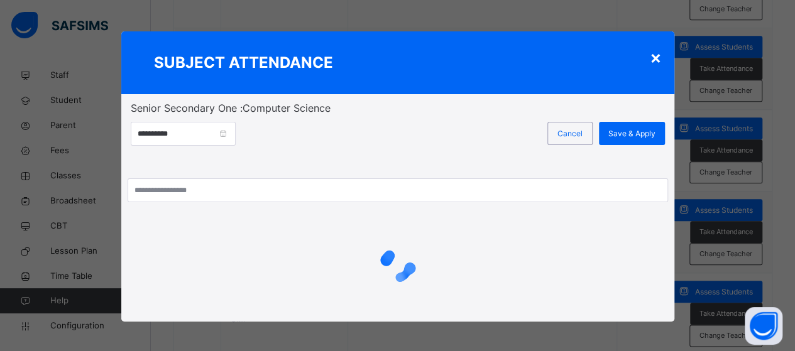
click at [652, 55] on div "×" at bounding box center [655, 57] width 12 height 26
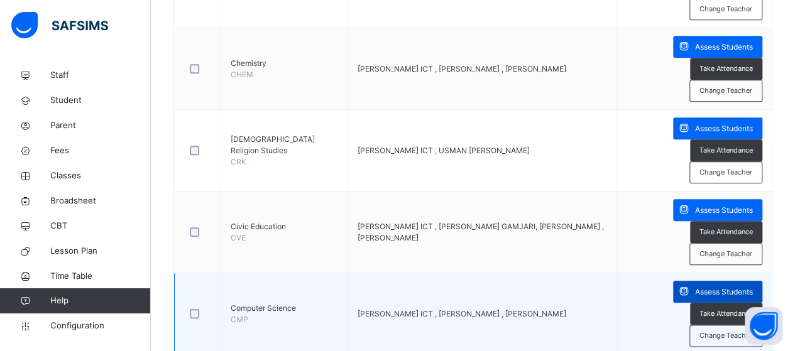
click at [747, 286] on span "Assess Students" at bounding box center [724, 291] width 58 height 11
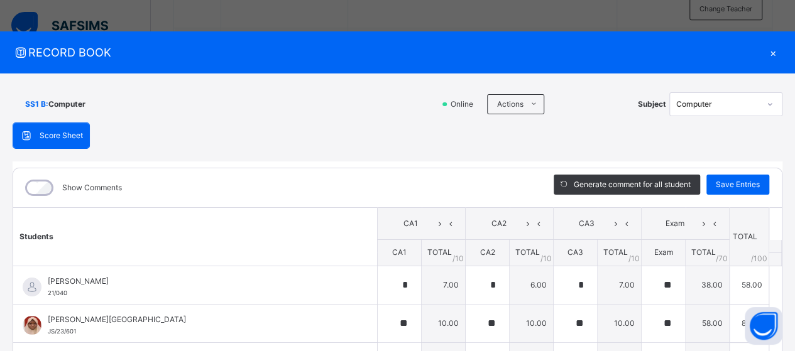
type input "*"
type input "**"
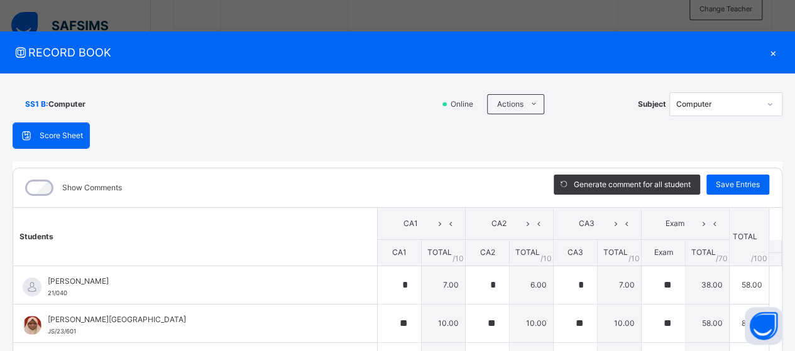
type input "**"
type input "*"
type input "**"
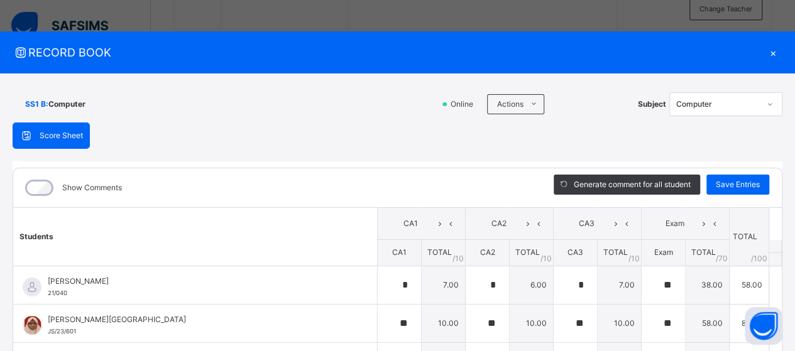
type input "*"
type input "**"
type input "*"
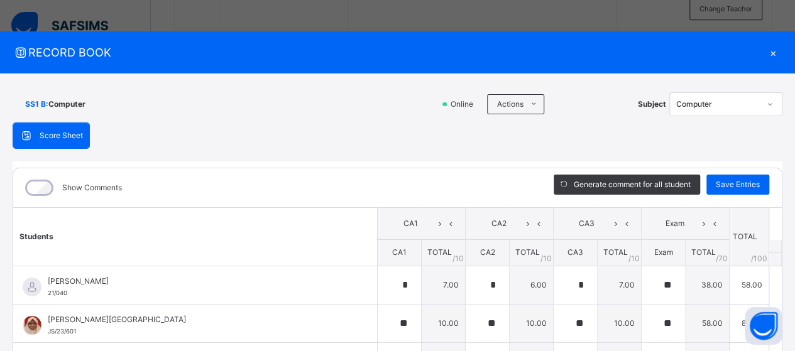
type input "**"
type input "*"
type input "**"
type input "*"
type input "**"
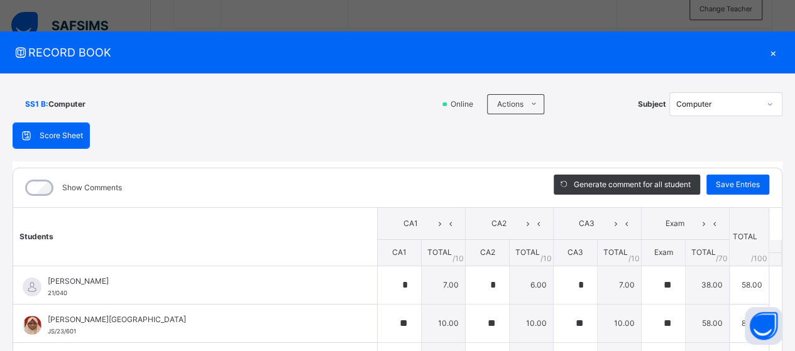
type input "*"
type input "**"
type input "*"
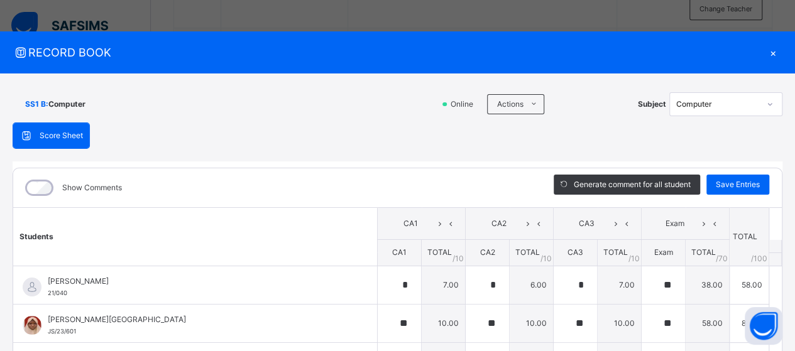
type input "*"
type input "**"
type input "*"
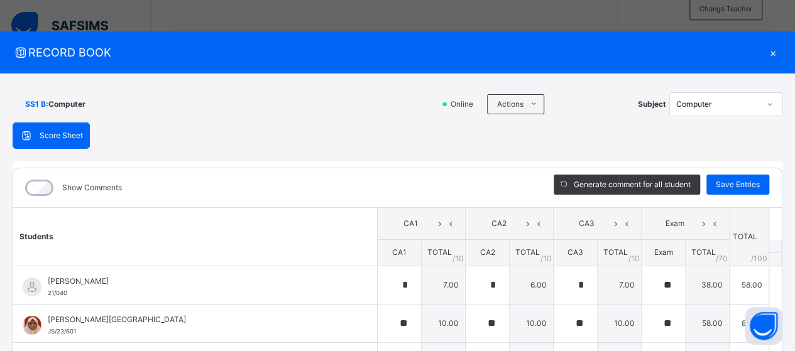
type input "*"
type input "**"
type input "*"
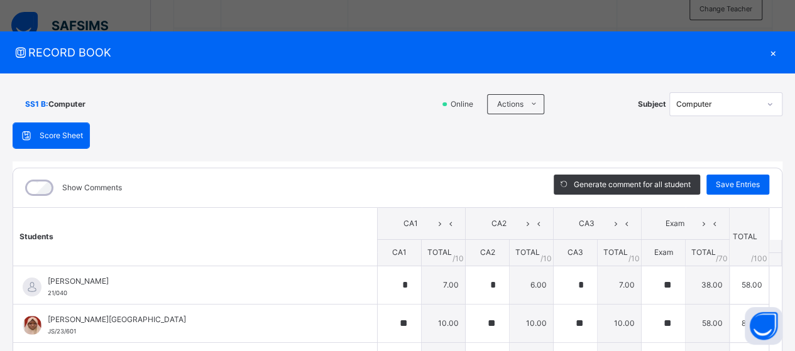
type input "**"
type input "*"
type input "**"
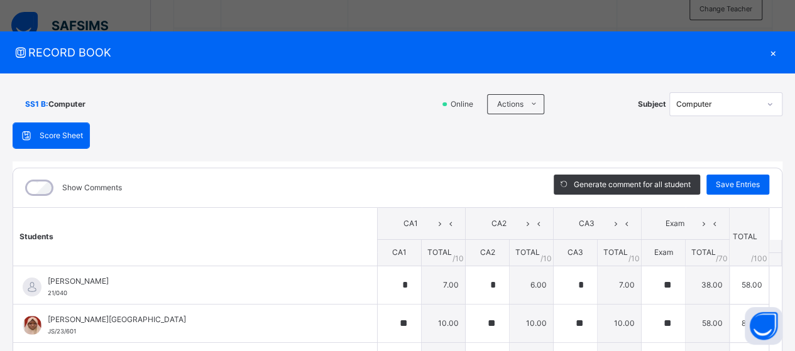
type input "*"
type input "**"
type input "*"
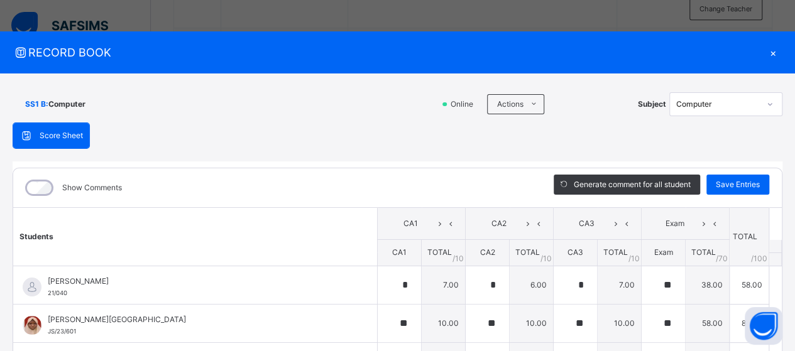
type input "*"
type input "**"
type input "*"
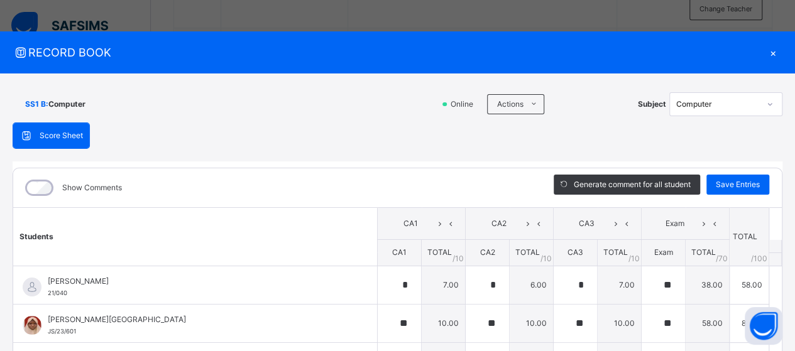
type input "*"
type input "**"
type input "*"
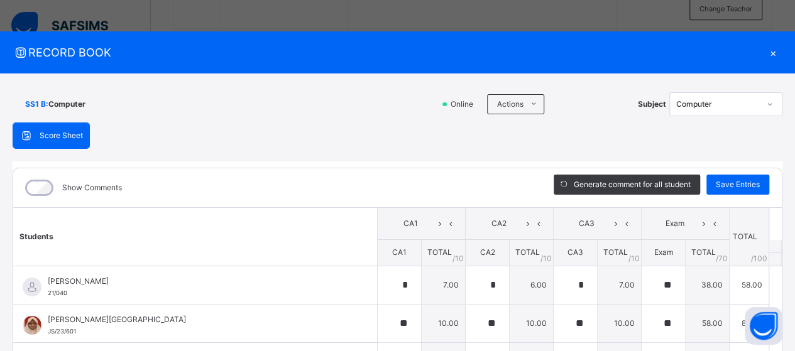
type input "**"
type input "*"
type input "**"
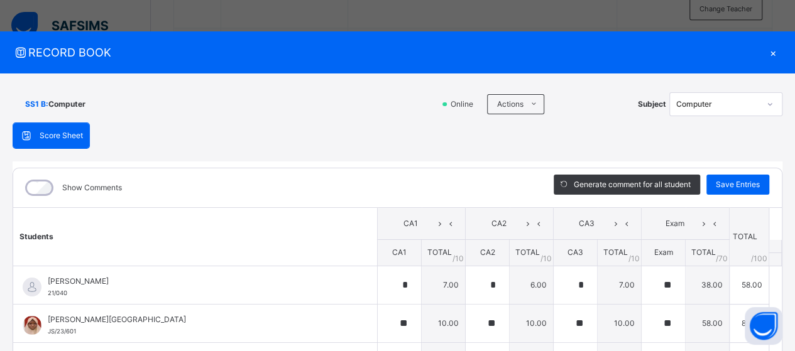
type input "*"
type input "**"
type input "*"
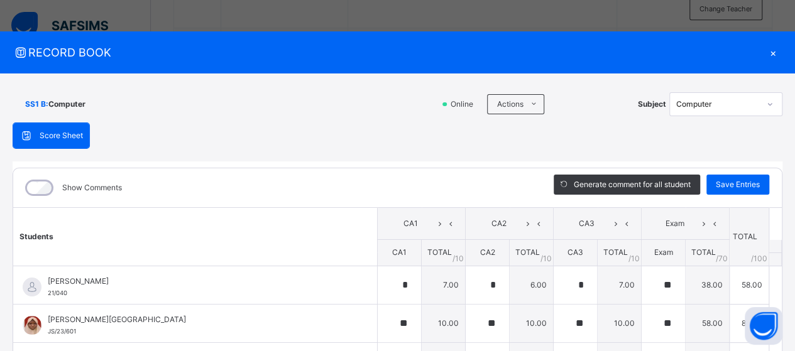
type input "*"
type input "**"
type input "*"
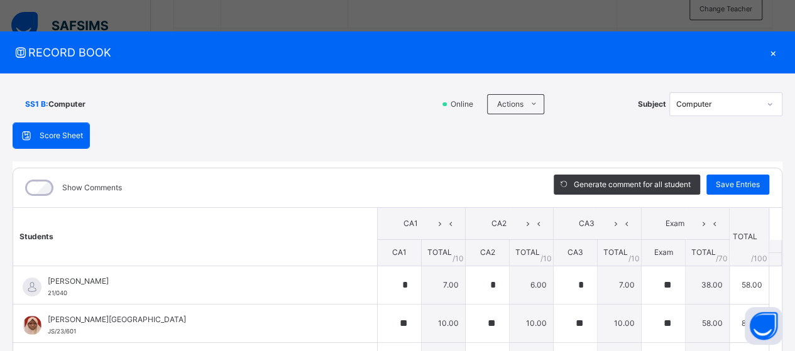
type input "*"
type input "**"
type input "*"
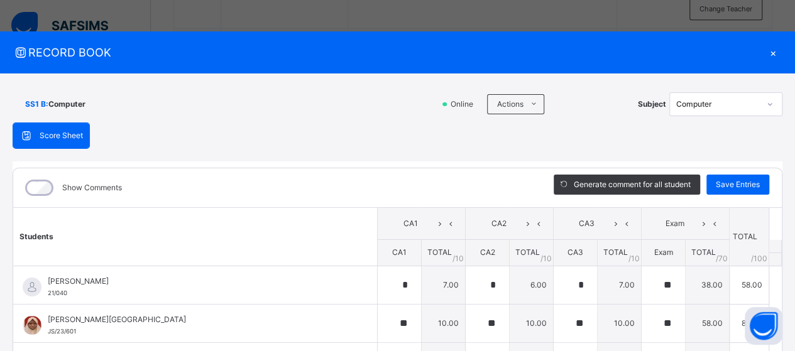
type input "**"
type input "*"
type input "**"
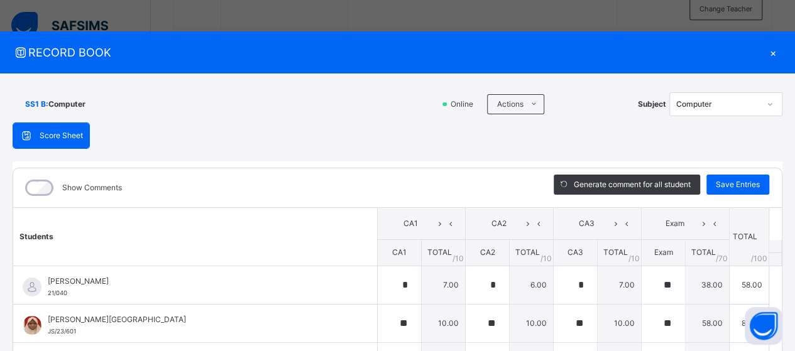
type input "*"
type input "**"
type input "*"
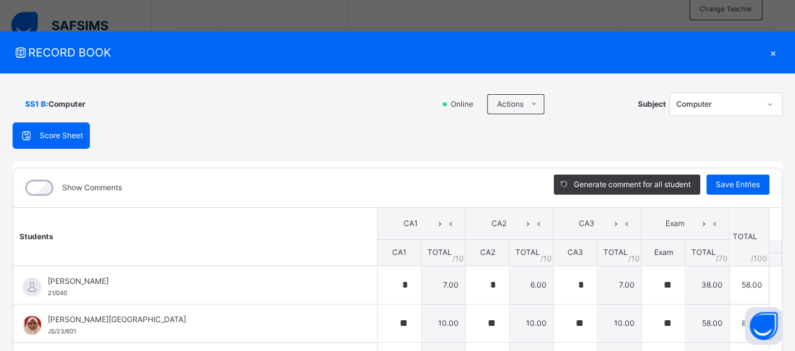
type input "*"
type input "**"
type input "*"
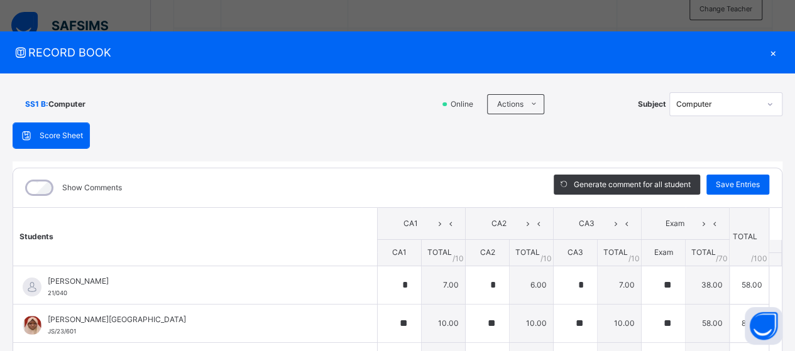
type input "*"
type input "**"
type input "*"
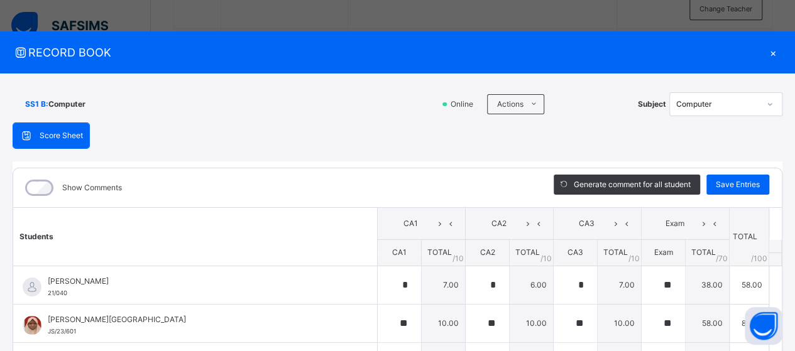
type input "**"
type input "*"
type input "**"
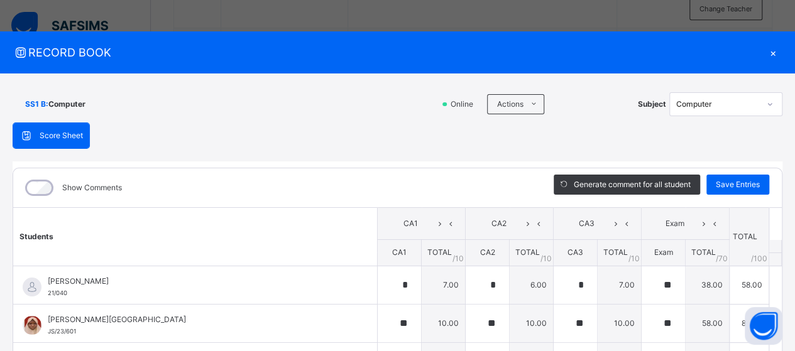
type input "*"
type input "**"
type input "*"
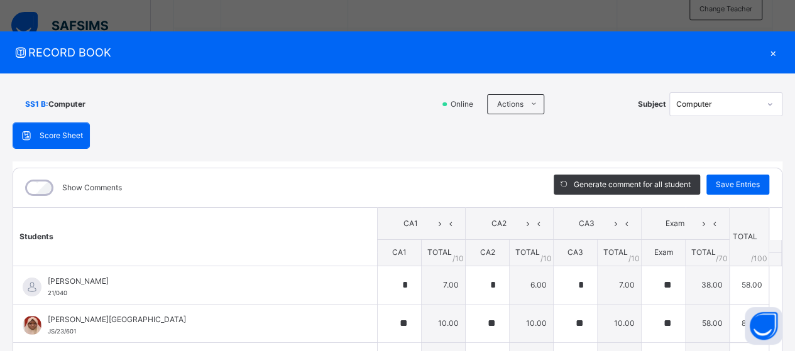
type input "*"
type input "**"
type input "*"
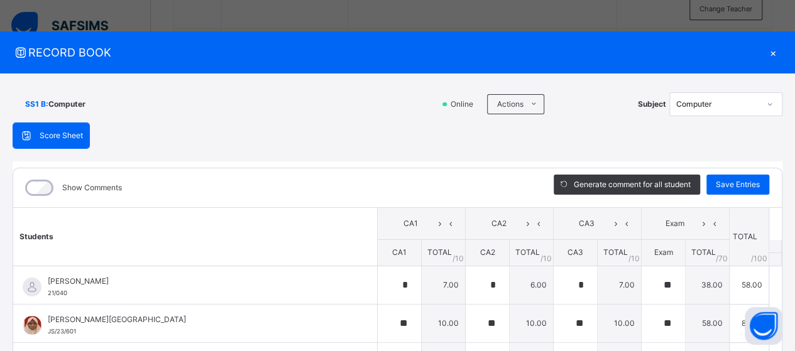
type input "*"
type input "**"
type input "*"
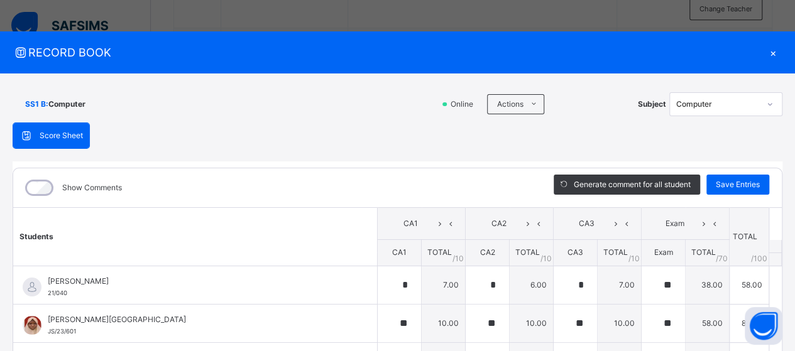
type input "**"
type input "*"
type input "**"
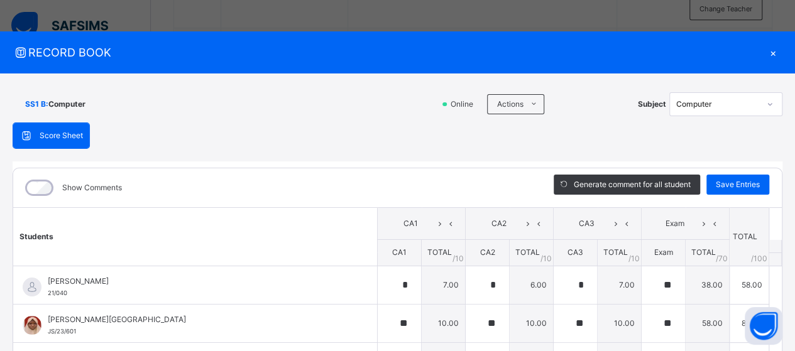
type input "*"
type input "**"
type input "*"
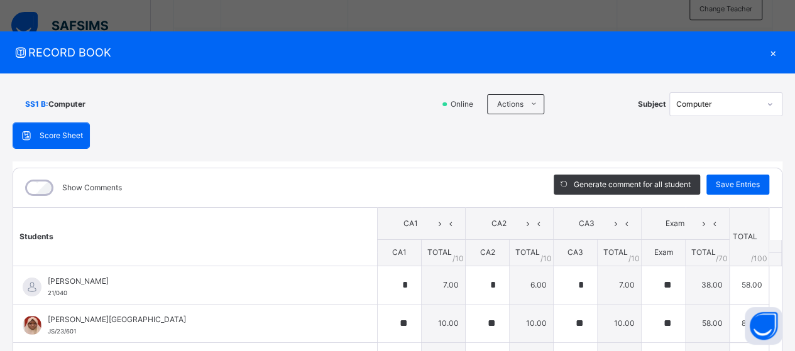
type input "*"
type input "**"
type input "*"
type input "**"
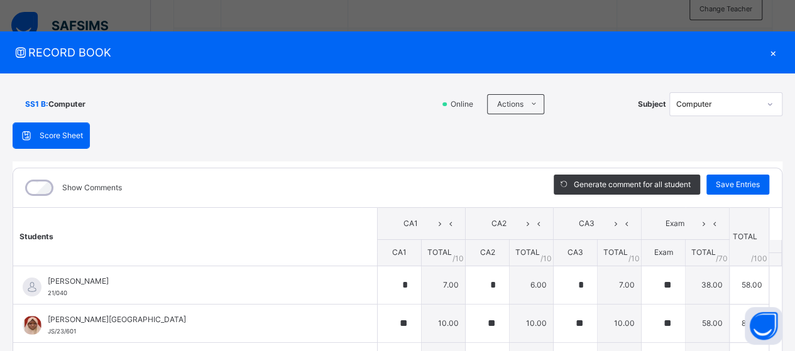
type input "*"
type input "**"
type input "*"
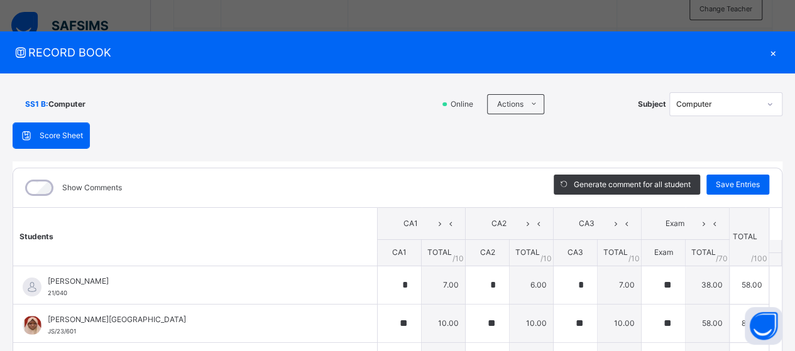
type input "**"
type input "*"
type input "**"
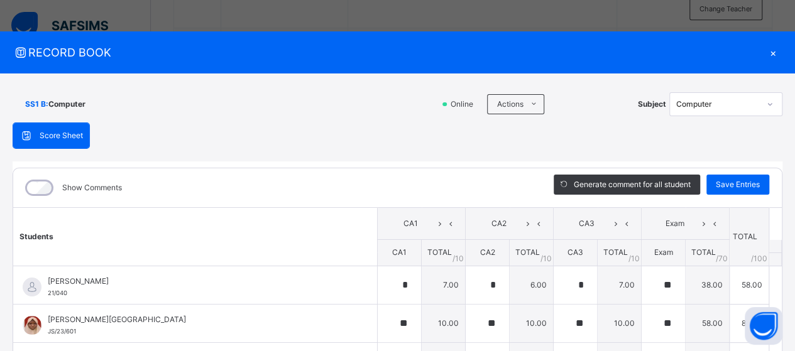
type input "*"
type input "**"
type input "*"
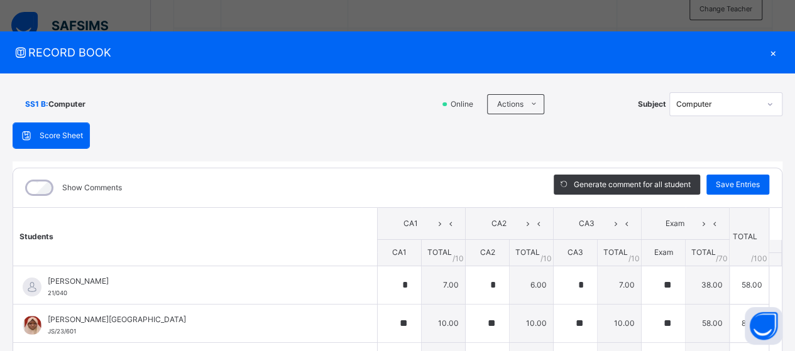
type input "*"
type input "**"
type input "*"
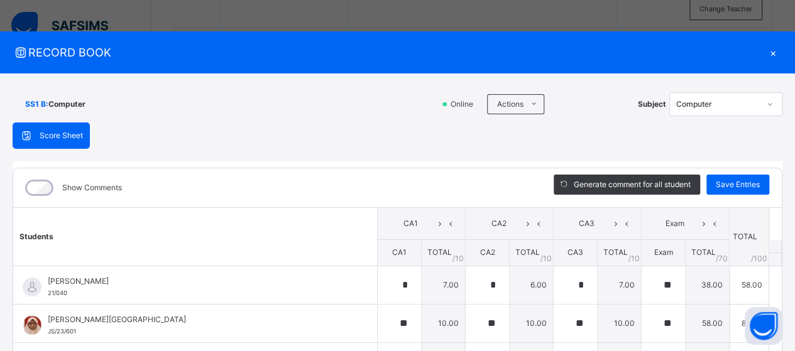
type input "*"
type input "**"
type input "*"
type input "**"
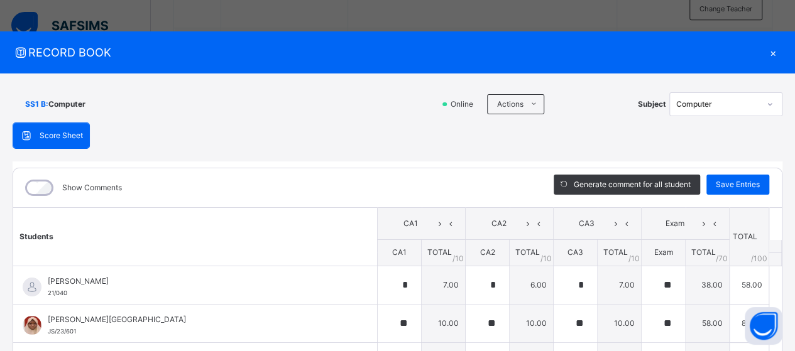
type input "**"
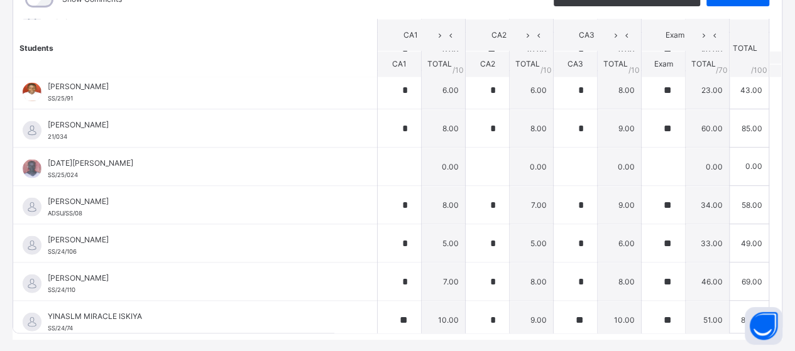
scroll to position [1306, 0]
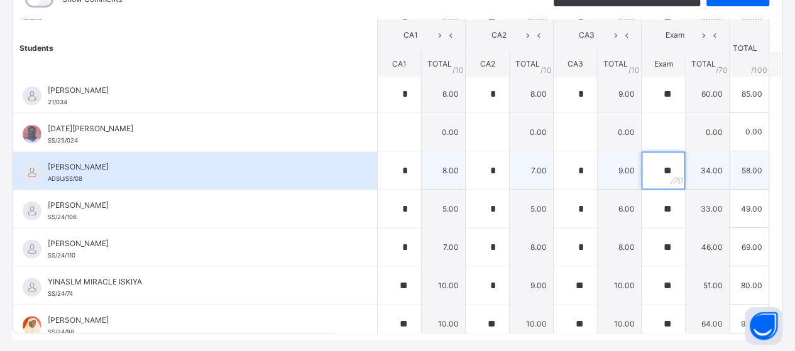
click at [658, 159] on div "**" at bounding box center [662, 170] width 43 height 38
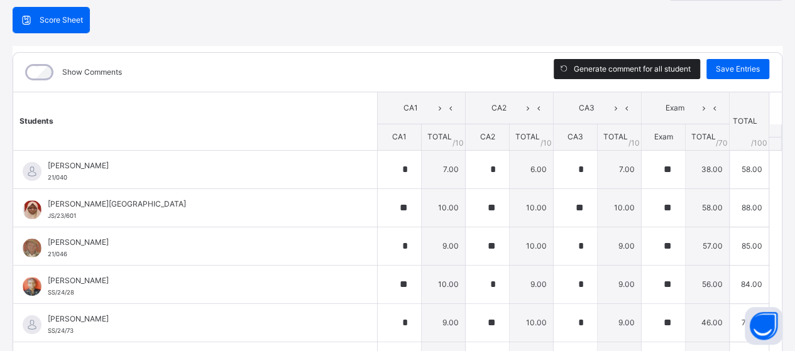
scroll to position [31, 0]
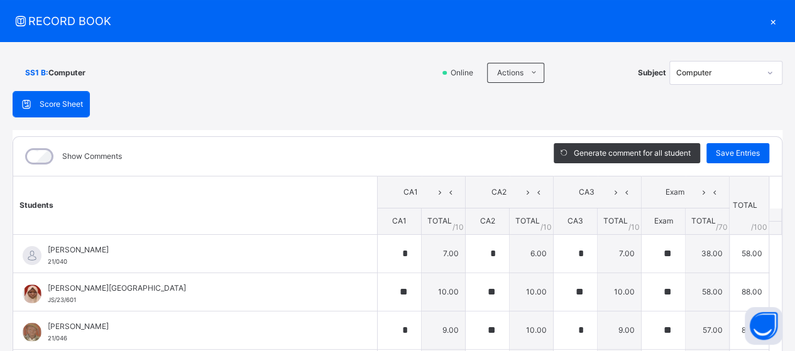
click at [767, 16] on div "×" at bounding box center [772, 21] width 19 height 17
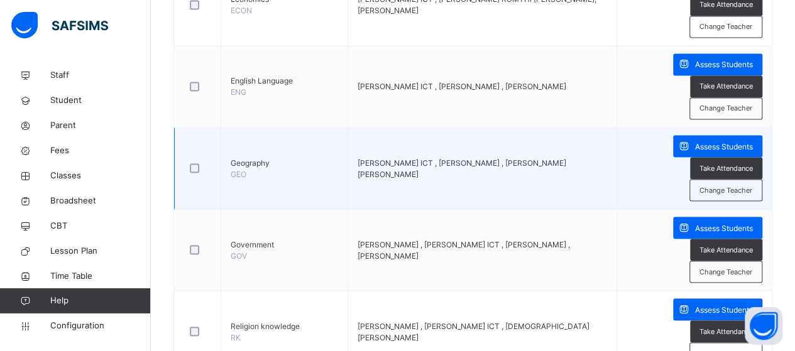
scroll to position [1050, 0]
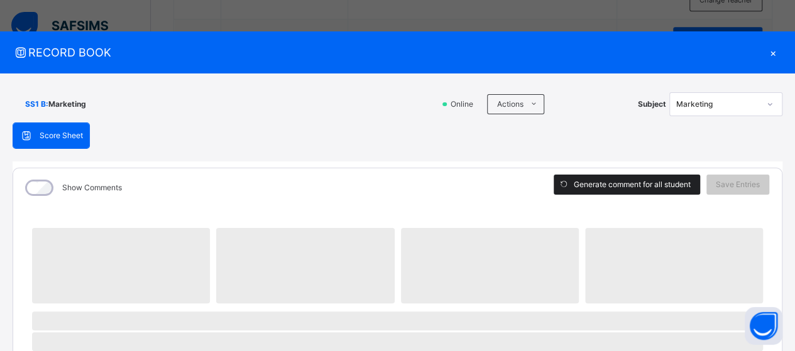
scroll to position [396, 0]
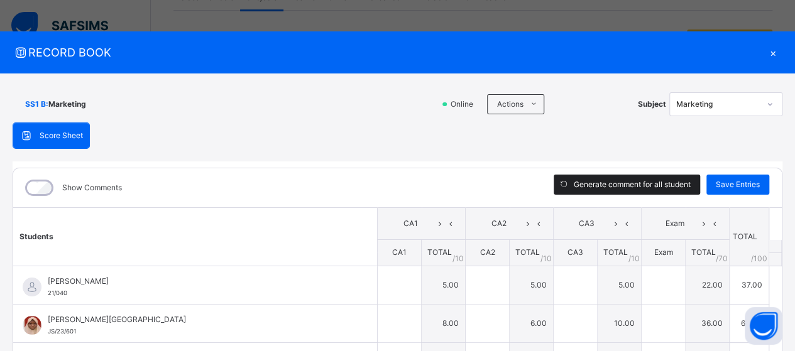
type input "*"
type input "**"
type input "*"
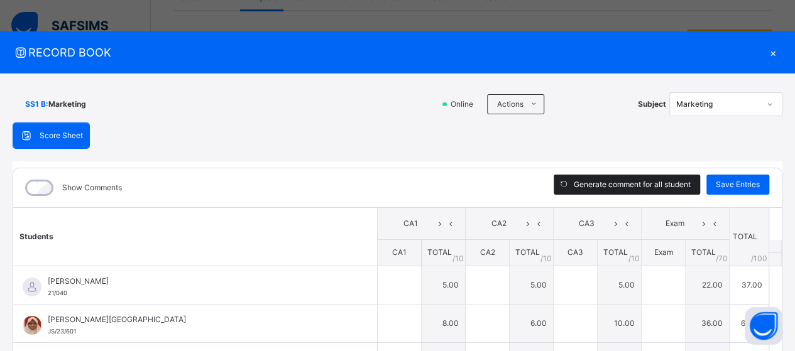
type input "*"
type input "**"
type input "*"
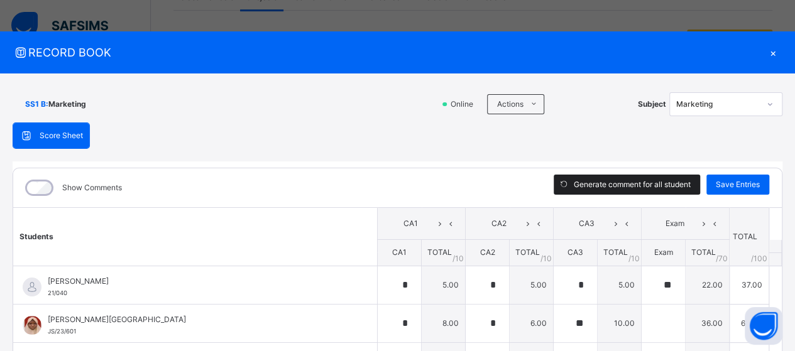
type input "*"
type input "**"
type input "*"
type input "**"
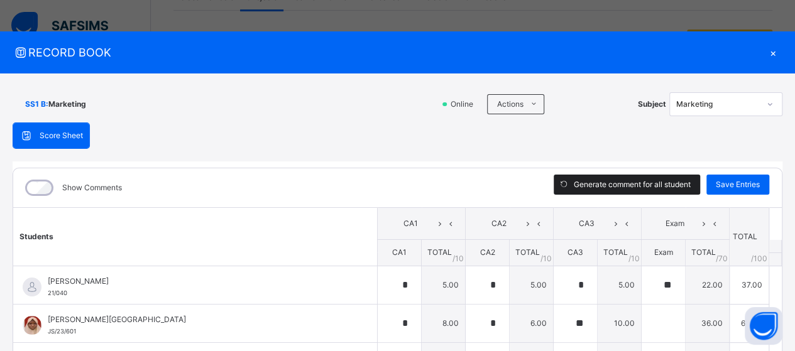
type input "**"
type input "*"
type input "**"
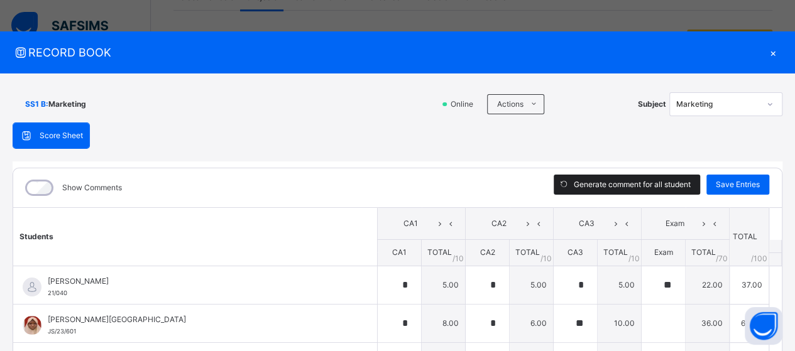
type input "*"
type input "**"
type input "*"
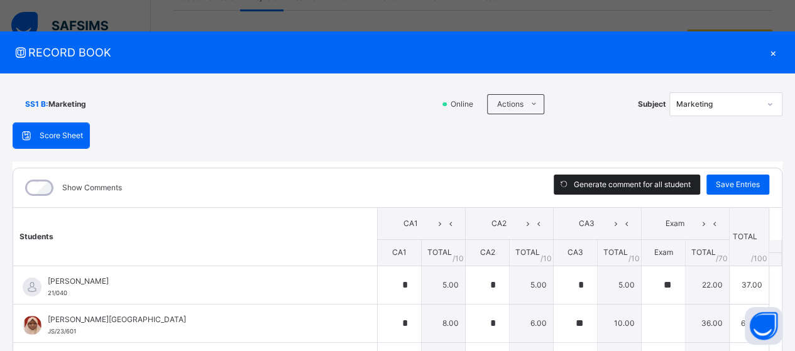
type input "*"
type input "**"
type input "*"
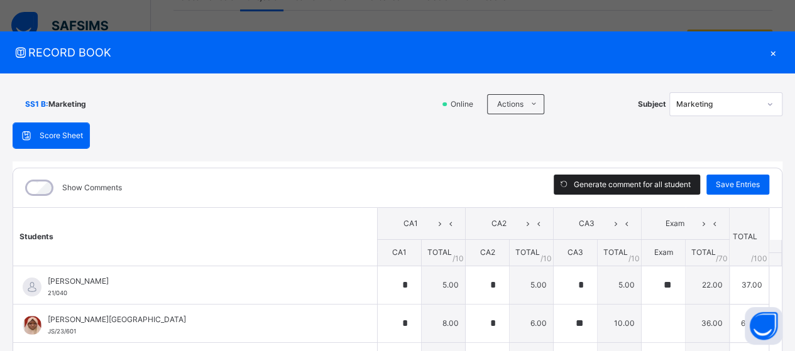
type input "*"
type input "**"
type input "*"
type input "**"
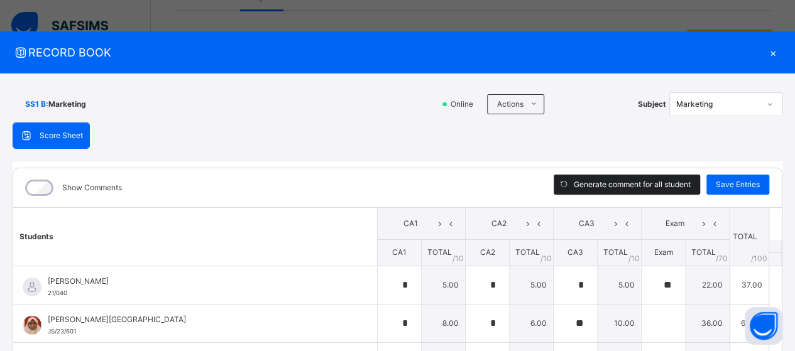
type input "*"
type input "**"
type input "*"
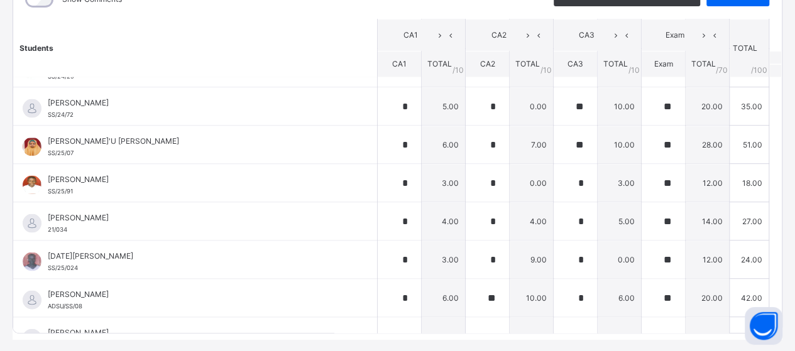
scroll to position [1256, 0]
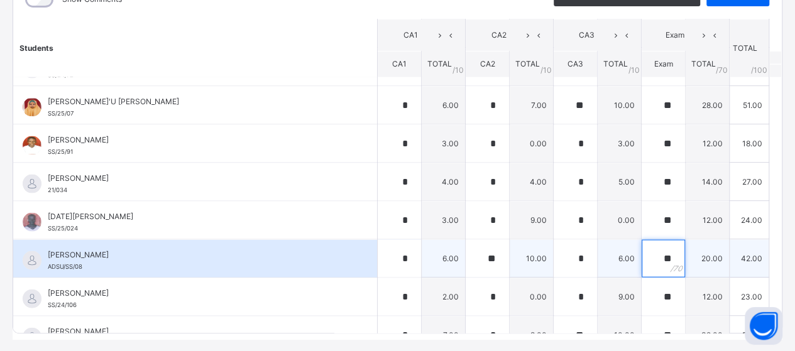
click at [660, 248] on div "**" at bounding box center [662, 258] width 43 height 38
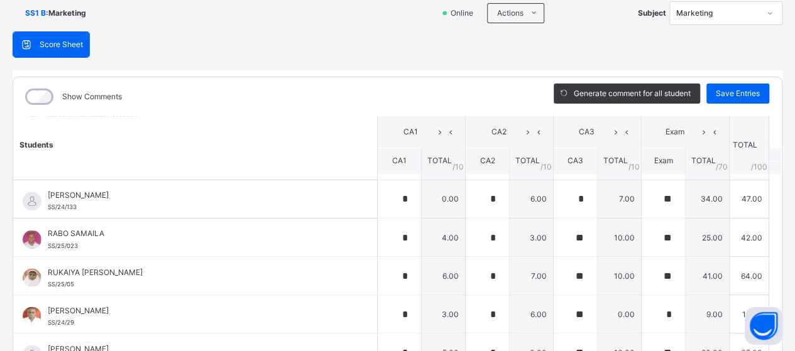
scroll to position [63, 0]
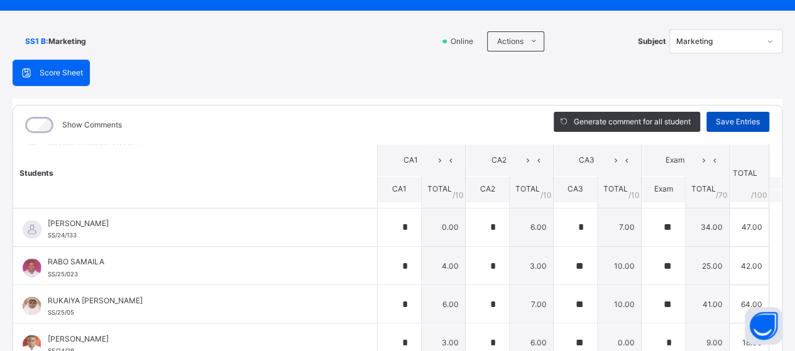
click at [717, 126] on span "Save Entries" at bounding box center [737, 121] width 44 height 11
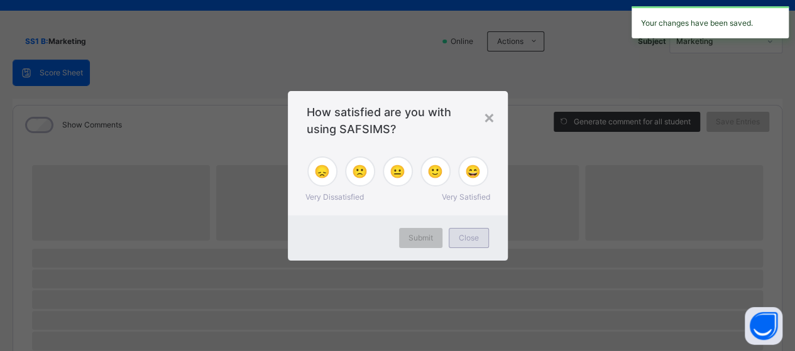
click at [460, 234] on span "Close" at bounding box center [469, 237] width 20 height 11
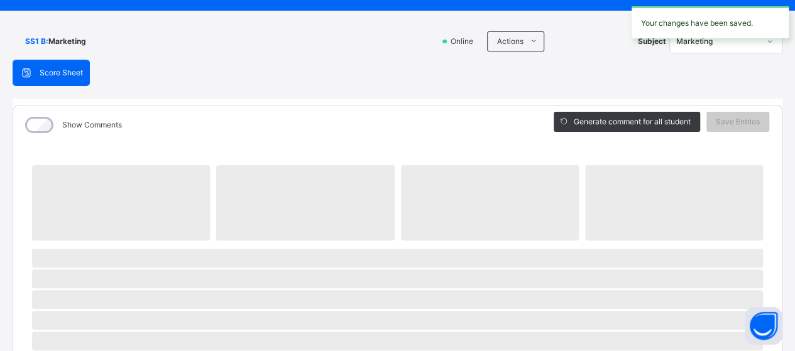
scroll to position [0, 0]
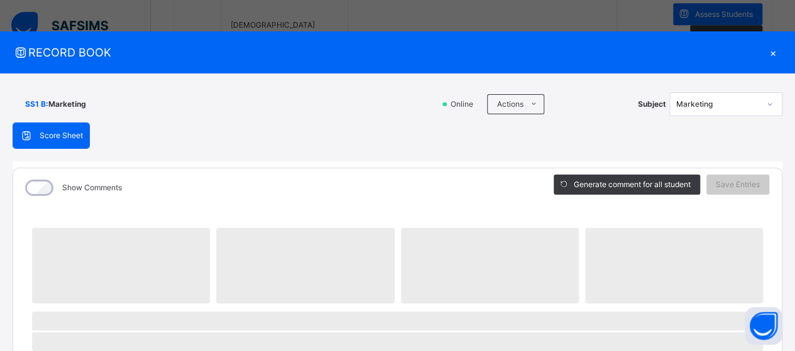
click at [768, 53] on div "×" at bounding box center [772, 52] width 19 height 17
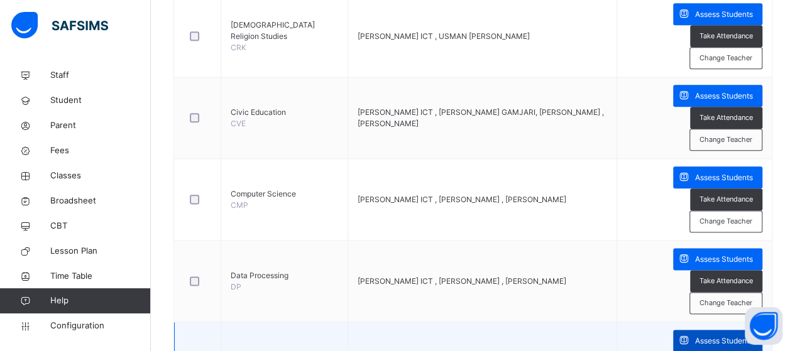
click at [721, 335] on span "Assess Students" at bounding box center [724, 340] width 58 height 11
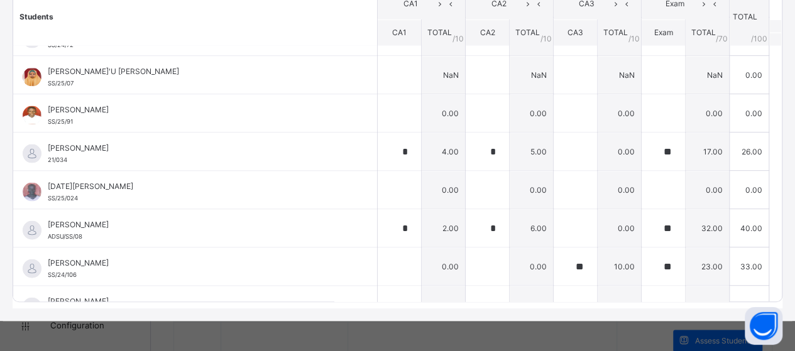
scroll to position [1256, 0]
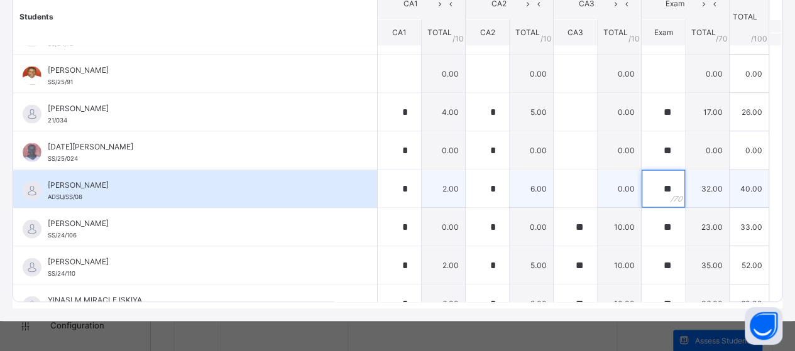
click at [659, 178] on div "**" at bounding box center [662, 189] width 43 height 38
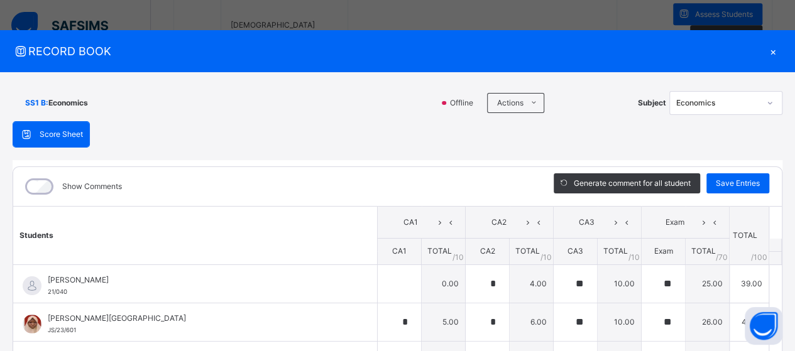
scroll to position [0, 0]
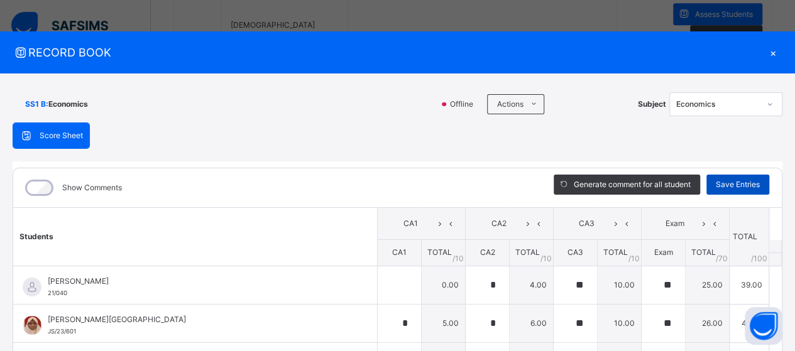
click at [727, 181] on span "Save Entries" at bounding box center [737, 184] width 44 height 11
click at [766, 53] on div "×" at bounding box center [772, 52] width 19 height 17
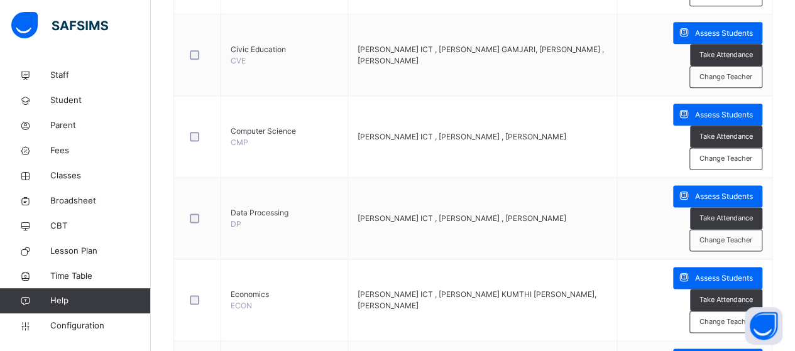
scroll to position [1050, 0]
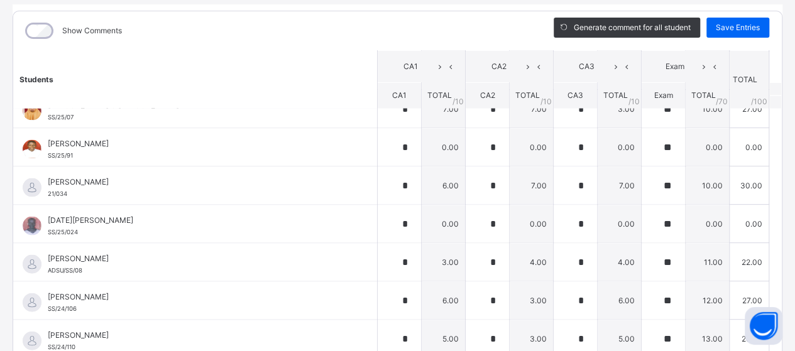
scroll to position [1319, 0]
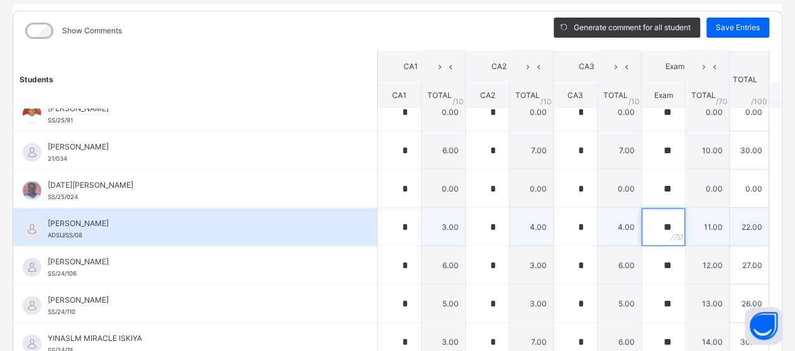
click at [656, 216] on div "**" at bounding box center [662, 227] width 43 height 38
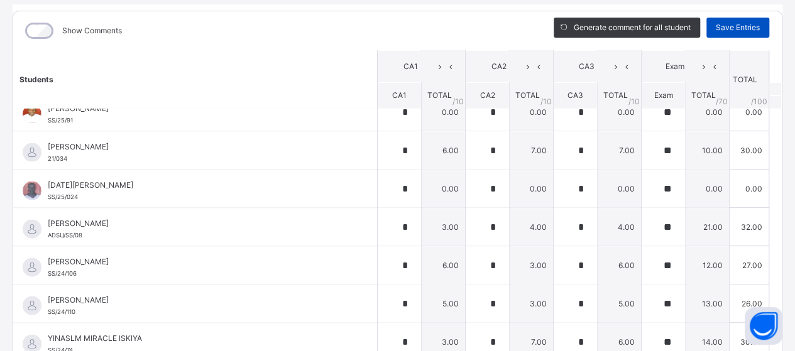
click at [724, 28] on span "Save Entries" at bounding box center [737, 27] width 44 height 11
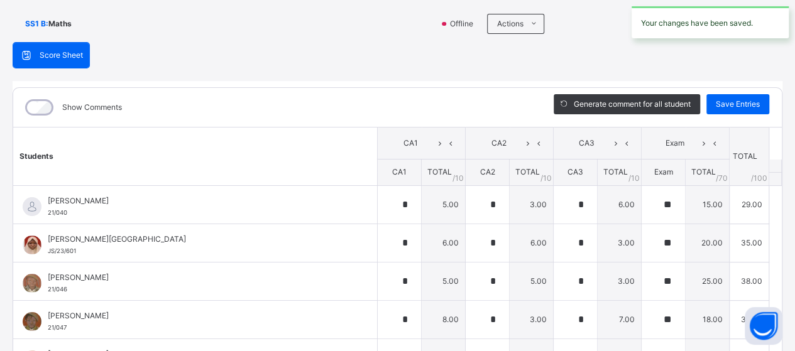
scroll to position [0, 0]
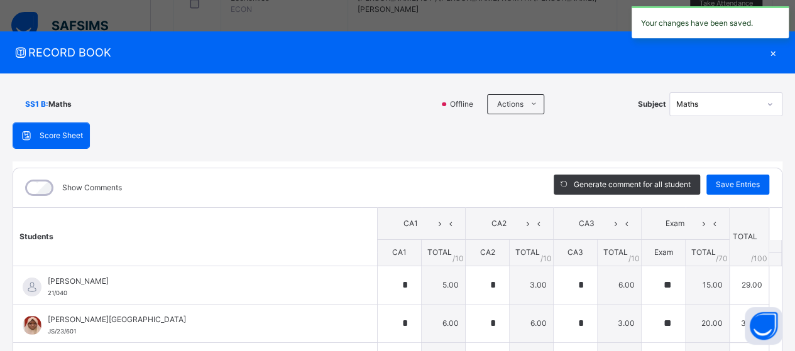
click at [768, 53] on div "×" at bounding box center [772, 52] width 19 height 17
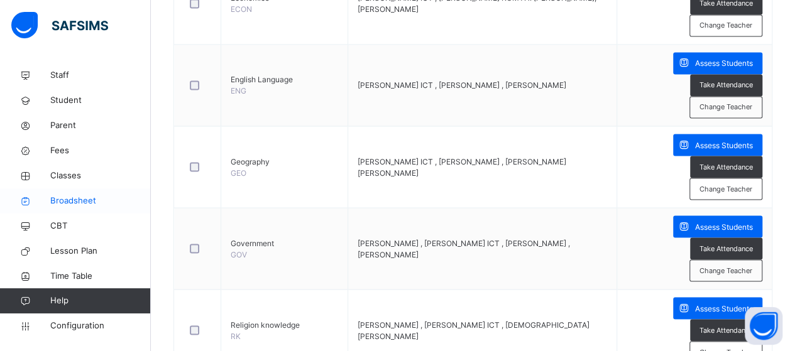
click at [60, 200] on span "Broadsheet" at bounding box center [100, 201] width 101 height 13
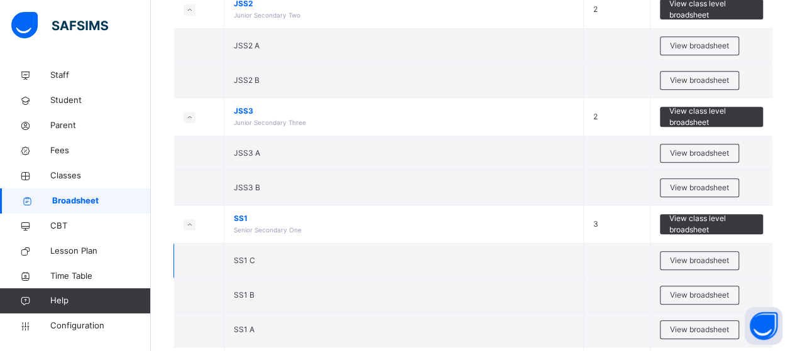
scroll to position [314, 0]
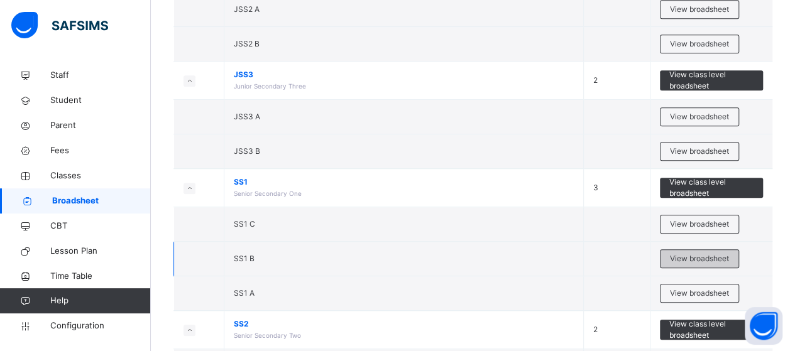
click at [692, 254] on span "View broadsheet" at bounding box center [699, 258] width 59 height 11
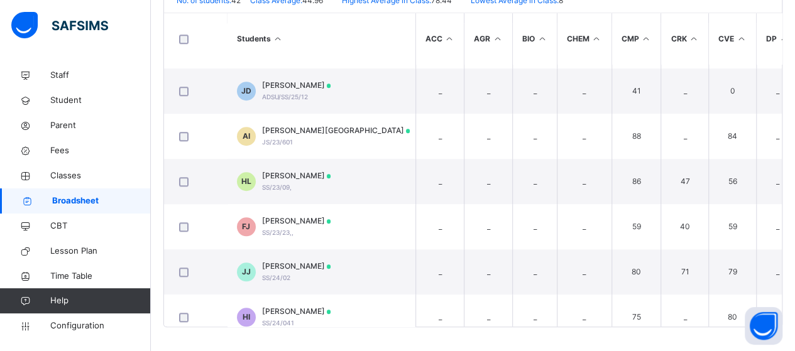
scroll to position [387, 0]
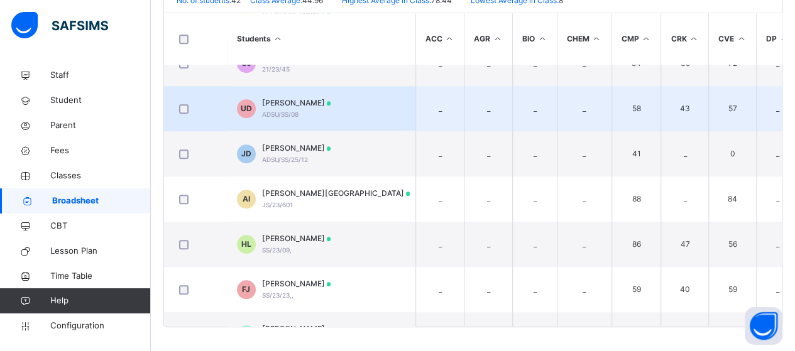
click at [402, 105] on td "UD UKOR DERRICK ADSU/SS/08" at bounding box center [321, 108] width 188 height 45
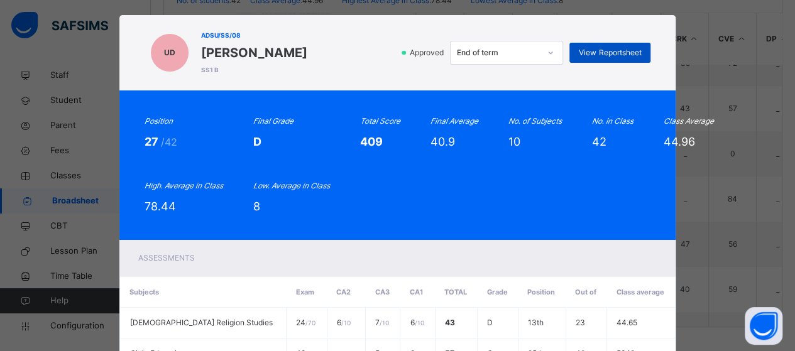
scroll to position [0, 0]
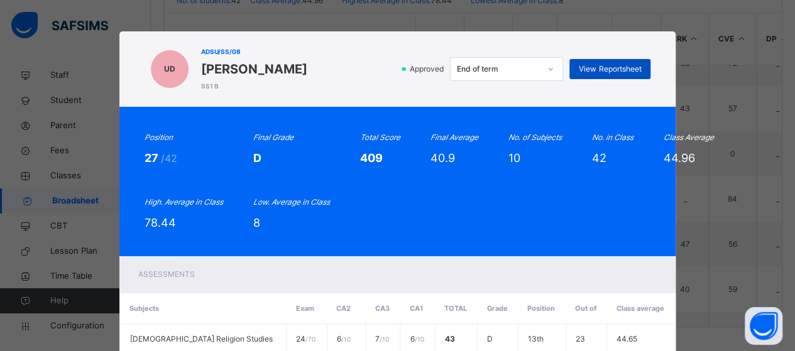
click at [592, 67] on span "View Reportsheet" at bounding box center [610, 68] width 62 height 11
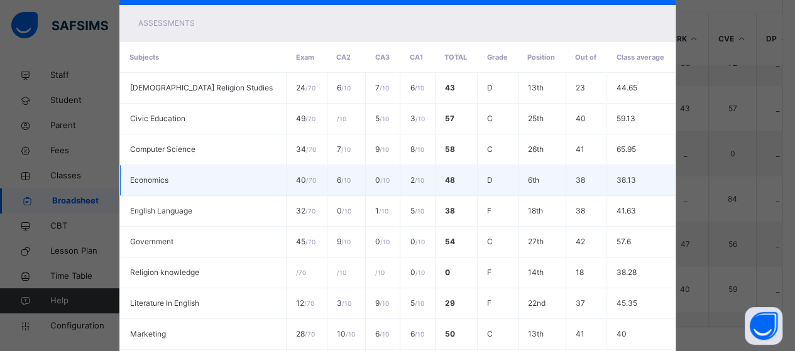
scroll to position [405, 0]
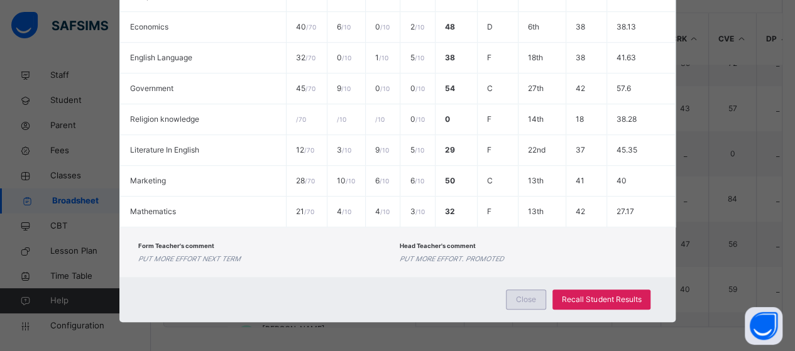
click at [533, 298] on span "Close" at bounding box center [526, 299] width 20 height 11
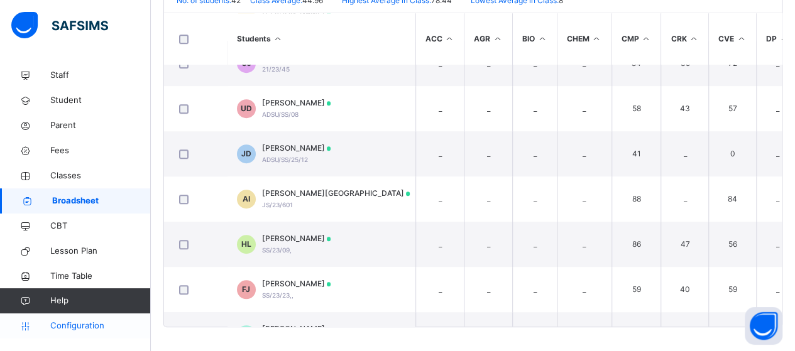
click at [85, 325] on span "Configuration" at bounding box center [100, 326] width 100 height 13
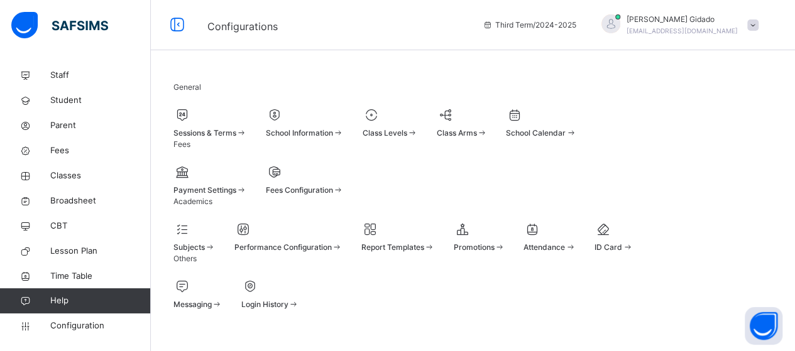
click at [247, 135] on div "Sessions & Terms" at bounding box center [209, 133] width 73 height 11
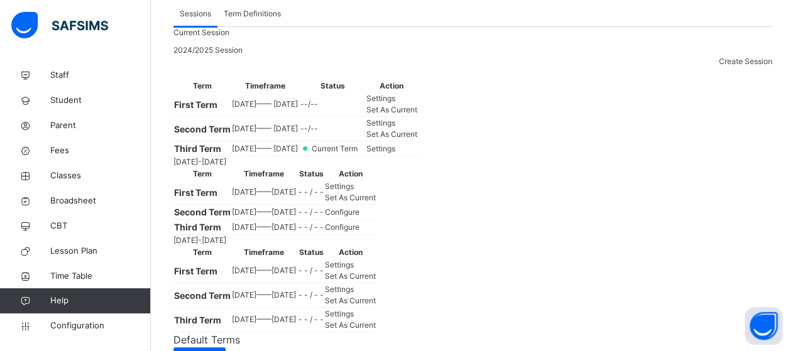
scroll to position [126, 0]
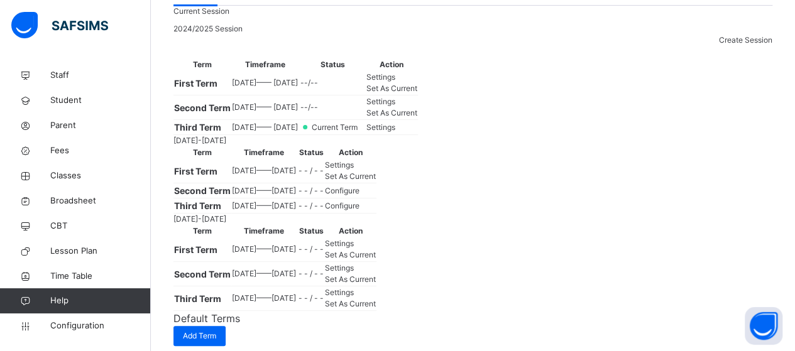
click at [417, 117] on span "Set As Current" at bounding box center [391, 112] width 51 height 9
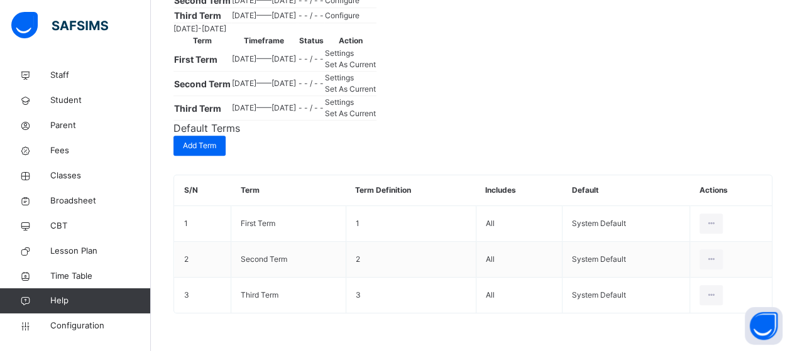
scroll to position [377, 0]
click at [85, 198] on span "Broadsheet" at bounding box center [100, 201] width 101 height 13
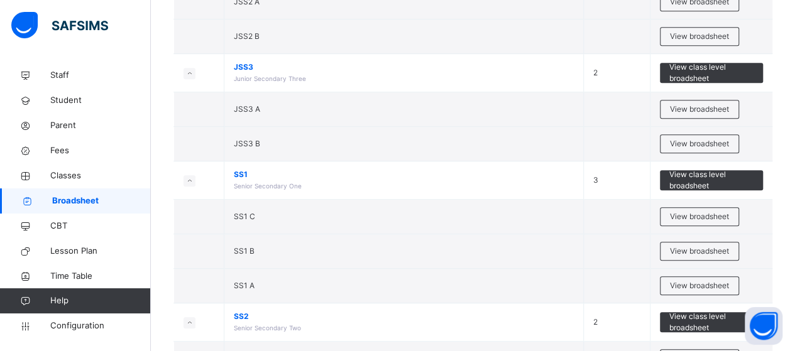
scroll to position [377, 0]
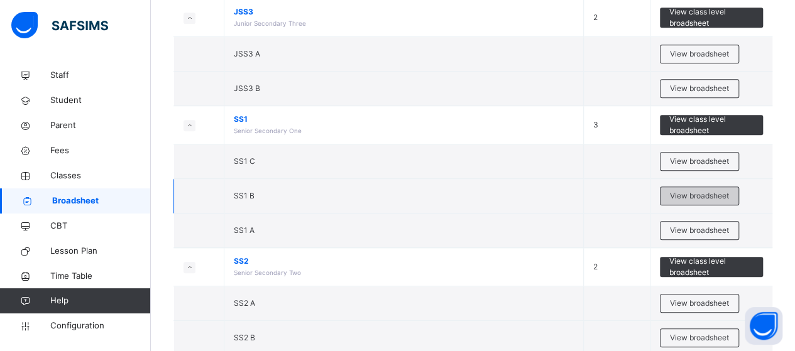
click at [683, 190] on span "View broadsheet" at bounding box center [699, 195] width 59 height 11
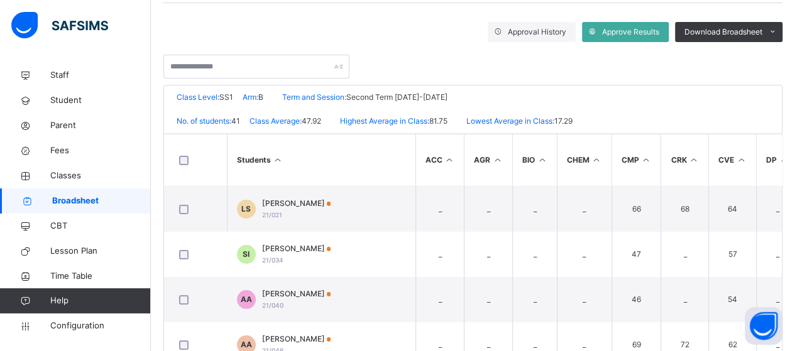
scroll to position [146, 0]
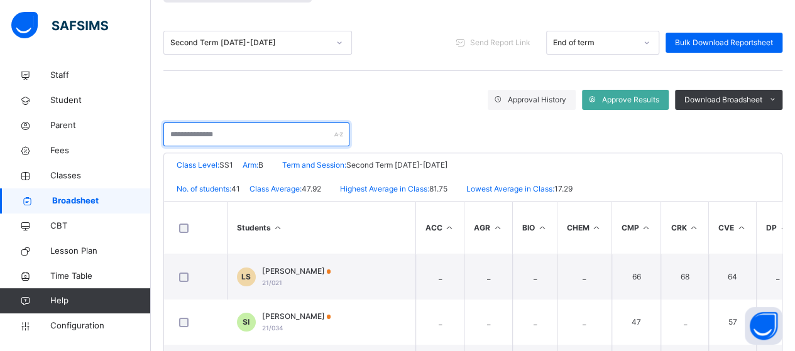
click at [199, 133] on input "text" at bounding box center [256, 134] width 186 height 24
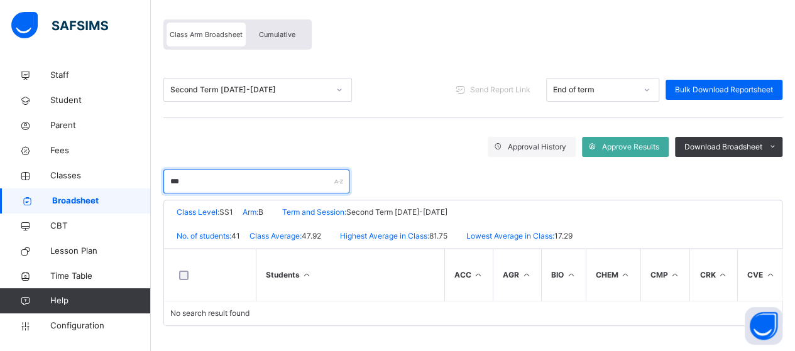
scroll to position [108, 0]
click at [256, 178] on input "****" at bounding box center [256, 182] width 186 height 24
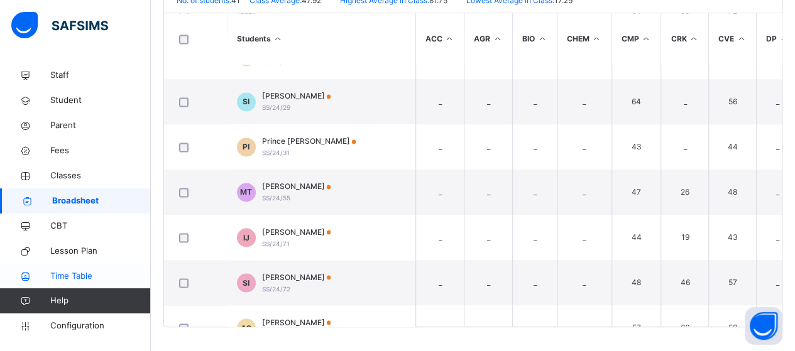
scroll to position [879, 0]
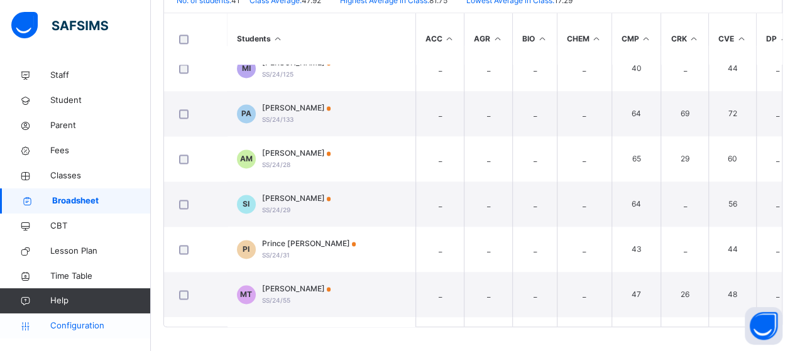
click at [70, 330] on span "Configuration" at bounding box center [100, 326] width 100 height 13
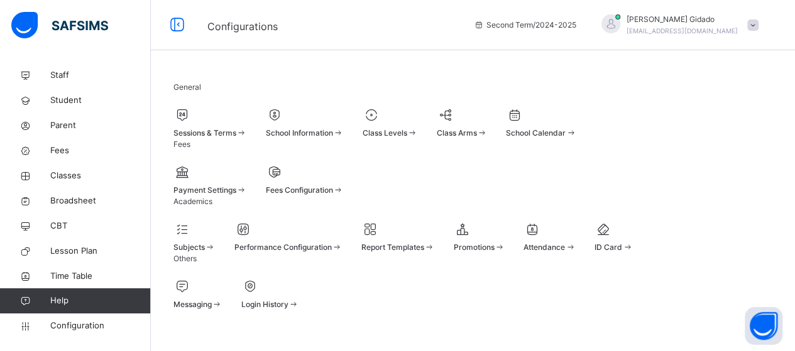
click at [247, 134] on span at bounding box center [241, 132] width 11 height 9
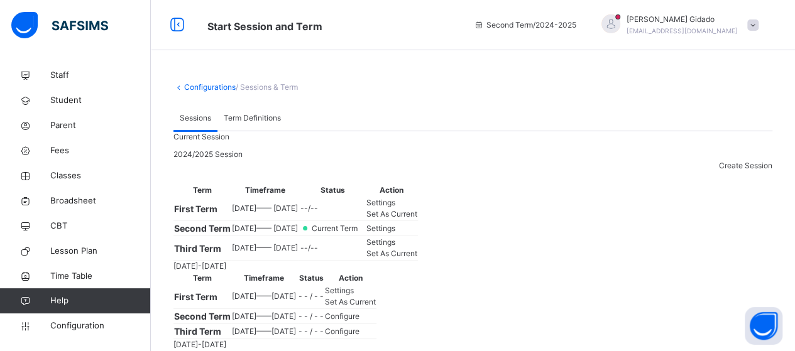
scroll to position [126, 0]
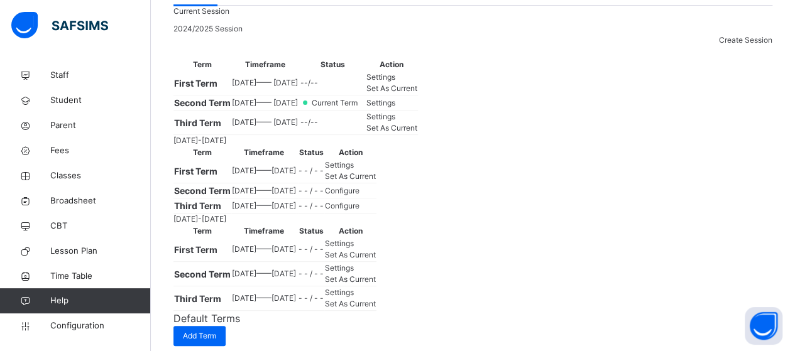
click at [417, 133] on span "Set As Current" at bounding box center [391, 127] width 51 height 9
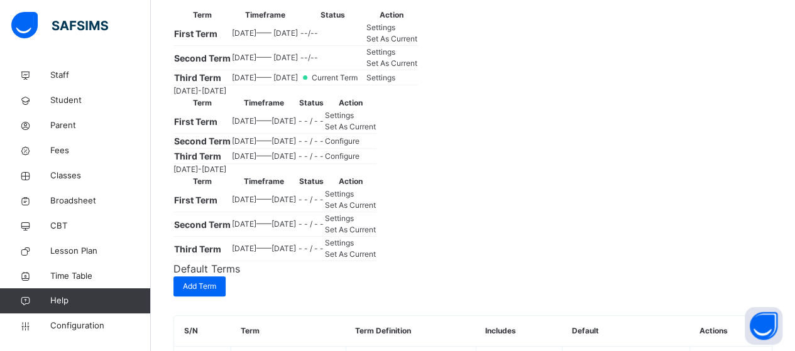
scroll to position [188, 0]
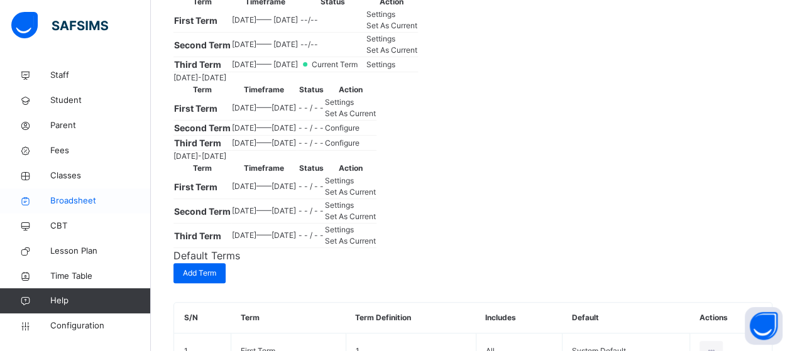
click at [66, 198] on span "Broadsheet" at bounding box center [100, 201] width 101 height 13
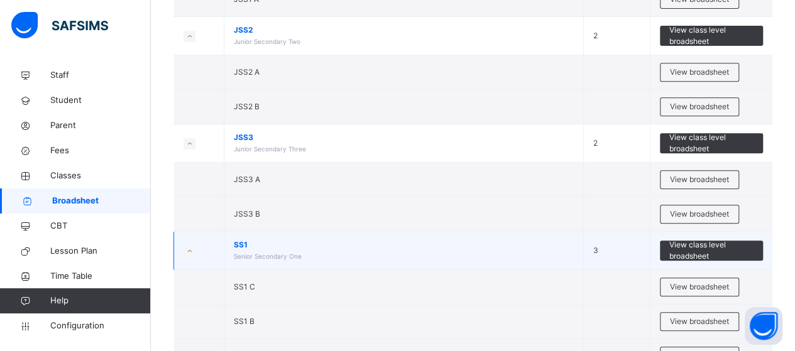
scroll to position [314, 0]
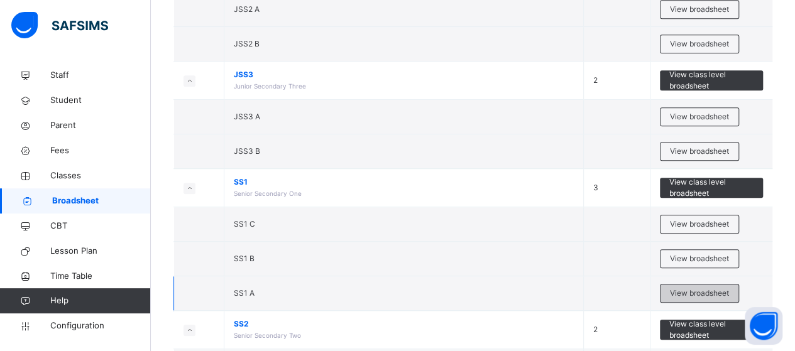
click at [696, 288] on span "View broadsheet" at bounding box center [699, 293] width 59 height 11
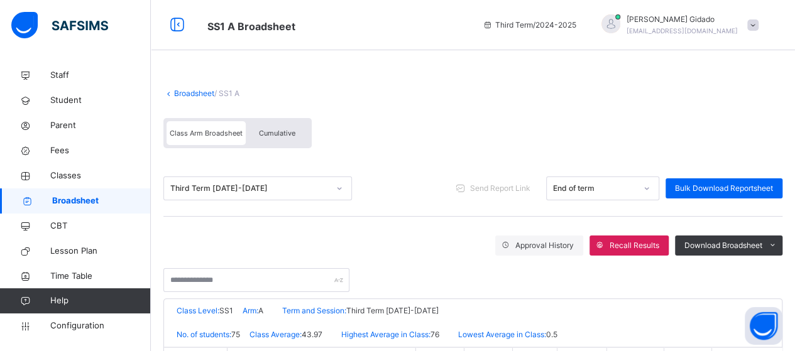
click at [177, 94] on link "Broadsheet" at bounding box center [194, 93] width 40 height 9
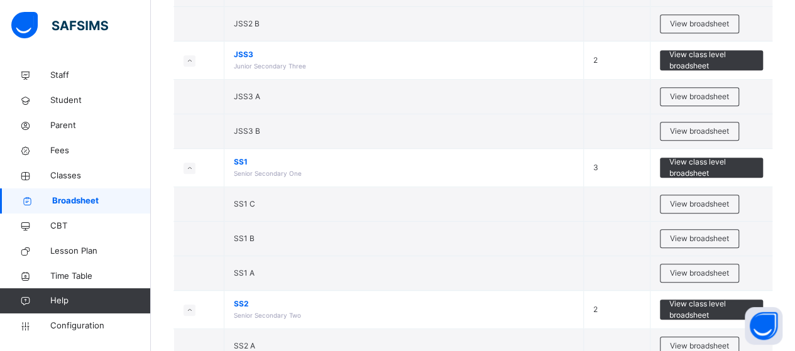
scroll to position [440, 0]
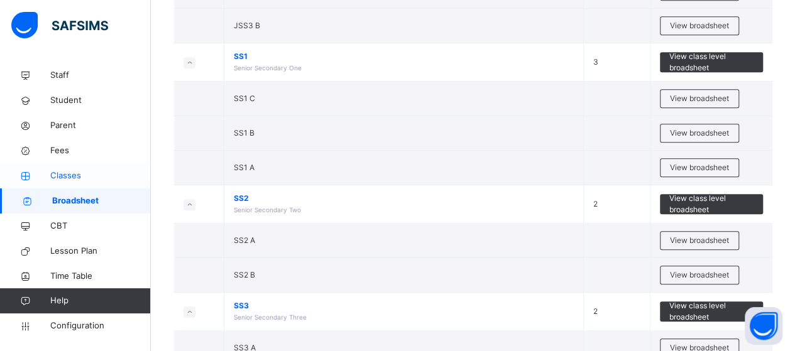
click at [68, 173] on span "Classes" at bounding box center [100, 176] width 101 height 13
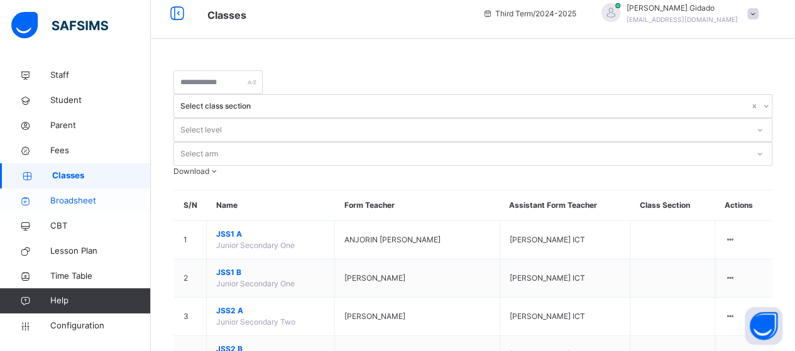
scroll to position [440, 0]
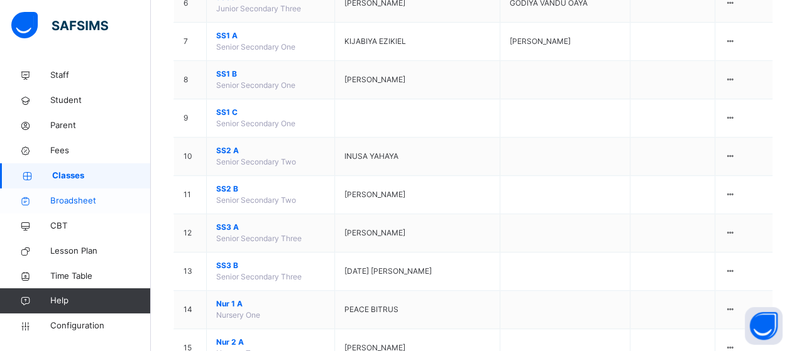
click at [79, 200] on span "Broadsheet" at bounding box center [100, 201] width 101 height 13
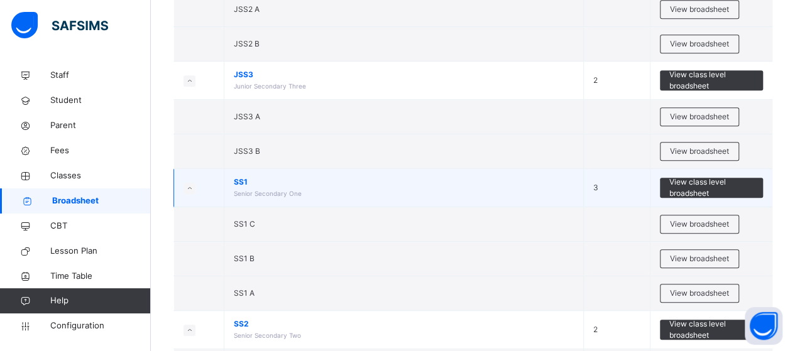
scroll to position [377, 0]
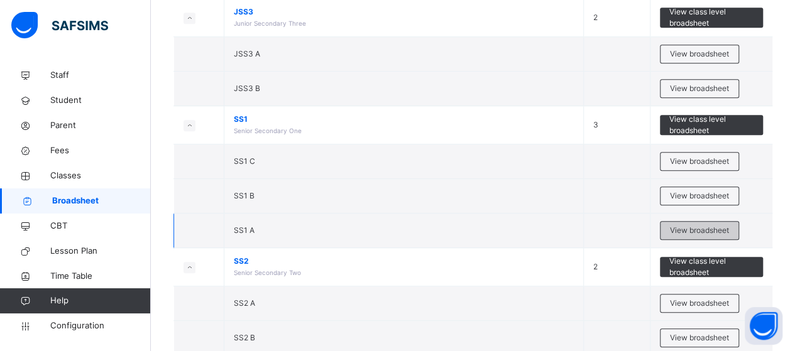
click at [688, 227] on span "View broadsheet" at bounding box center [699, 230] width 59 height 11
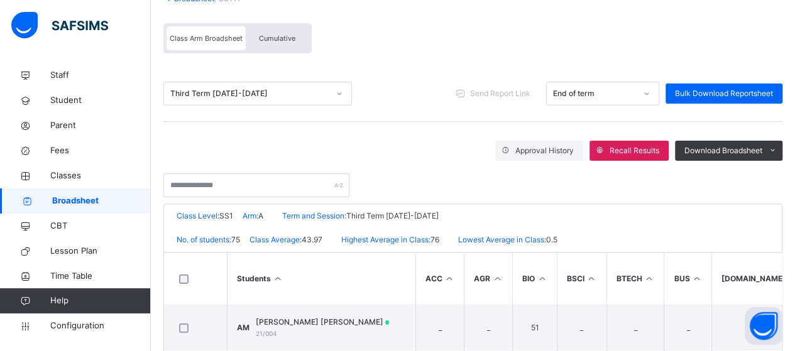
scroll to position [63, 0]
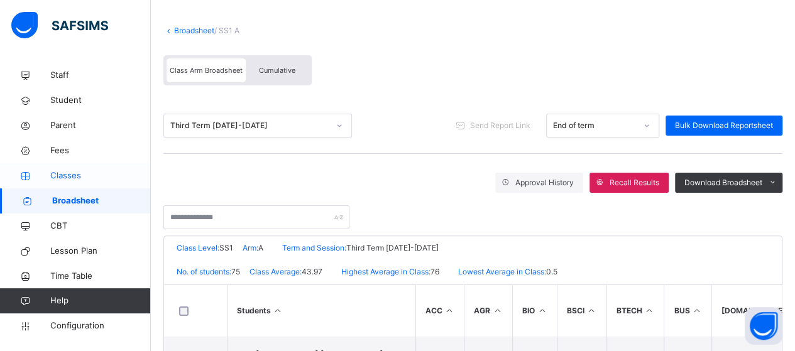
click at [70, 178] on span "Classes" at bounding box center [100, 176] width 101 height 13
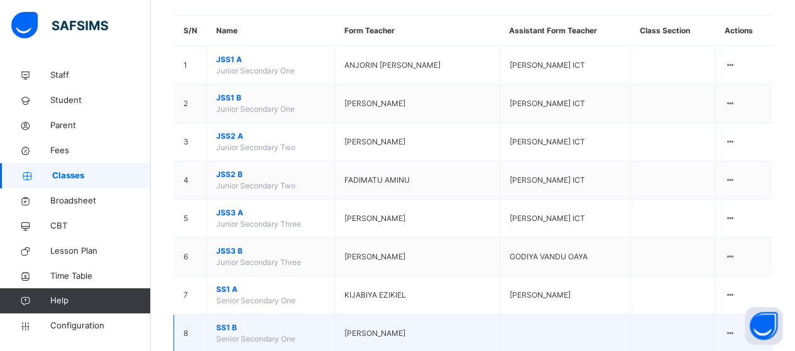
scroll to position [188, 0]
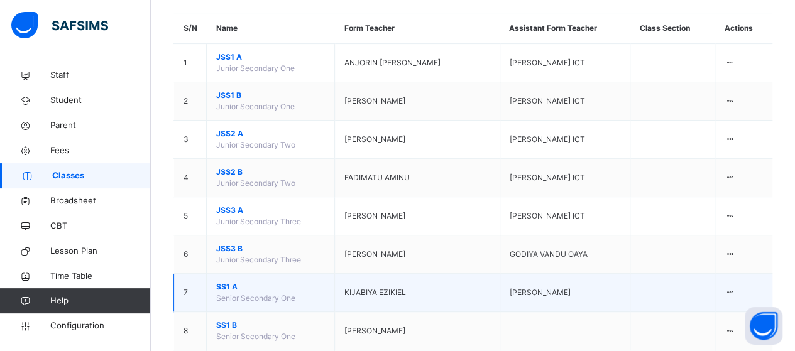
click at [222, 281] on span "SS1 A" at bounding box center [270, 286] width 109 height 11
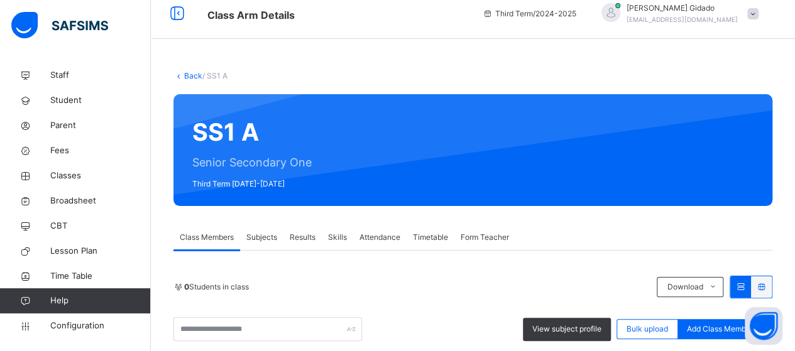
scroll to position [188, 0]
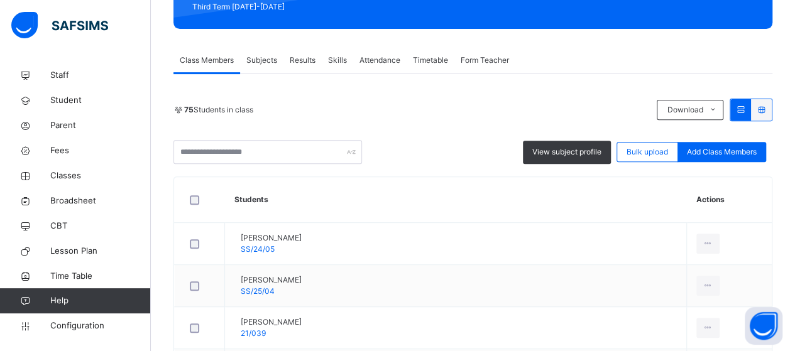
click at [261, 56] on span "Subjects" at bounding box center [261, 60] width 31 height 11
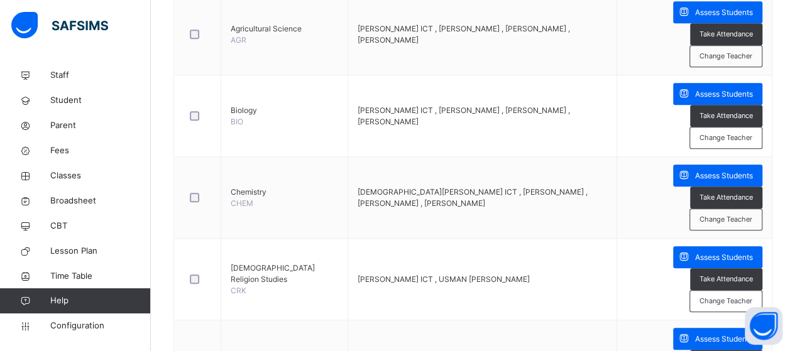
scroll to position [422, 0]
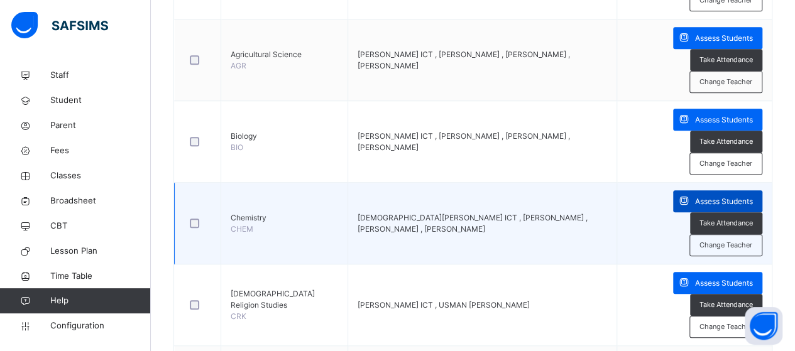
click at [723, 196] on span "Assess Students" at bounding box center [724, 201] width 58 height 11
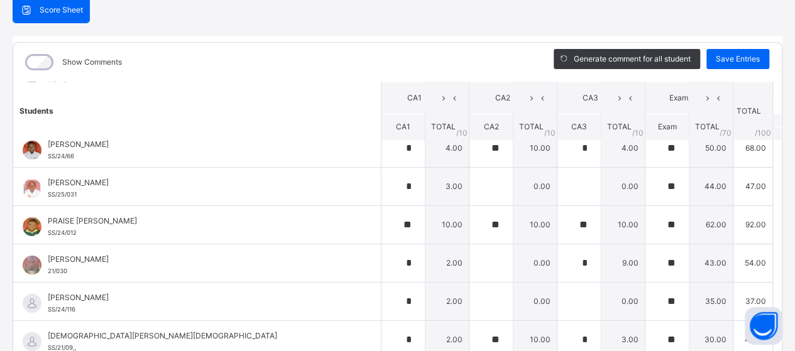
scroll to position [2450, 0]
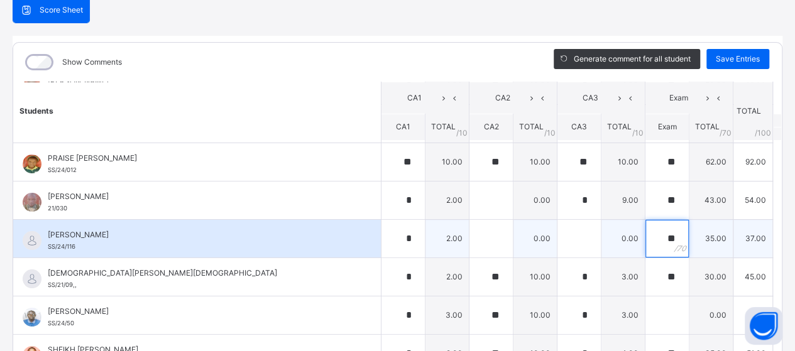
click at [663, 220] on div "**" at bounding box center [666, 239] width 43 height 38
click at [396, 222] on div "*" at bounding box center [402, 239] width 43 height 38
click at [471, 224] on input "text" at bounding box center [490, 239] width 43 height 38
click at [561, 222] on input "text" at bounding box center [578, 239] width 43 height 38
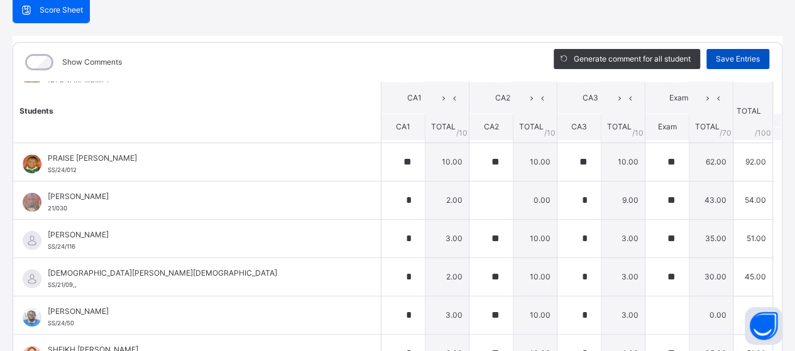
click at [729, 58] on span "Save Entries" at bounding box center [737, 58] width 44 height 11
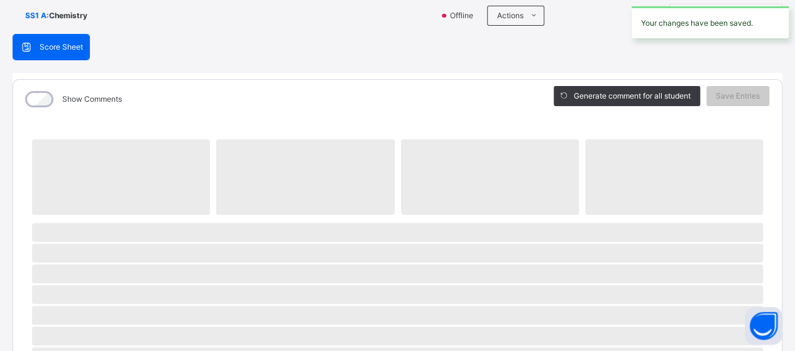
scroll to position [0, 0]
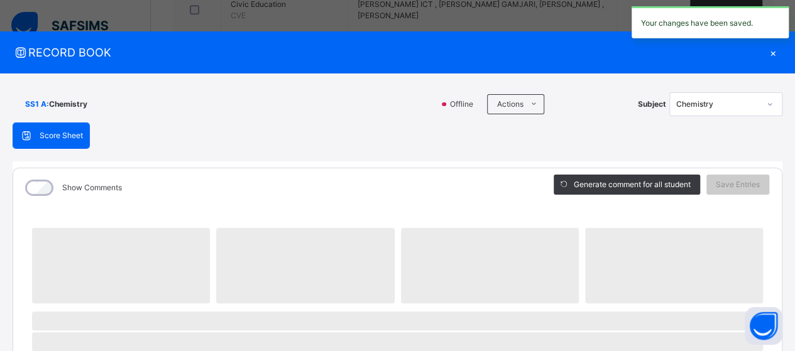
click at [763, 53] on div "×" at bounding box center [772, 52] width 19 height 17
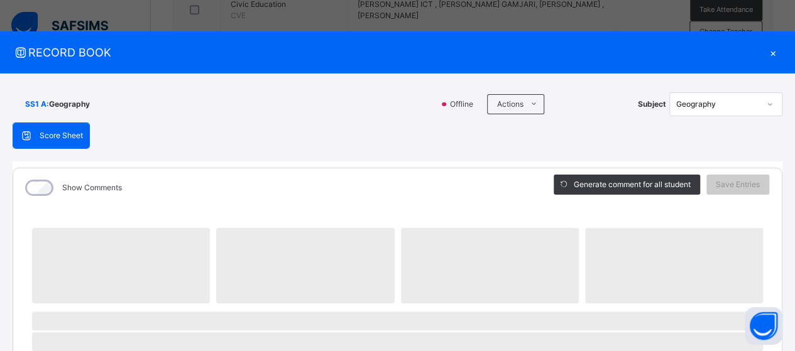
click at [141, 109] on div "SS1 A : Geography" at bounding box center [223, 104] width 420 height 24
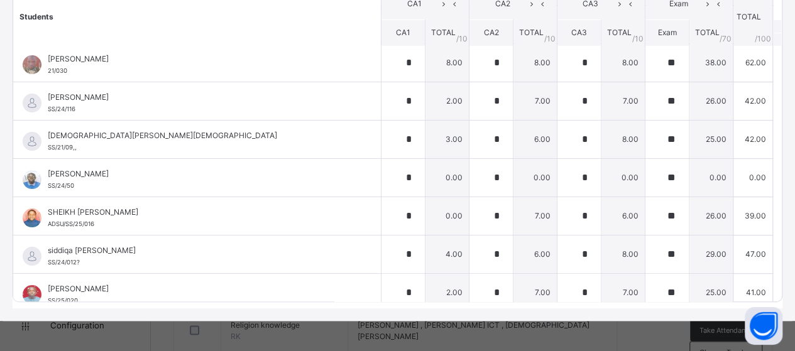
scroll to position [2323, 0]
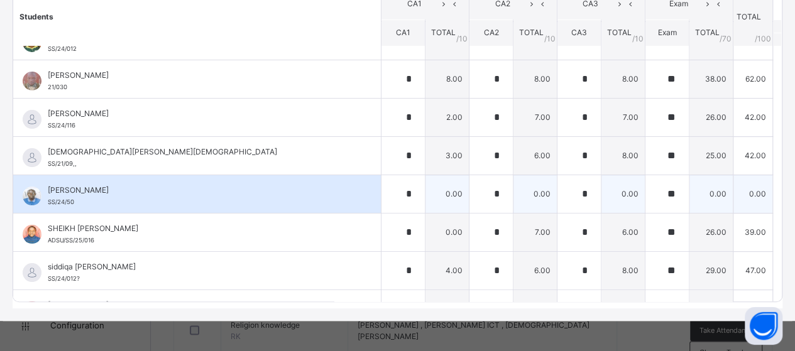
click at [339, 175] on div "SHEDRACK AUDU SS/24/50" at bounding box center [196, 194] width 367 height 38
click at [401, 182] on div "*" at bounding box center [402, 194] width 43 height 38
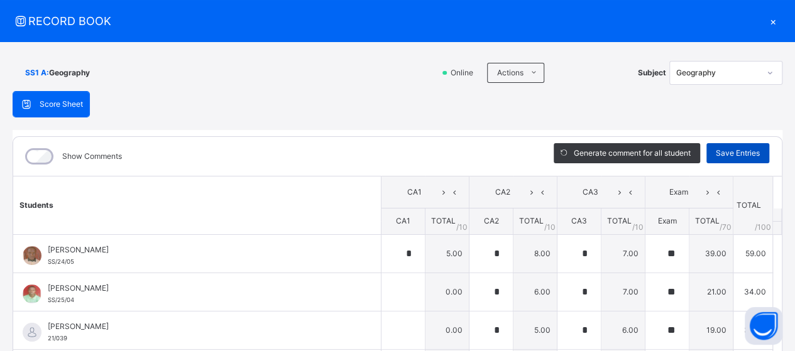
scroll to position [0, 0]
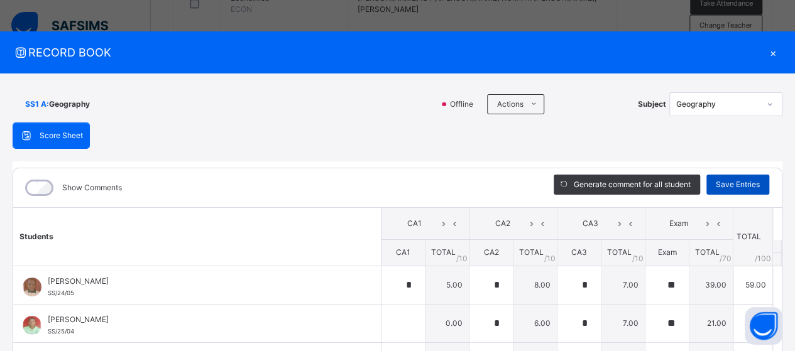
click at [736, 184] on span "Save Entries" at bounding box center [737, 184] width 44 height 11
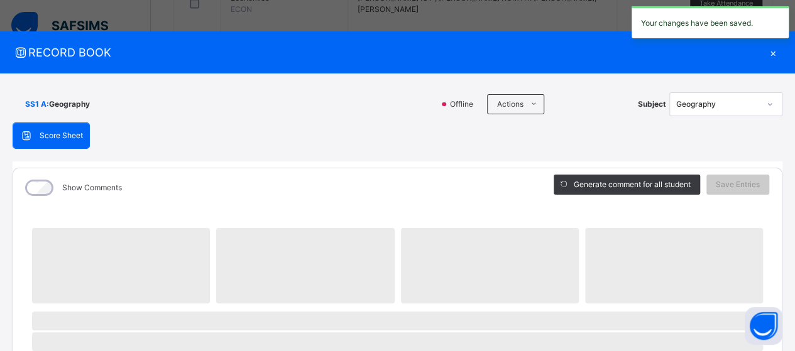
click at [767, 51] on div "×" at bounding box center [772, 52] width 19 height 17
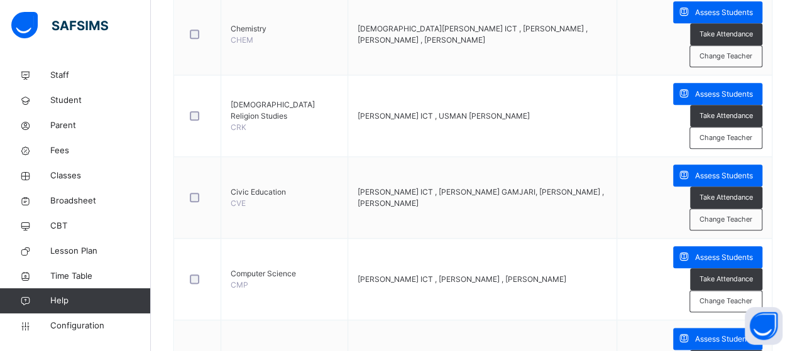
scroll to position [611, 0]
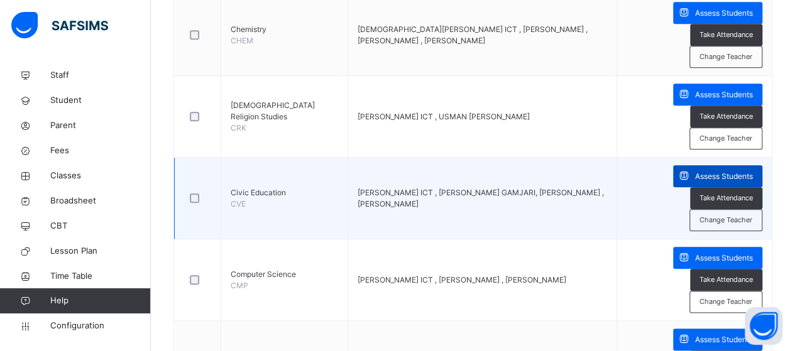
click at [724, 171] on span "Assess Students" at bounding box center [724, 176] width 58 height 11
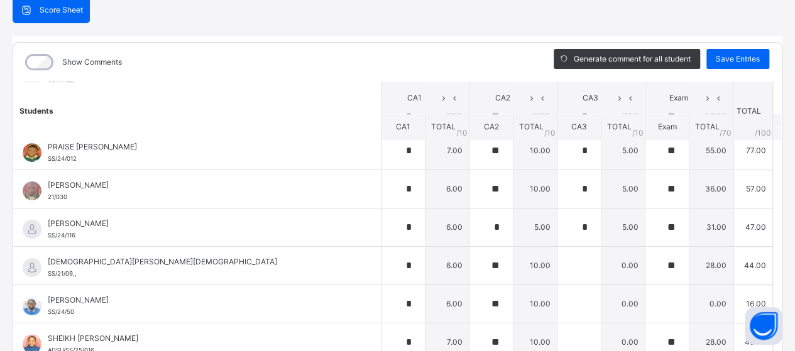
scroll to position [2324, 0]
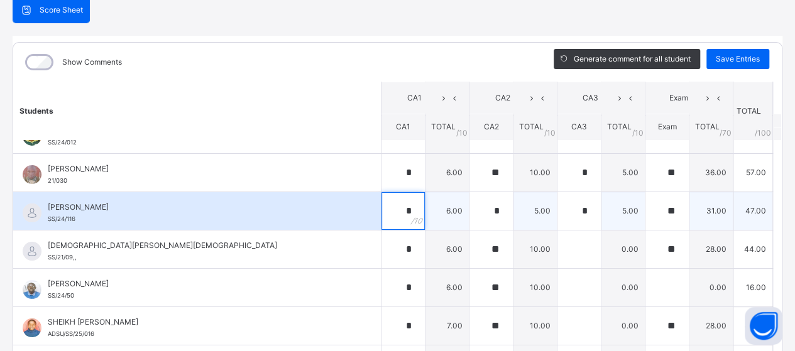
click at [399, 200] on div "*" at bounding box center [402, 211] width 43 height 38
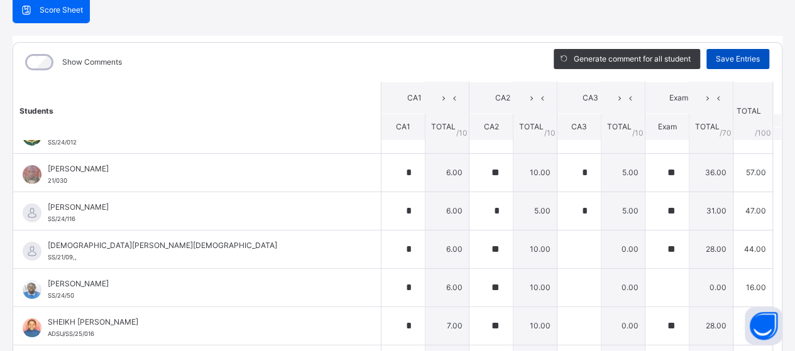
click at [719, 63] on span "Save Entries" at bounding box center [737, 58] width 44 height 11
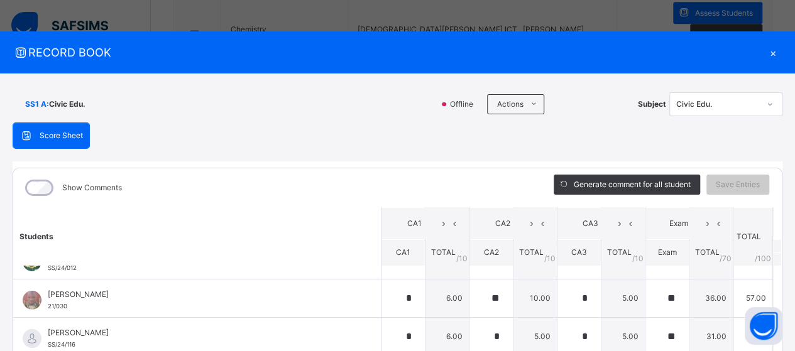
click at [763, 53] on div "×" at bounding box center [772, 52] width 19 height 17
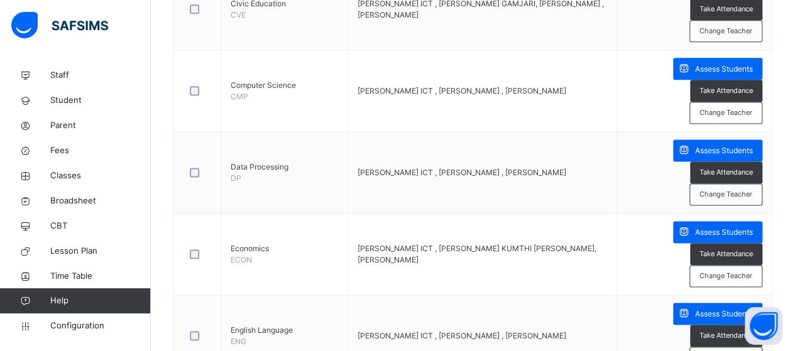
scroll to position [799, 0]
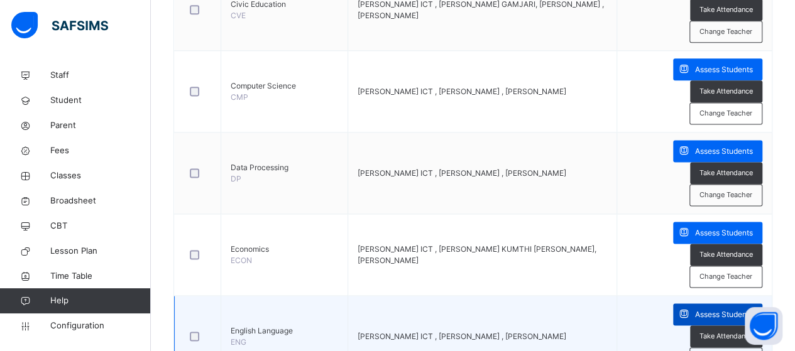
click at [722, 309] on span "Assess Students" at bounding box center [724, 314] width 58 height 11
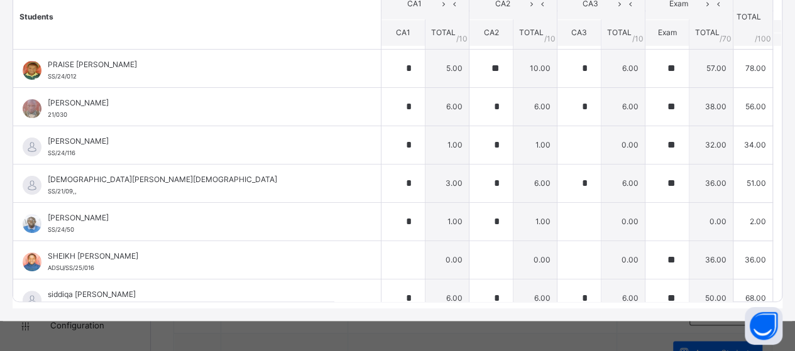
scroll to position [2450, 0]
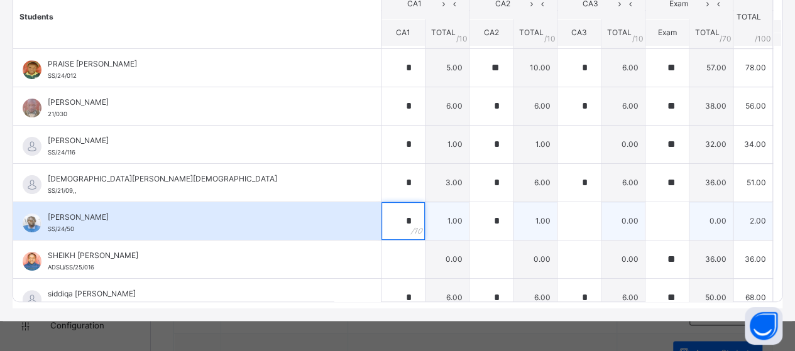
click at [401, 207] on div "*" at bounding box center [402, 221] width 43 height 38
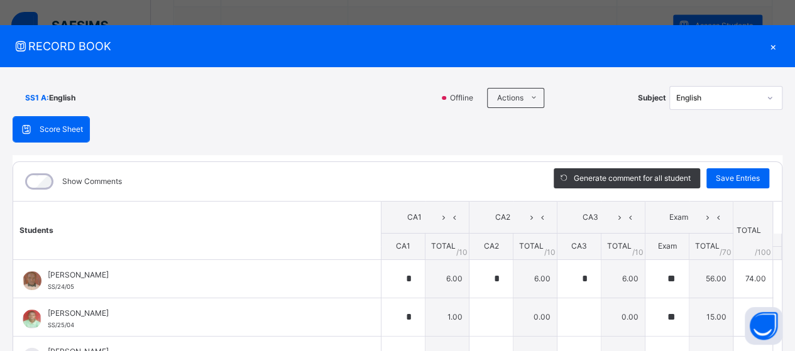
scroll to position [0, 0]
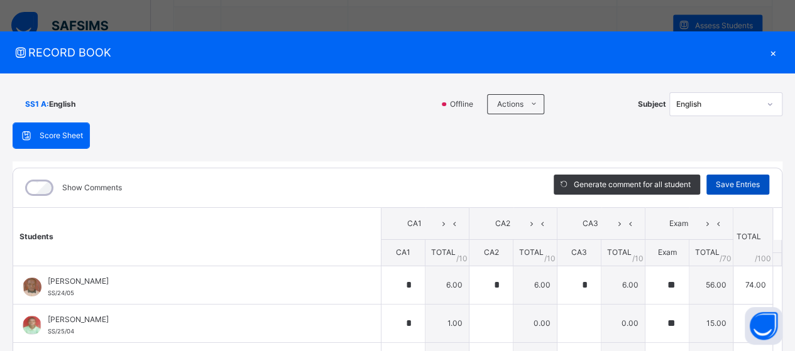
click at [733, 185] on span "Save Entries" at bounding box center [737, 184] width 44 height 11
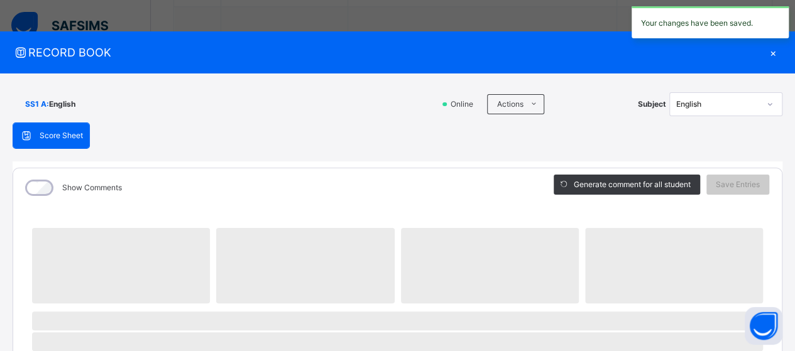
click at [765, 52] on div "×" at bounding box center [772, 52] width 19 height 17
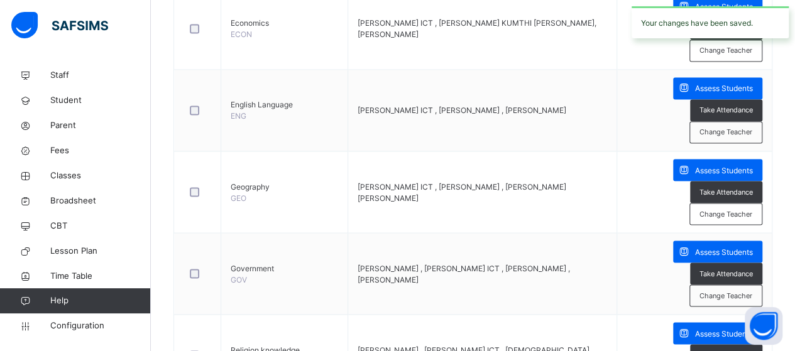
scroll to position [1050, 0]
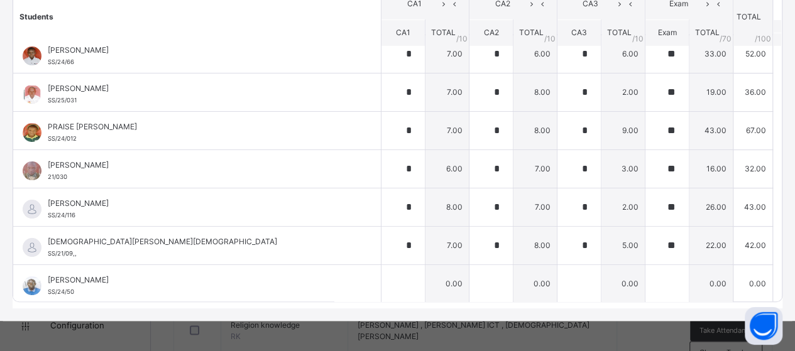
scroll to position [2450, 0]
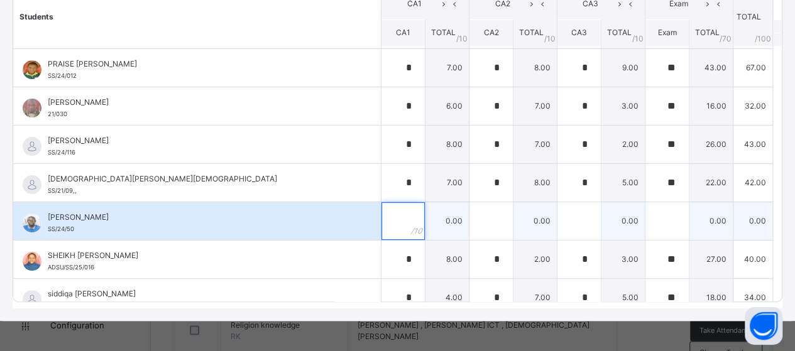
click at [390, 202] on div at bounding box center [402, 221] width 43 height 38
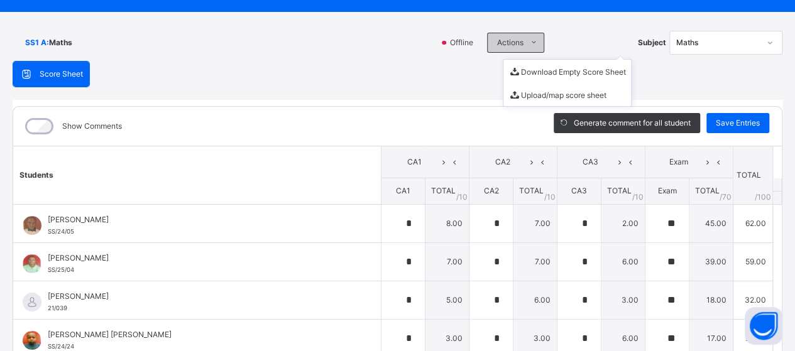
scroll to position [0, 0]
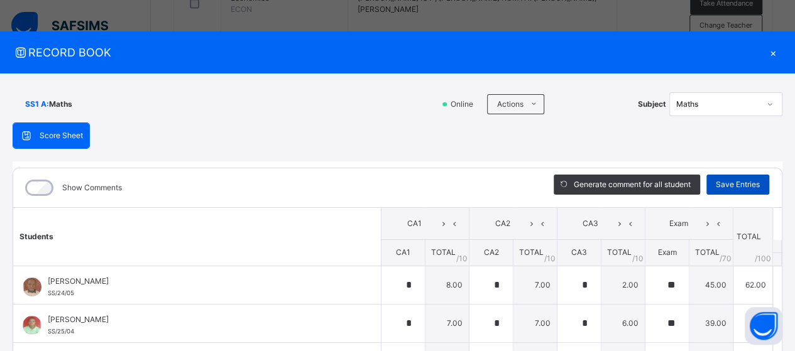
click at [736, 183] on span "Save Entries" at bounding box center [737, 184] width 44 height 11
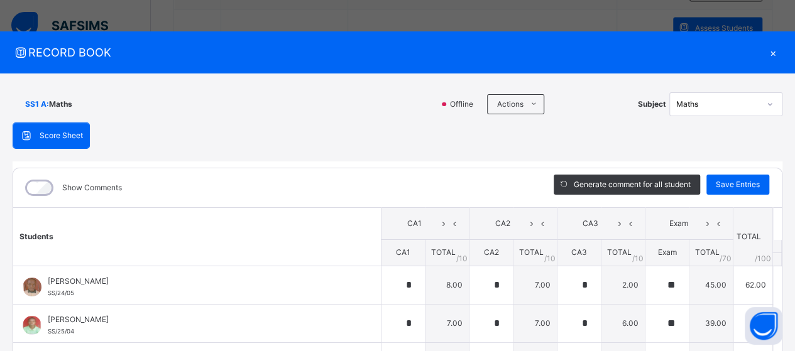
scroll to position [987, 0]
click at [766, 52] on div "×" at bounding box center [772, 52] width 19 height 17
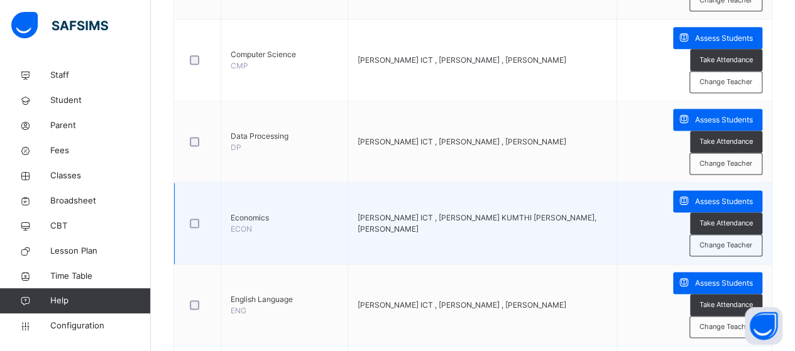
scroll to position [799, 0]
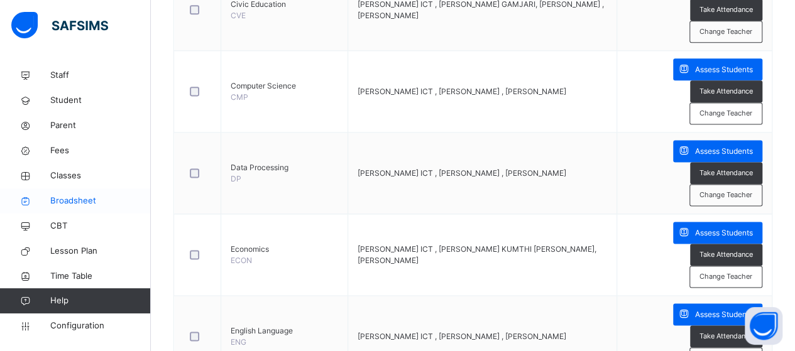
click at [70, 200] on span "Broadsheet" at bounding box center [100, 201] width 101 height 13
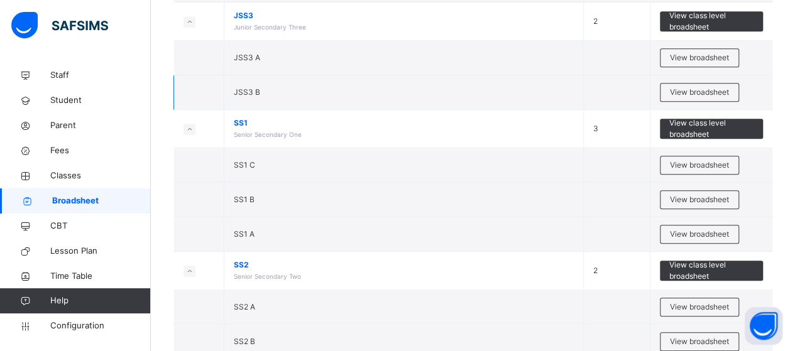
scroll to position [377, 0]
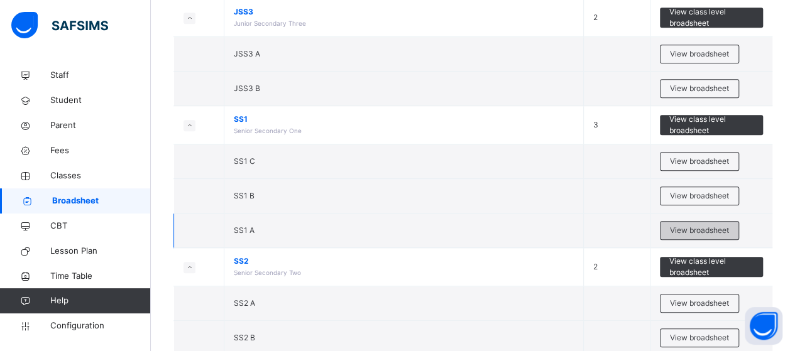
click at [695, 225] on span "View broadsheet" at bounding box center [699, 230] width 59 height 11
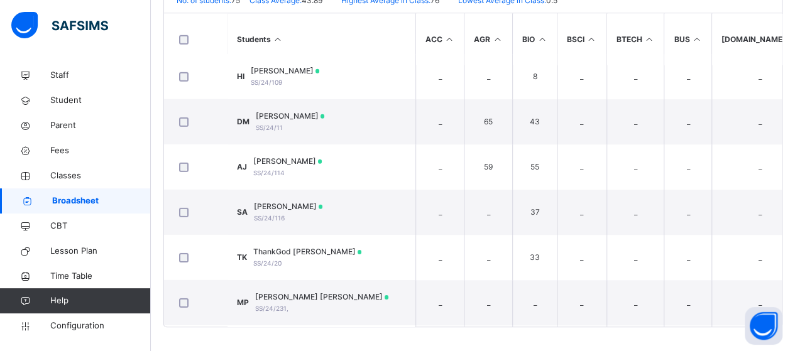
scroll to position [1884, 0]
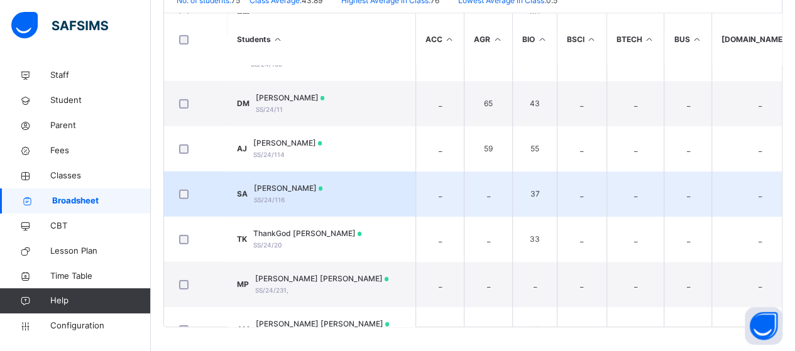
click at [344, 190] on td "SA SHADRACK AUDU SS/24/116" at bounding box center [321, 193] width 188 height 45
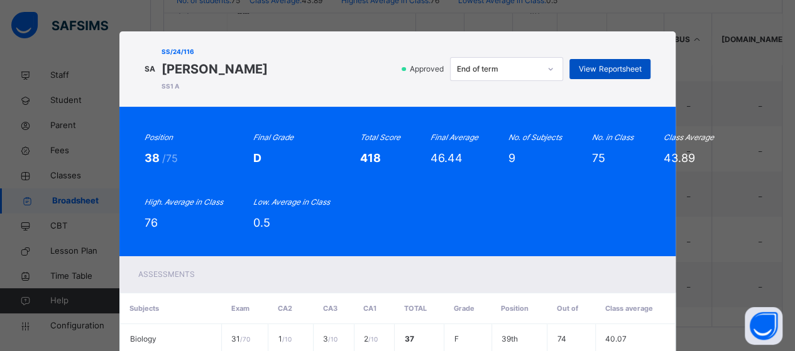
click at [593, 70] on span "View Reportsheet" at bounding box center [610, 68] width 62 height 11
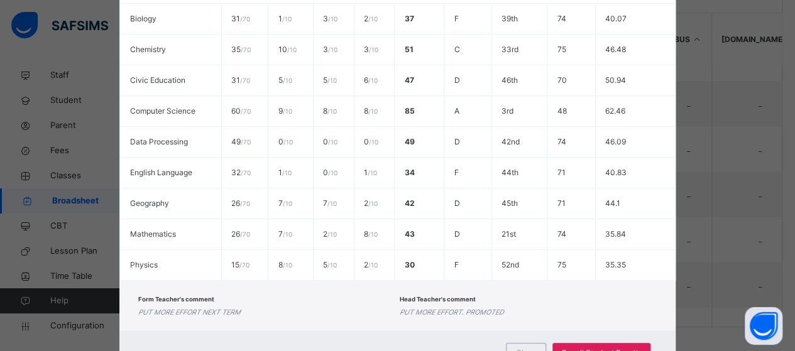
scroll to position [374, 0]
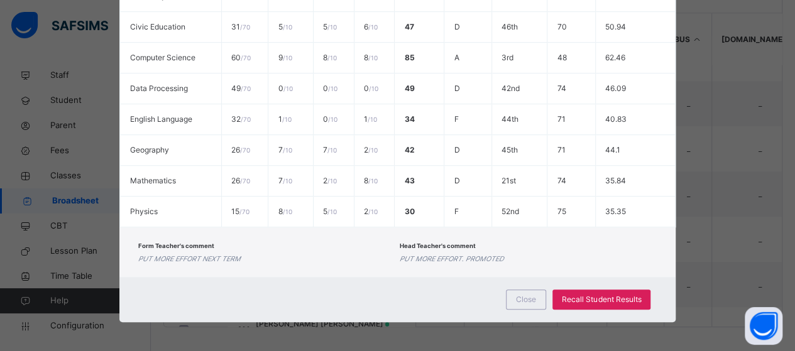
click at [418, 295] on div "Close Recall Student Results" at bounding box center [397, 299] width 557 height 45
drag, startPoint x: 739, startPoint y: 184, endPoint x: 727, endPoint y: 192, distance: 14.7
click at [739, 184] on div "SA SS/24/116 SHADRACK AUDU SS1 A Approved End of term View Reportsheet Position…" at bounding box center [397, 175] width 795 height 351
click at [524, 295] on span "Close" at bounding box center [526, 299] width 20 height 11
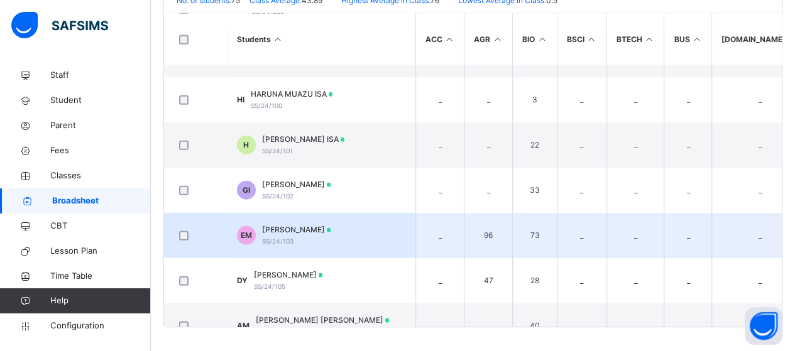
scroll to position [1508, 0]
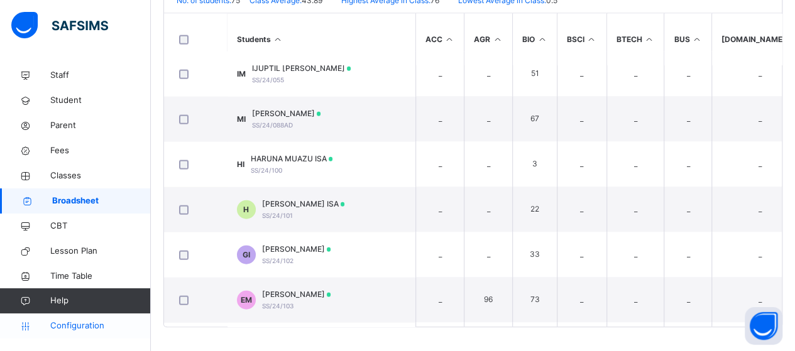
click at [68, 325] on span "Configuration" at bounding box center [100, 326] width 100 height 13
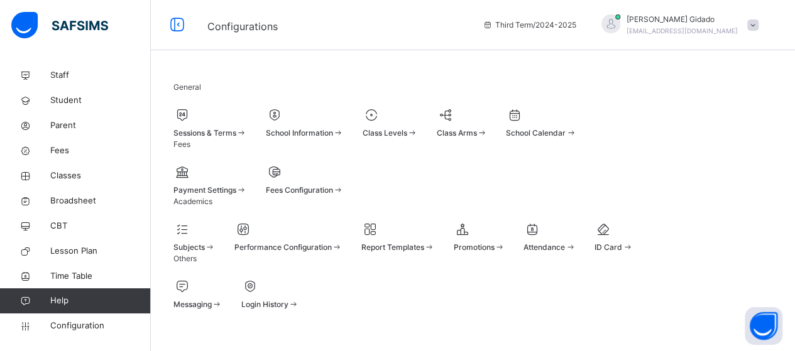
click at [226, 131] on div "Sessions & Terms" at bounding box center [209, 133] width 73 height 11
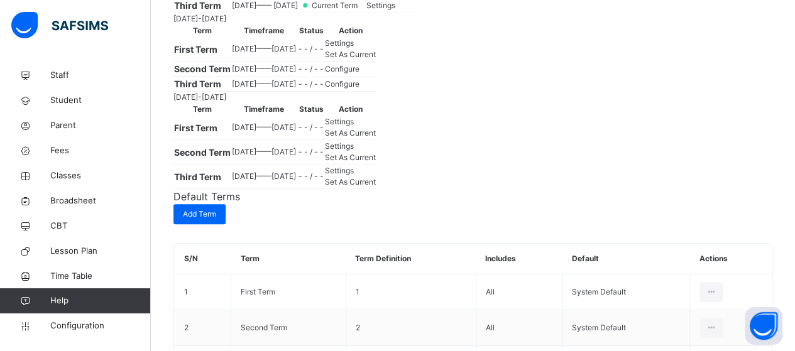
scroll to position [314, 0]
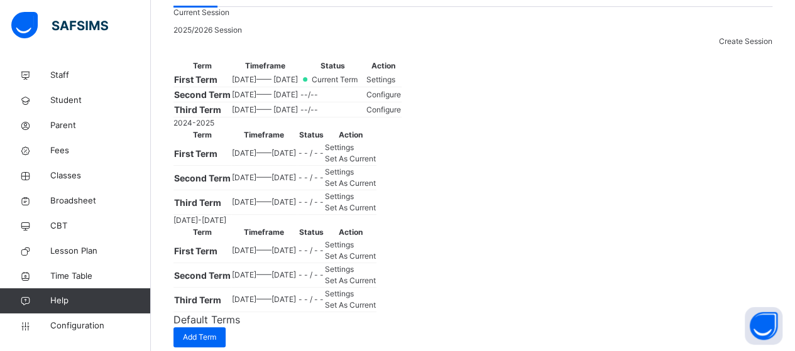
scroll to position [126, 0]
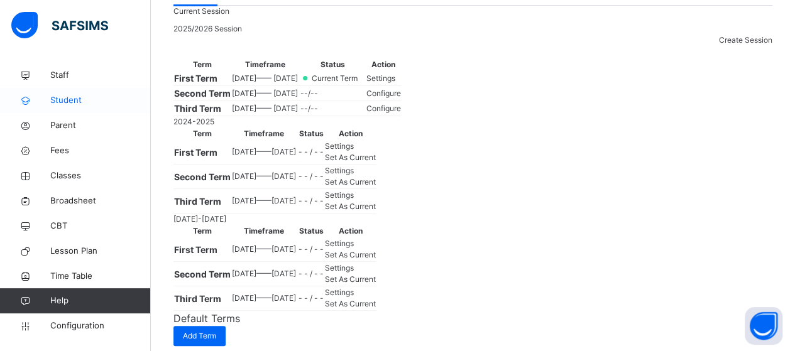
click at [67, 100] on span "Student" at bounding box center [100, 100] width 101 height 13
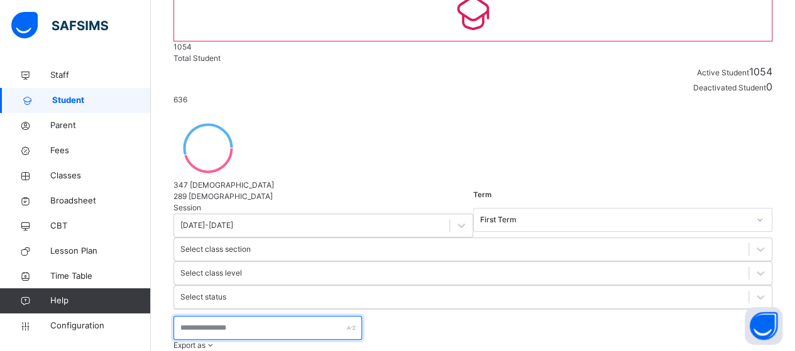
click at [256, 316] on input "text" at bounding box center [267, 328] width 188 height 24
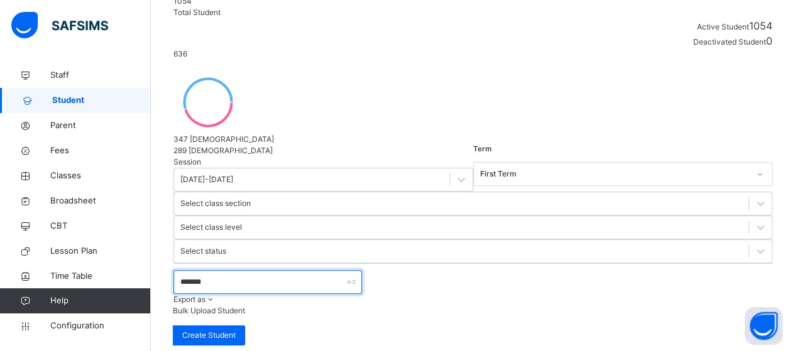
scroll to position [167, 0]
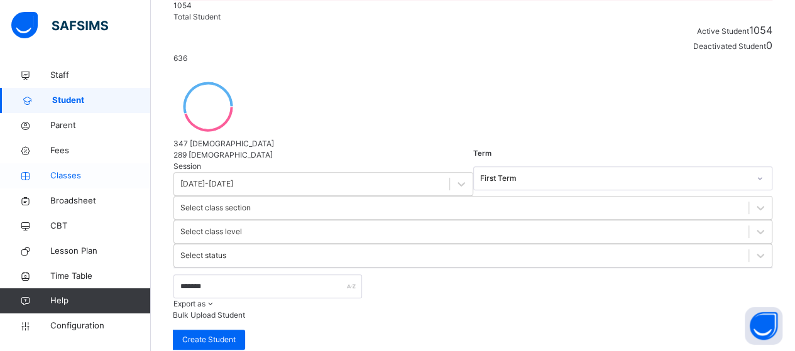
click at [69, 173] on span "Classes" at bounding box center [100, 176] width 101 height 13
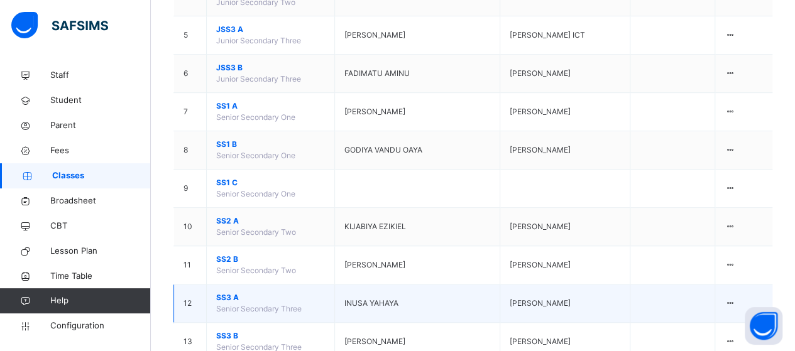
scroll to position [377, 0]
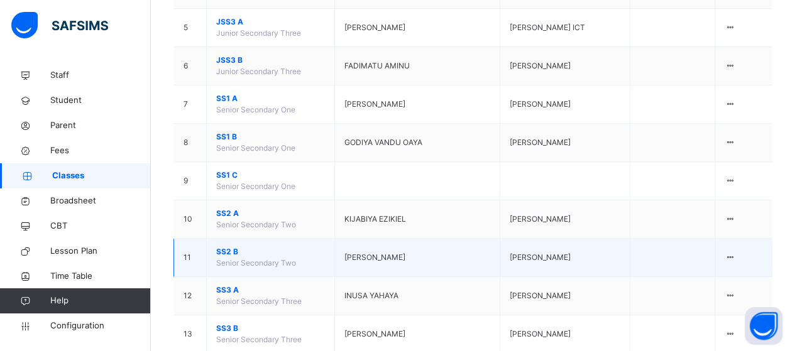
click at [230, 246] on span "SS2 B" at bounding box center [270, 251] width 109 height 11
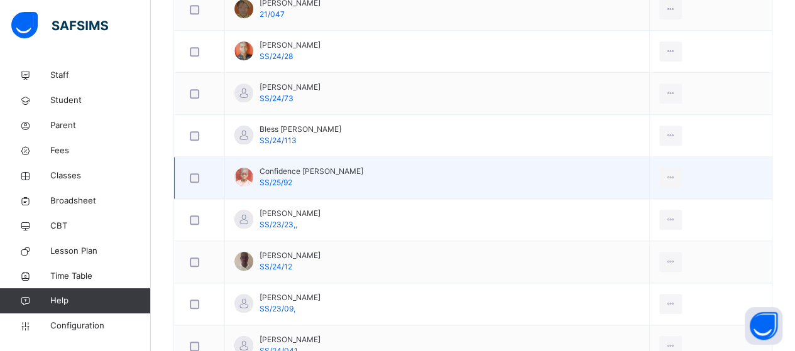
scroll to position [565, 0]
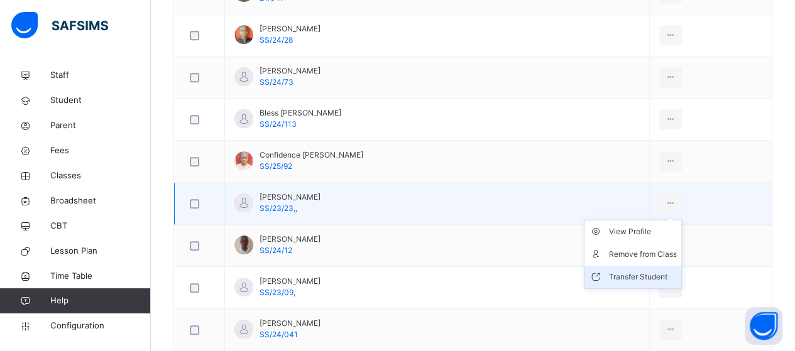
click at [647, 275] on div "Transfer Student" at bounding box center [642, 277] width 68 height 13
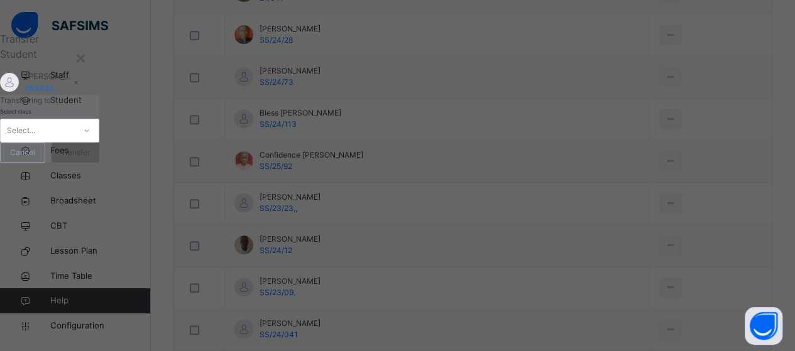
click at [90, 137] on icon at bounding box center [87, 130] width 8 height 13
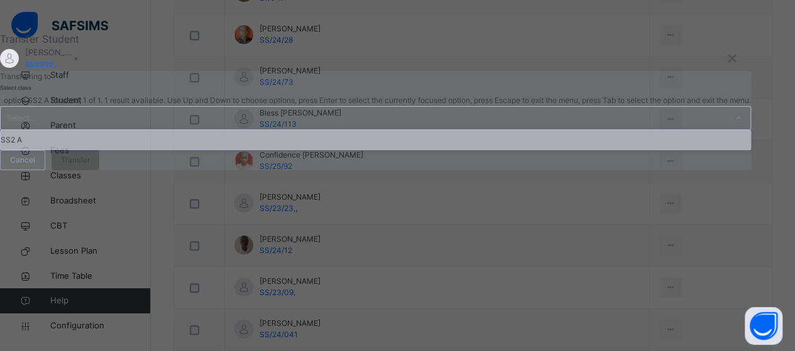
drag, startPoint x: 374, startPoint y: 288, endPoint x: 394, endPoint y: 281, distance: 20.5
click at [374, 149] on div "SS2 A" at bounding box center [375, 140] width 749 height 19
click at [394, 170] on div "Transferring to Select class option SS2 A focused, 1 of 1. 1 result available. …" at bounding box center [375, 120] width 751 height 99
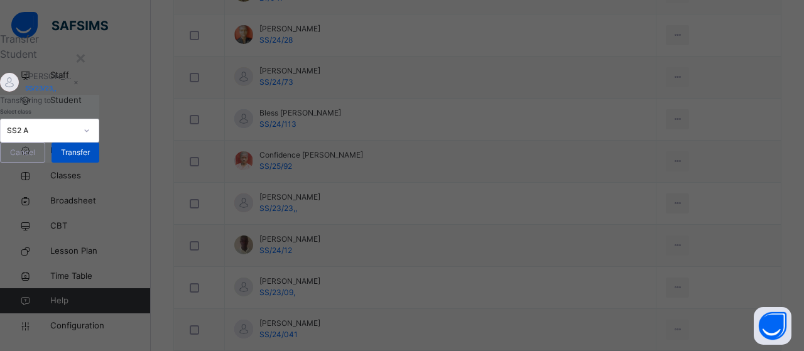
click at [99, 163] on div "Transfer" at bounding box center [76, 153] width 48 height 20
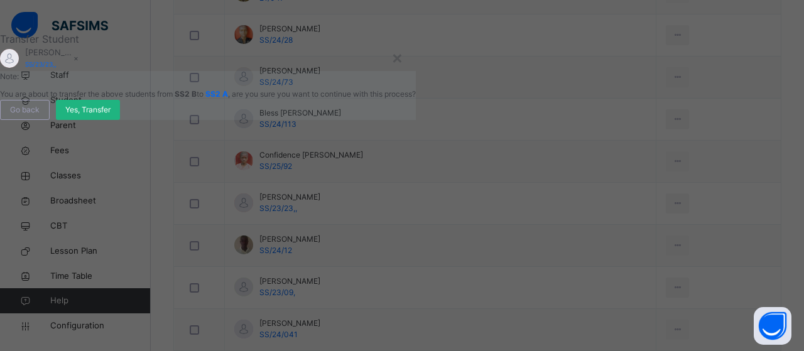
click at [111, 116] on span "Yes, Transfer" at bounding box center [87, 109] width 45 height 11
